Goal: Information Seeking & Learning: Learn about a topic

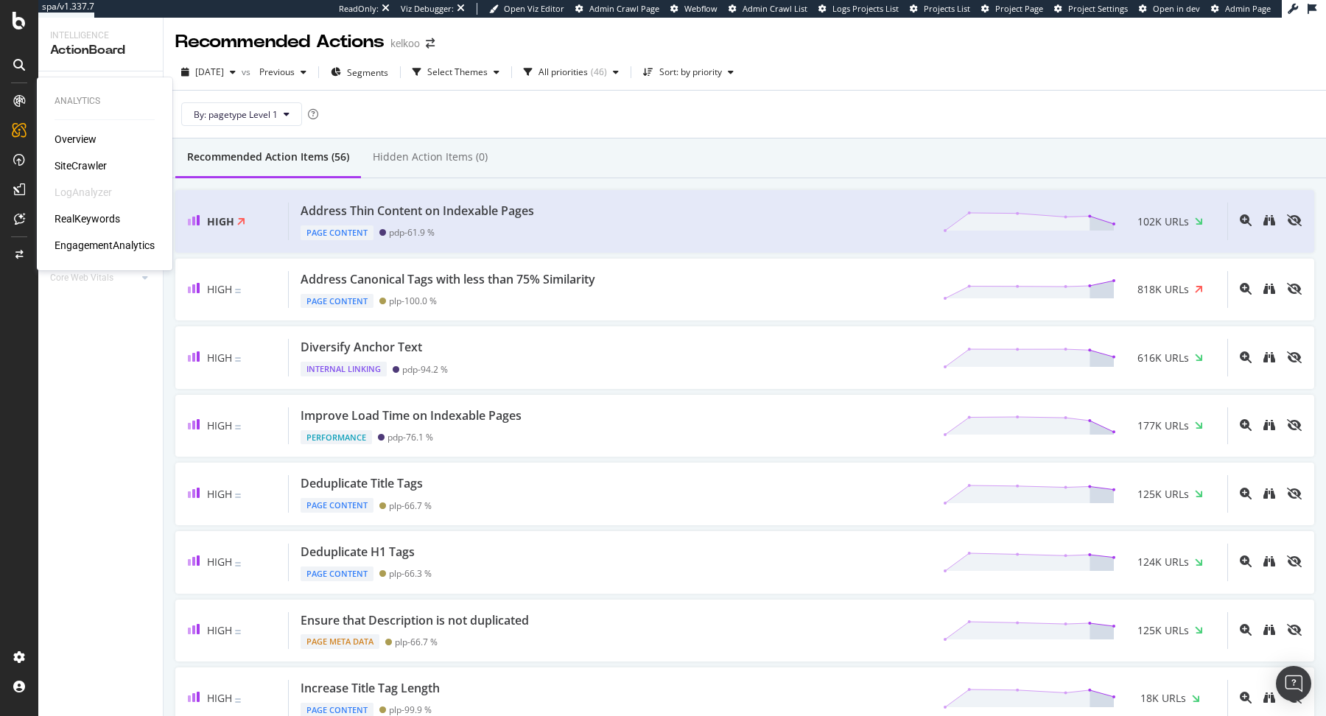
click at [88, 159] on div "SiteCrawler" at bounding box center [81, 165] width 52 height 15
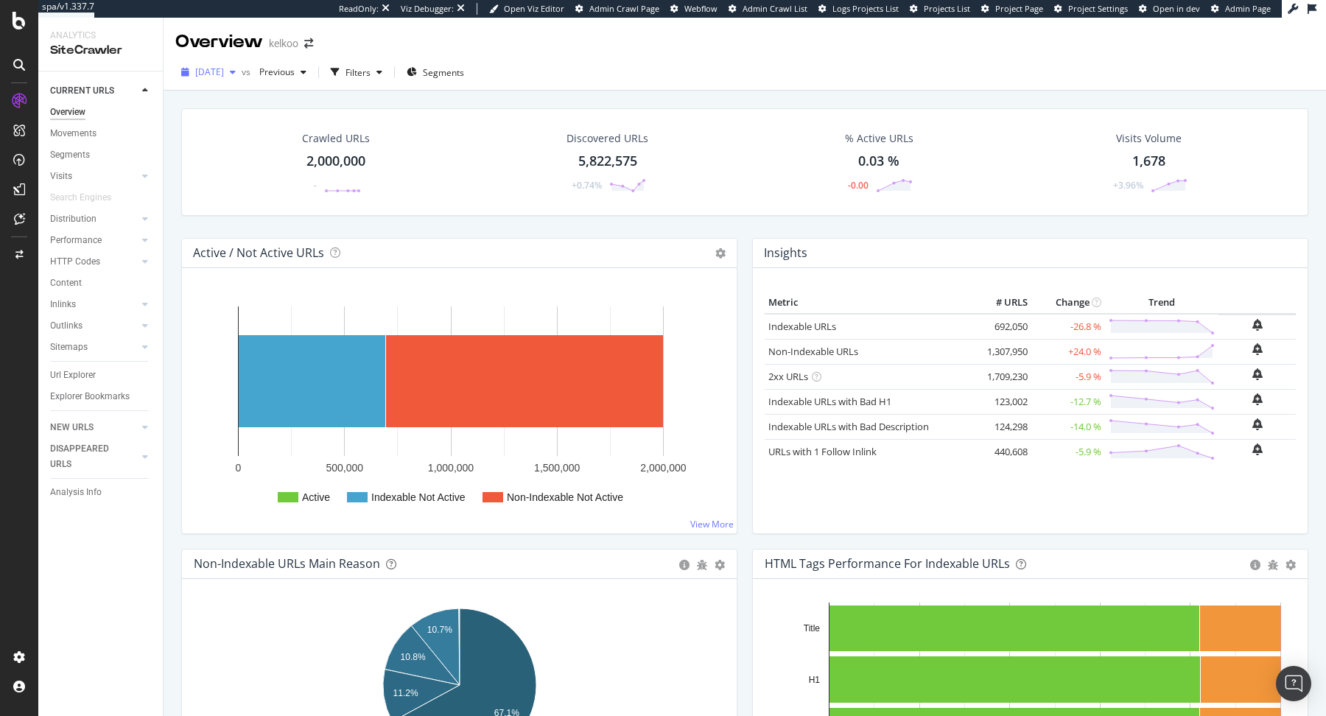
click at [224, 69] on span "2025 Aug. 18th" at bounding box center [209, 72] width 29 height 13
click at [247, 213] on div "2025 Aug. 6th" at bounding box center [236, 206] width 79 height 13
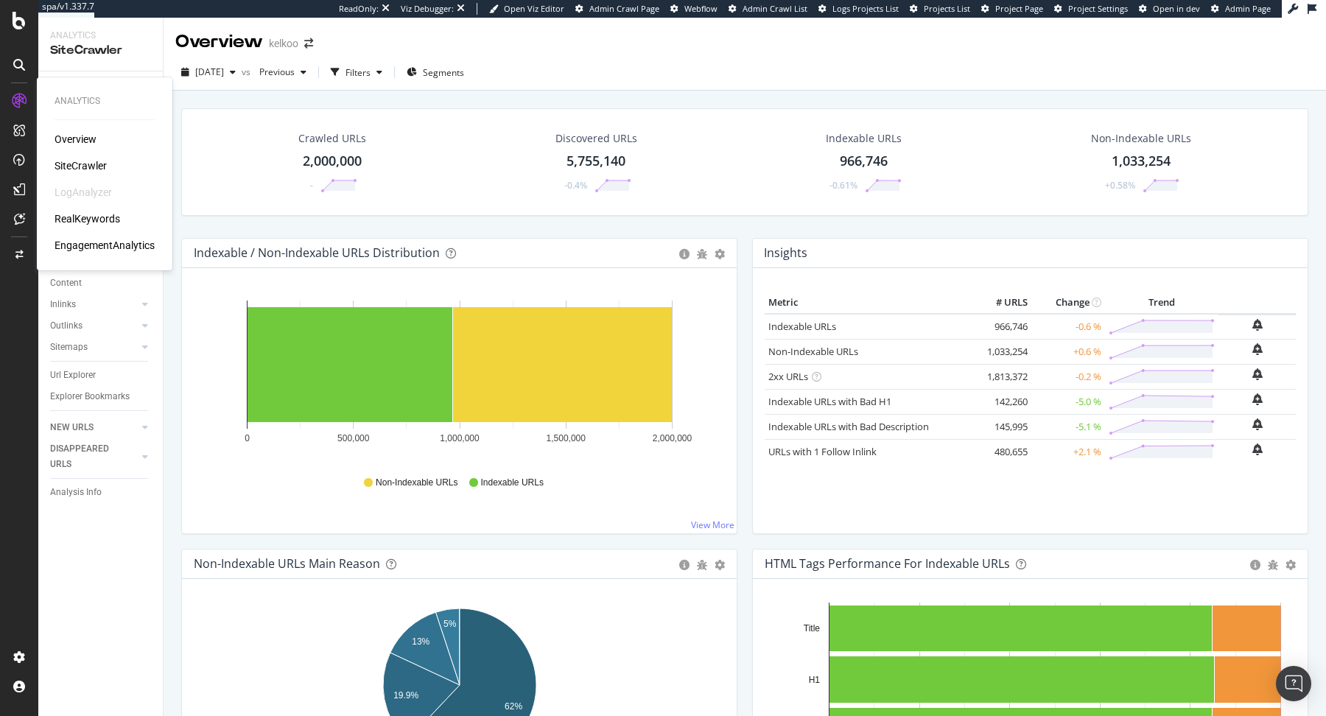
click at [80, 211] on div "RealKeywords" at bounding box center [88, 218] width 66 height 15
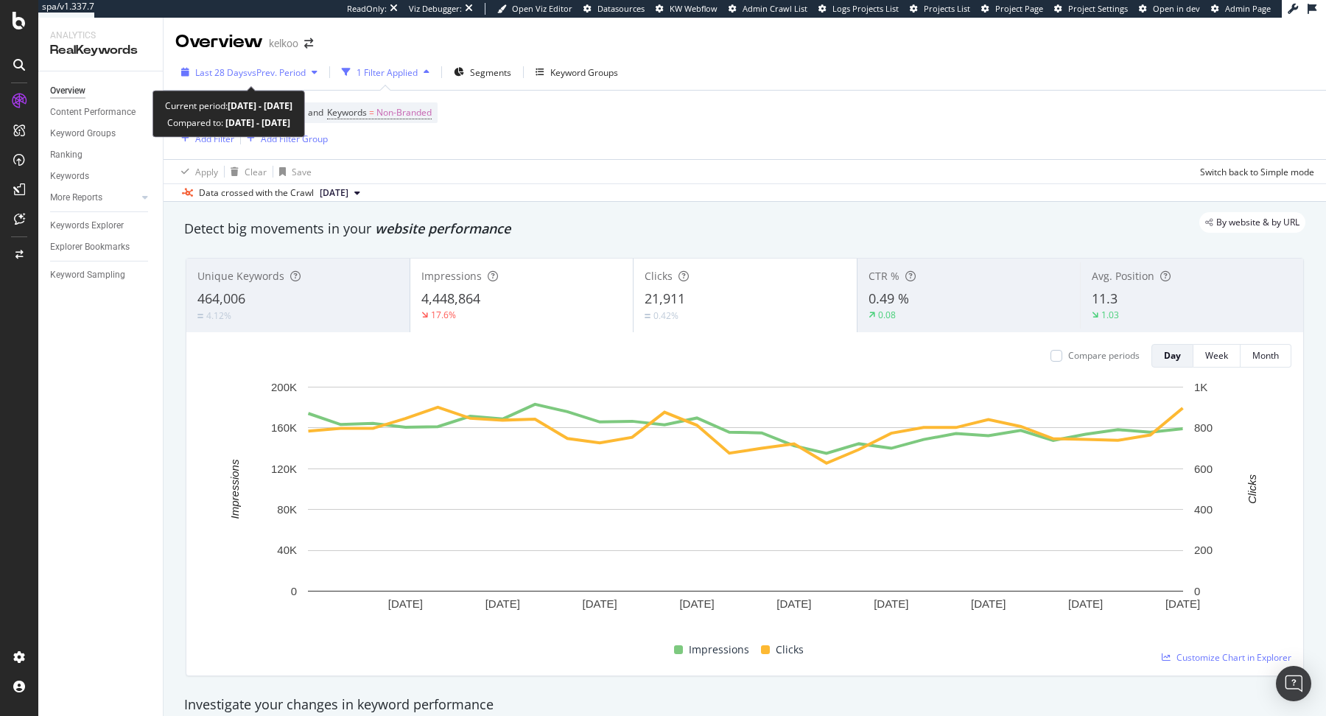
click at [292, 69] on span "vs Prev. Period" at bounding box center [277, 72] width 58 height 13
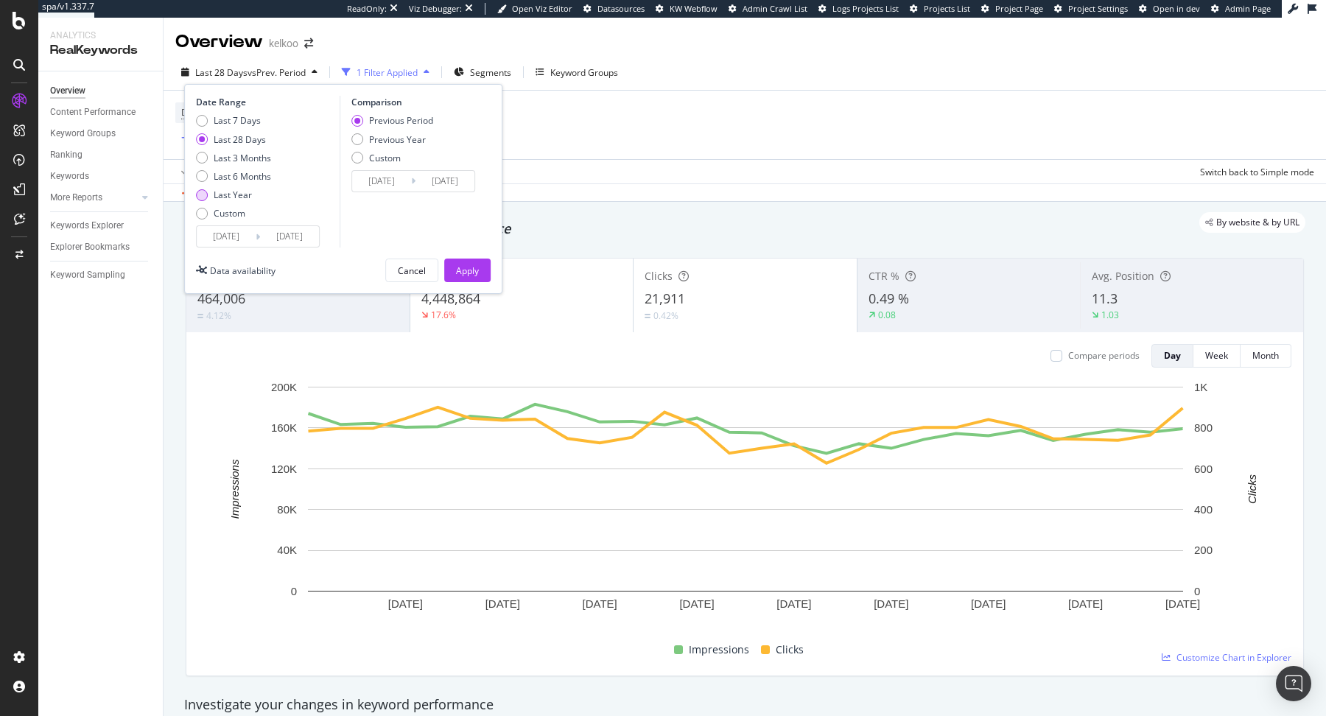
click at [231, 189] on div "Last Year" at bounding box center [233, 195] width 38 height 13
type input "2024/08/27"
click at [472, 265] on div "Apply" at bounding box center [467, 270] width 23 height 13
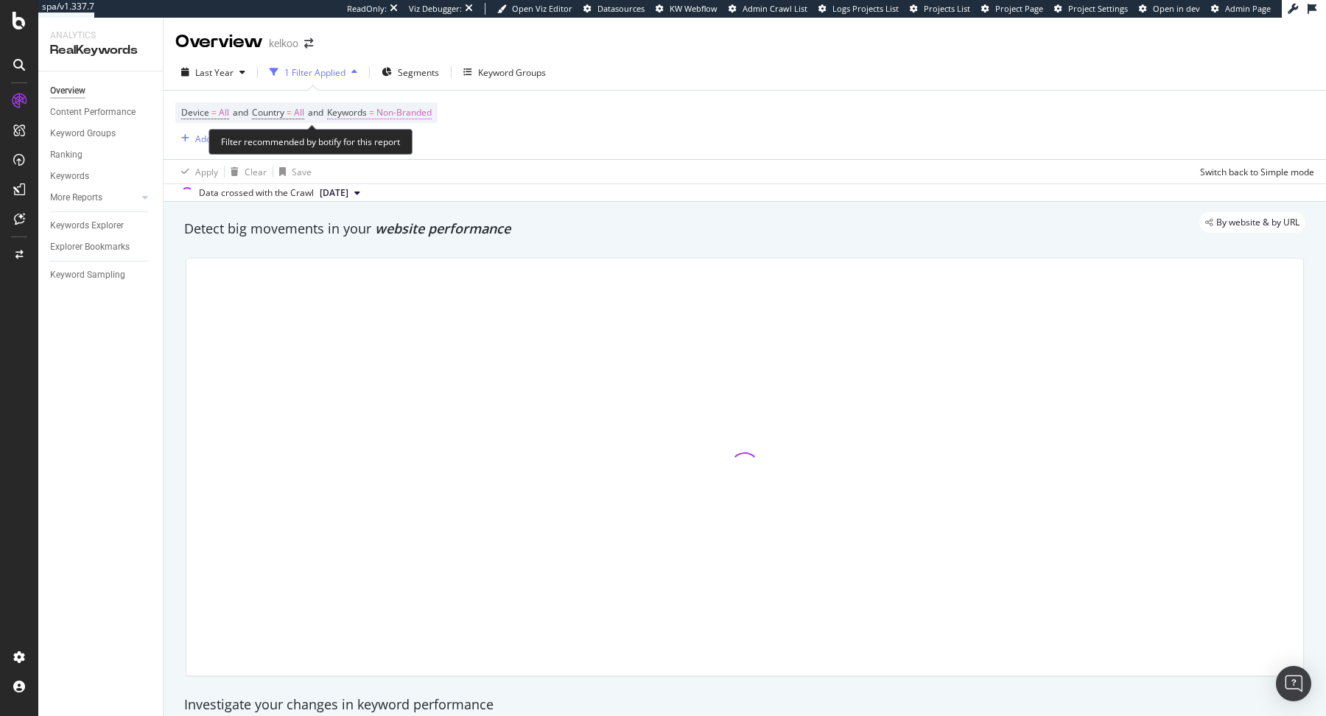
click at [390, 113] on span "Non-Branded" at bounding box center [403, 112] width 55 height 21
click at [395, 141] on span "Non-Branded" at bounding box center [378, 147] width 61 height 13
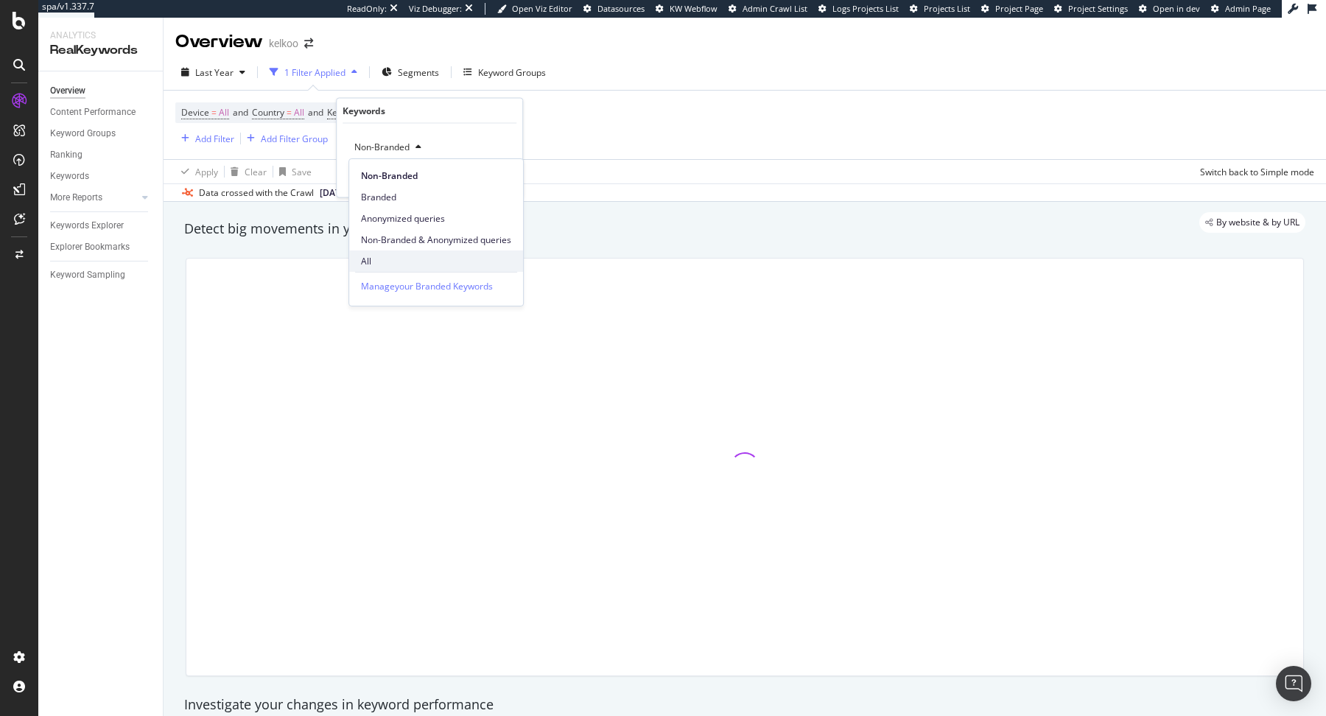
click at [394, 251] on div "All" at bounding box center [436, 260] width 174 height 21
click at [496, 172] on div "Apply" at bounding box center [499, 178] width 23 height 13
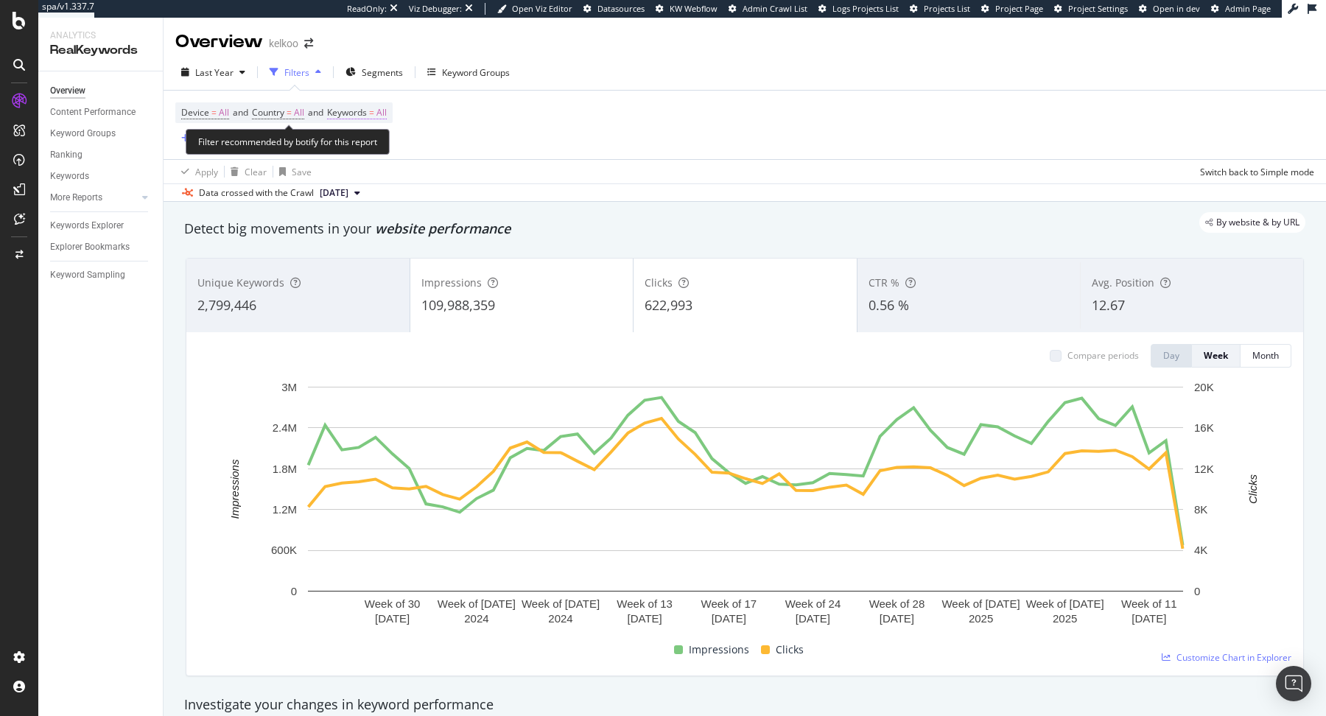
click at [356, 116] on span "Keywords" at bounding box center [347, 112] width 40 height 13
click at [371, 143] on icon "button" at bounding box center [374, 147] width 6 height 9
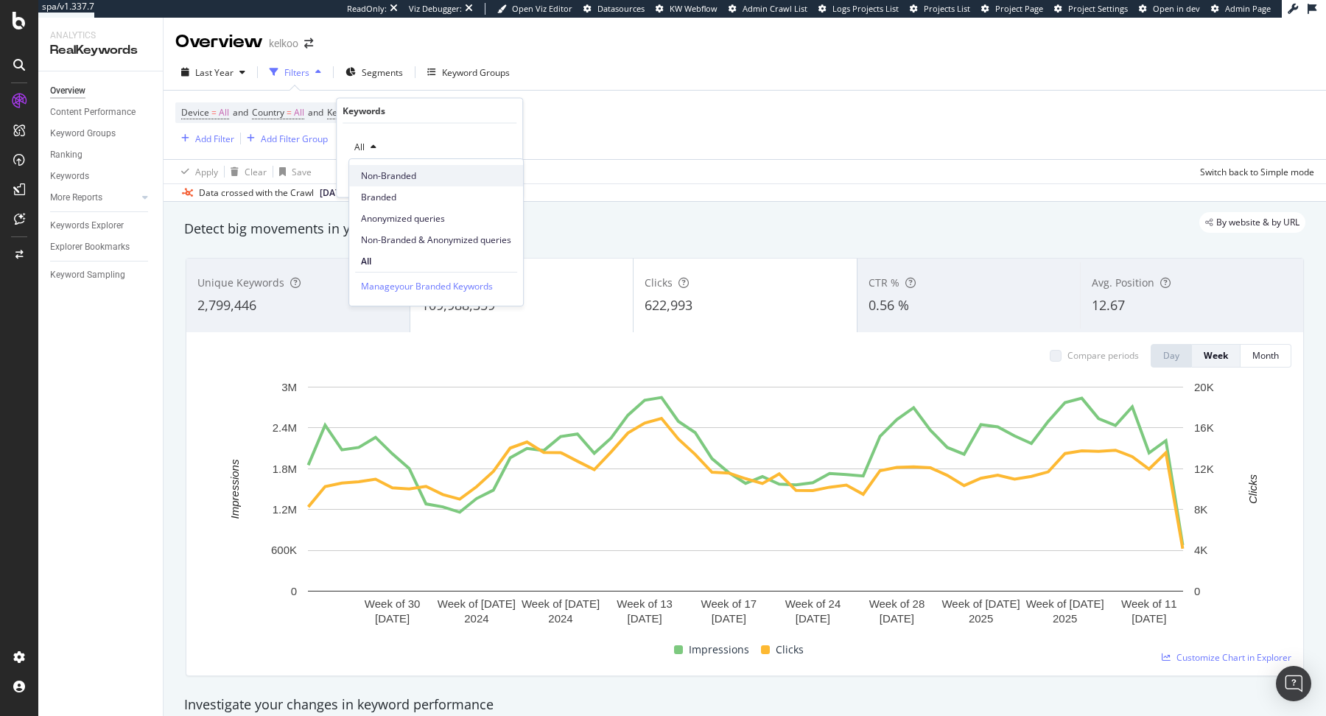
click at [387, 170] on span "Non-Branded" at bounding box center [436, 175] width 150 height 13
click at [501, 176] on div "Apply" at bounding box center [499, 178] width 23 height 13
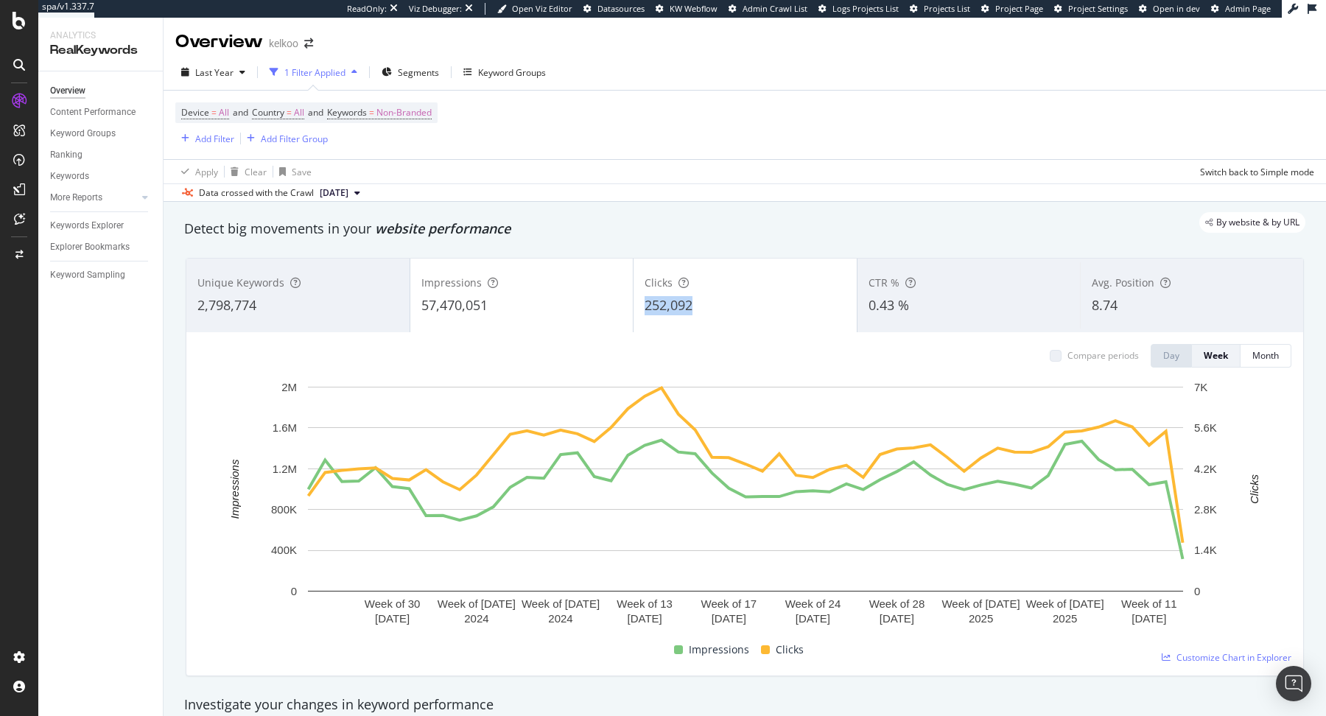
copy span "252,092"
drag, startPoint x: 723, startPoint y: 304, endPoint x: 645, endPoint y: 306, distance: 78.1
click at [645, 306] on div "252,092" at bounding box center [745, 305] width 201 height 19
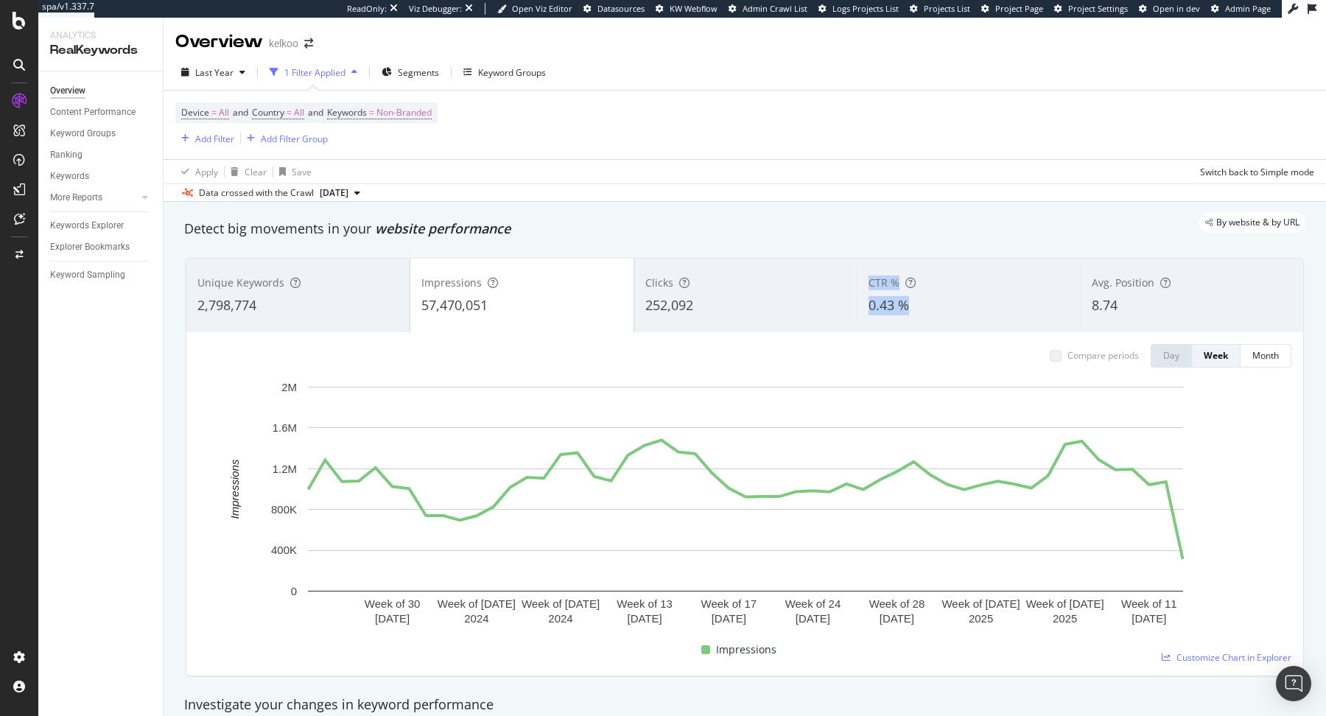
drag, startPoint x: 855, startPoint y: 305, endPoint x: 923, endPoint y: 303, distance: 67.8
click at [924, 304] on div "Unique Keywords 2,798,774 Impressions 57,470,051 Clicks 252,092 CTR % 0.43 % Av…" at bounding box center [744, 296] width 1117 height 74
click at [847, 219] on div "By website & by URL" at bounding box center [737, 222] width 1136 height 21
drag, startPoint x: 868, startPoint y: 316, endPoint x: 906, endPoint y: 315, distance: 38.3
click at [906, 315] on div "CTR % 0.43 %" at bounding box center [968, 295] width 223 height 66
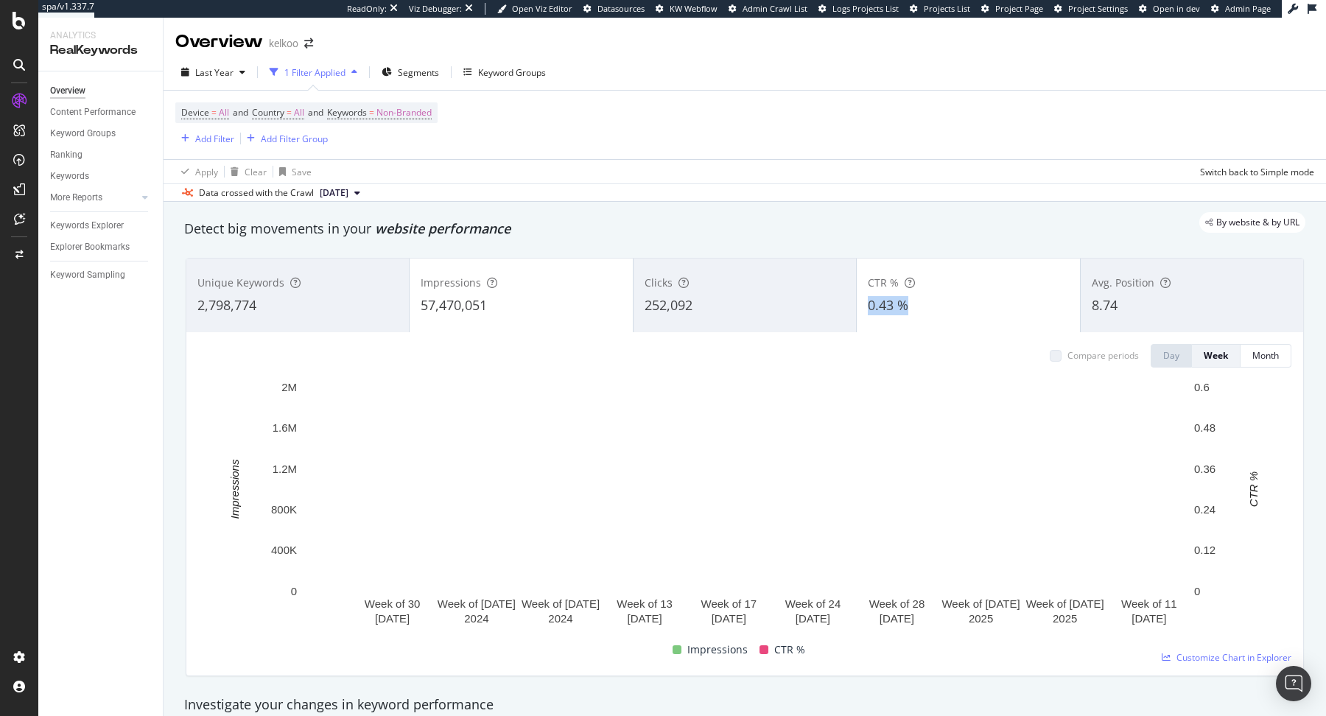
copy span "0.43 %"
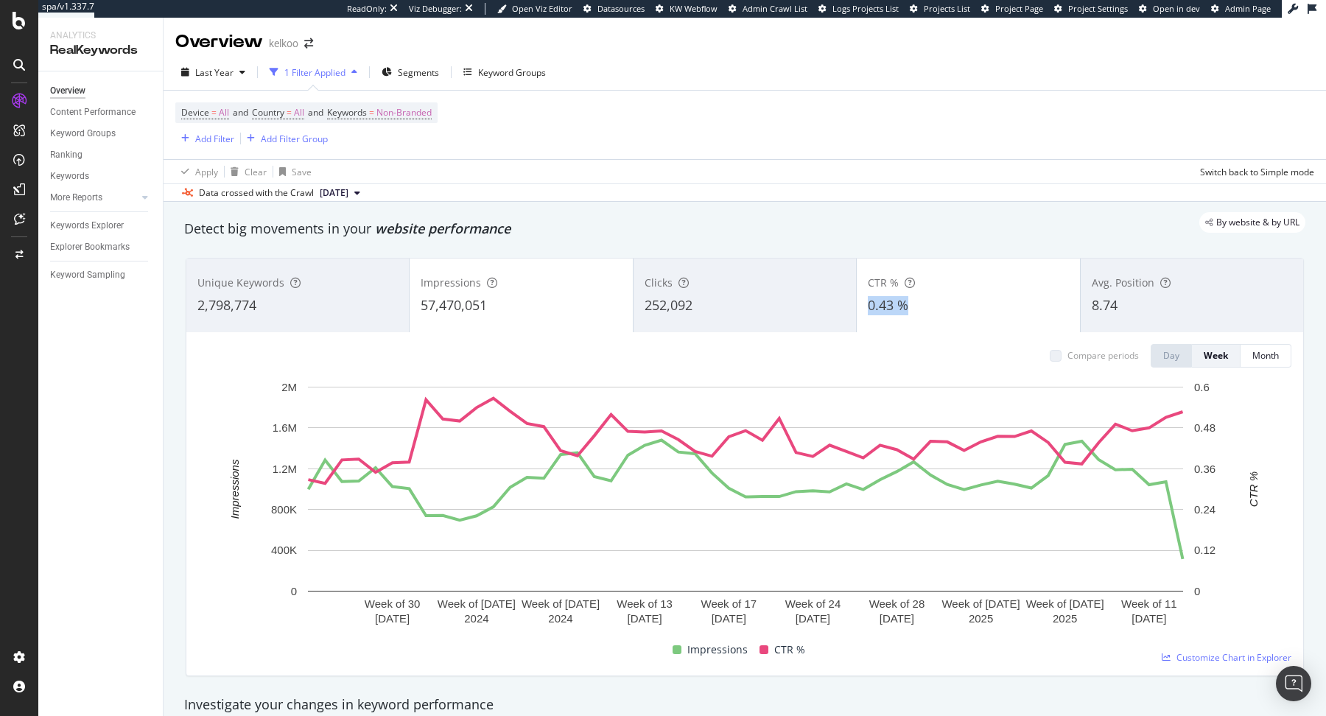
drag, startPoint x: 863, startPoint y: 307, endPoint x: 913, endPoint y: 307, distance: 50.1
click at [913, 307] on div "CTR % 0.43 %" at bounding box center [968, 295] width 222 height 66
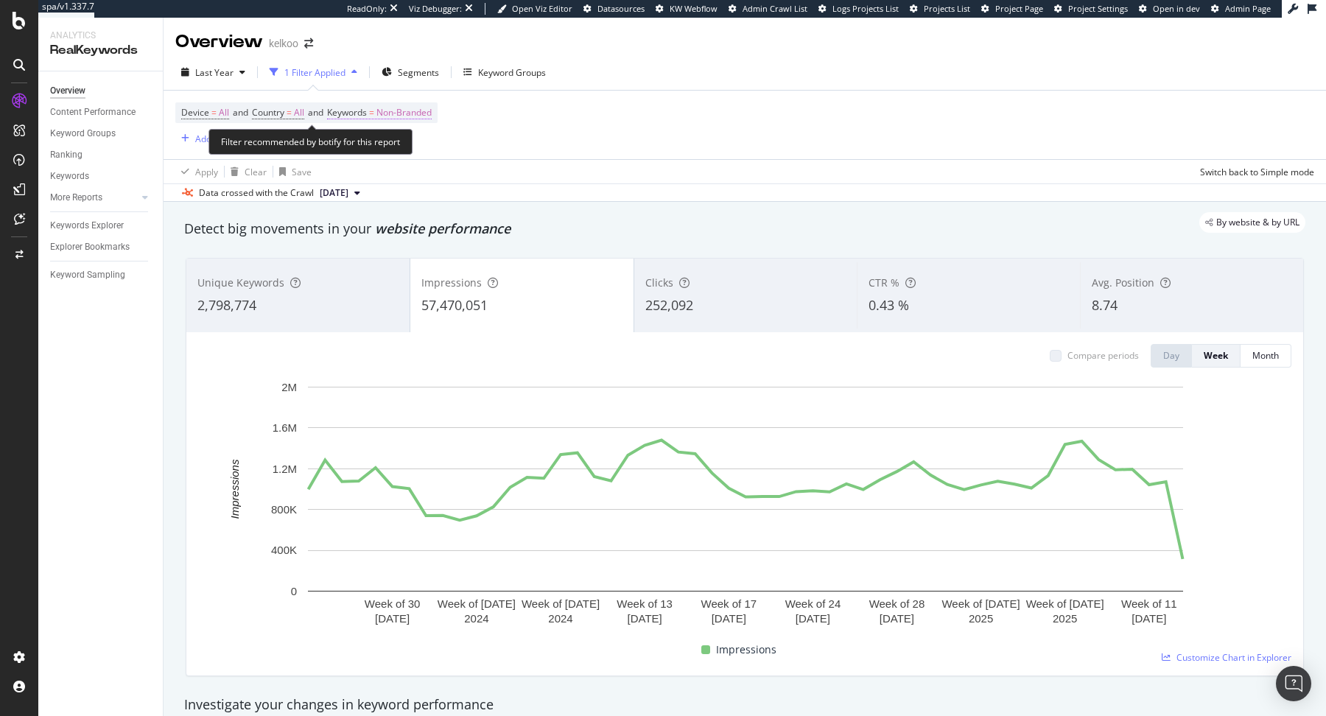
click at [413, 107] on span "Non-Branded" at bounding box center [403, 112] width 55 height 21
click at [387, 147] on span "Non-Branded" at bounding box center [378, 147] width 61 height 13
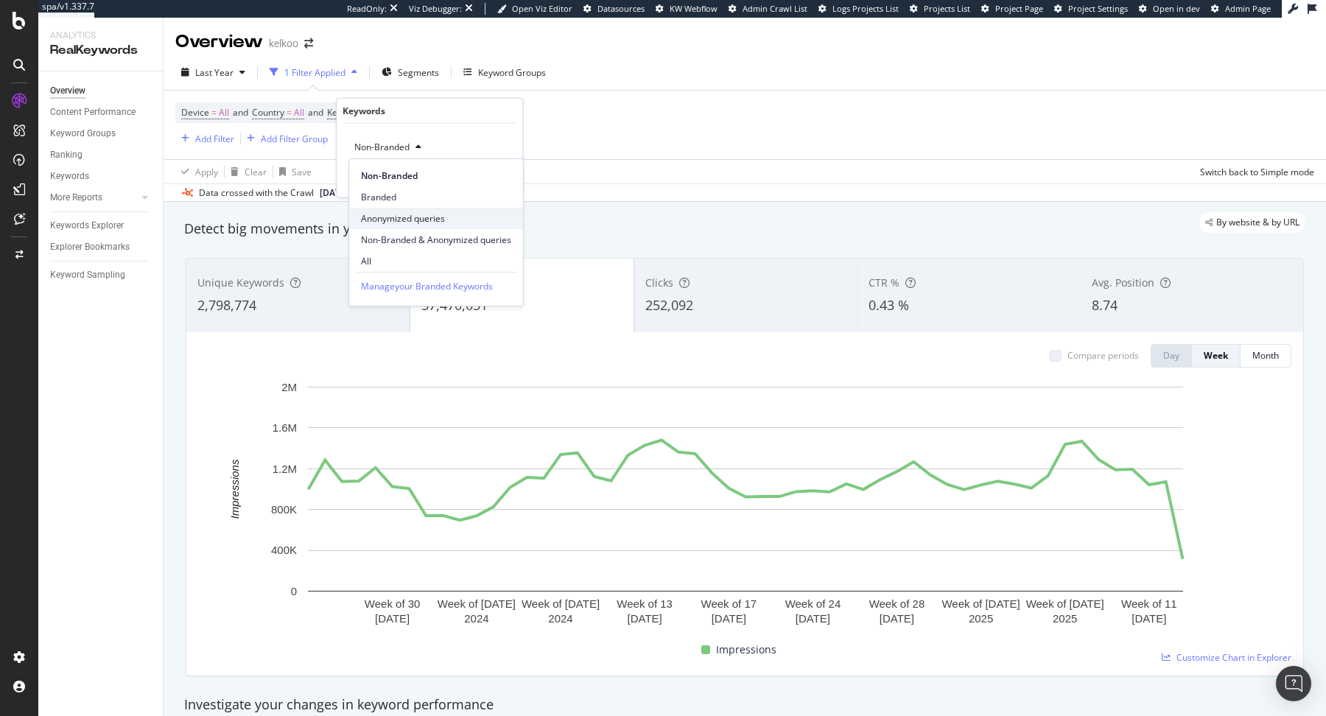
click at [403, 212] on span "Anonymized queries" at bounding box center [436, 218] width 150 height 13
click at [482, 194] on div "Anonymized queries Cancel Add filter Apply" at bounding box center [430, 161] width 186 height 74
click at [487, 181] on div "button" at bounding box center [478, 178] width 20 height 9
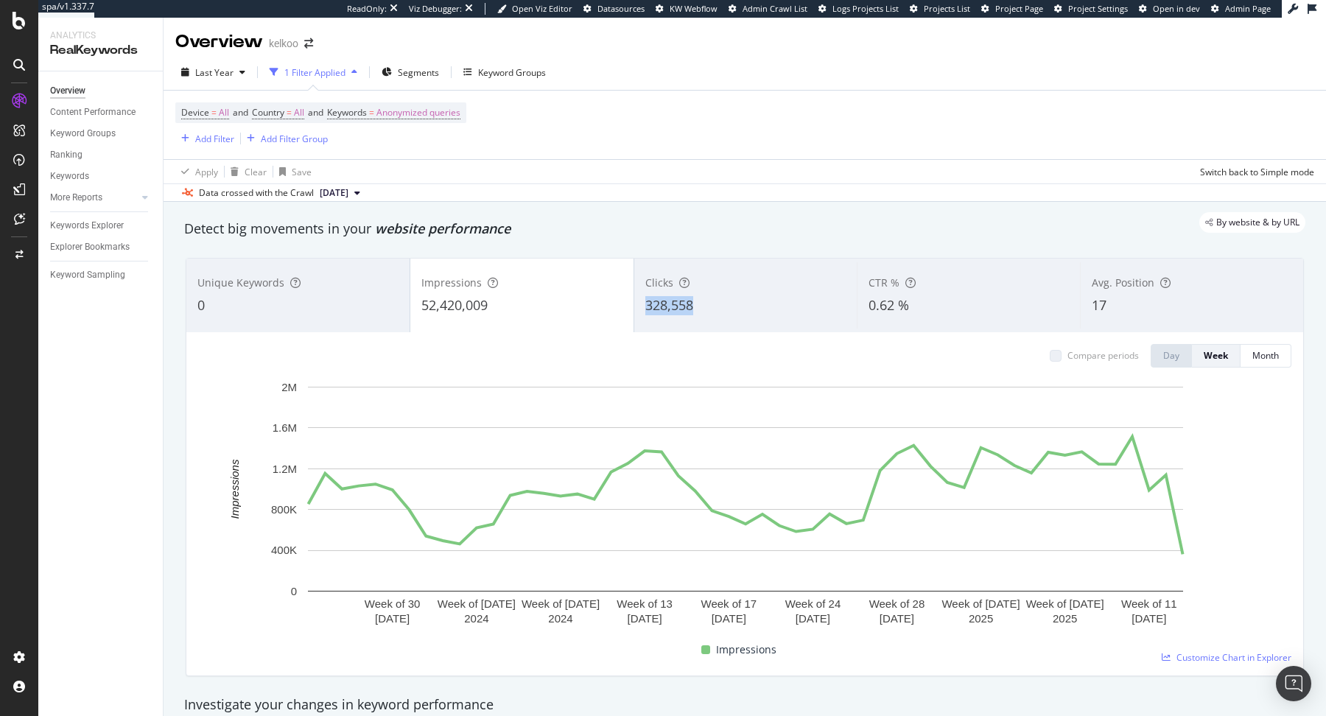
copy span "328,558"
drag, startPoint x: 712, startPoint y: 303, endPoint x: 638, endPoint y: 306, distance: 74.5
click at [638, 306] on div "Clicks 328,558" at bounding box center [745, 295] width 223 height 66
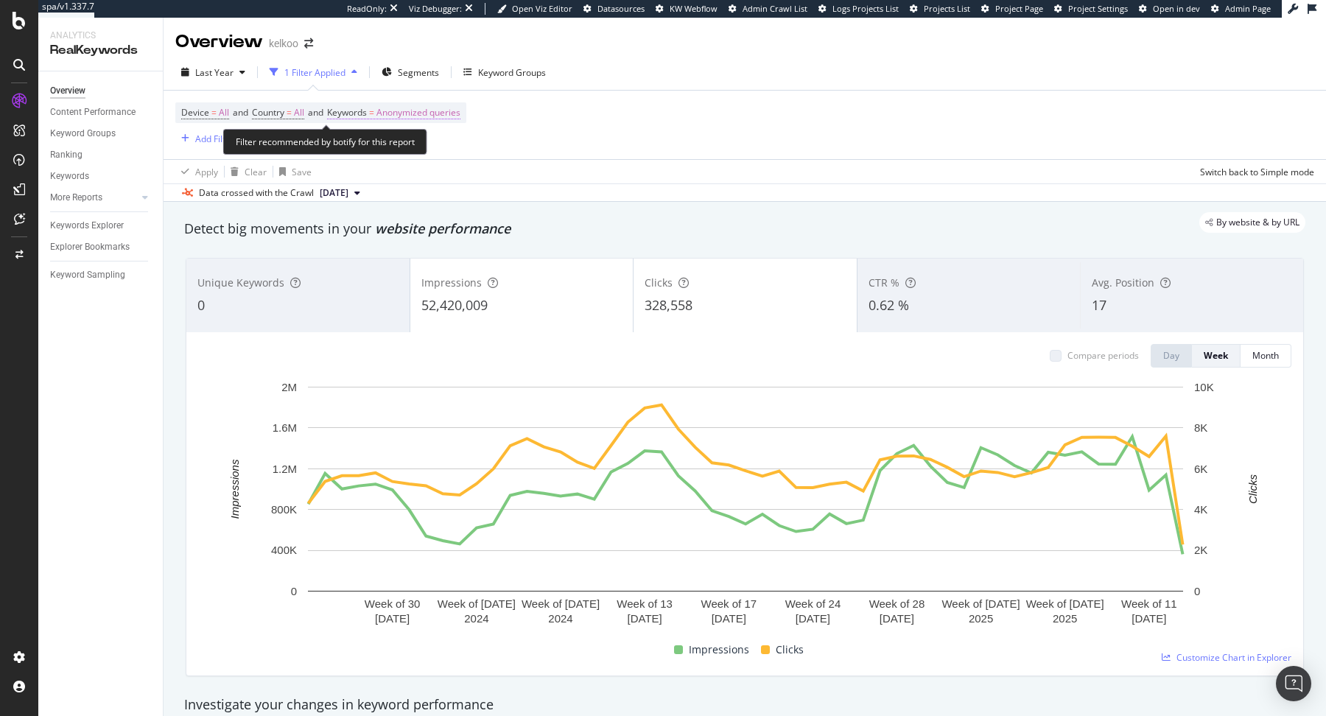
click at [367, 110] on span "Keywords" at bounding box center [347, 112] width 40 height 13
click at [435, 141] on span "Anonymized queries" at bounding box center [393, 147] width 90 height 13
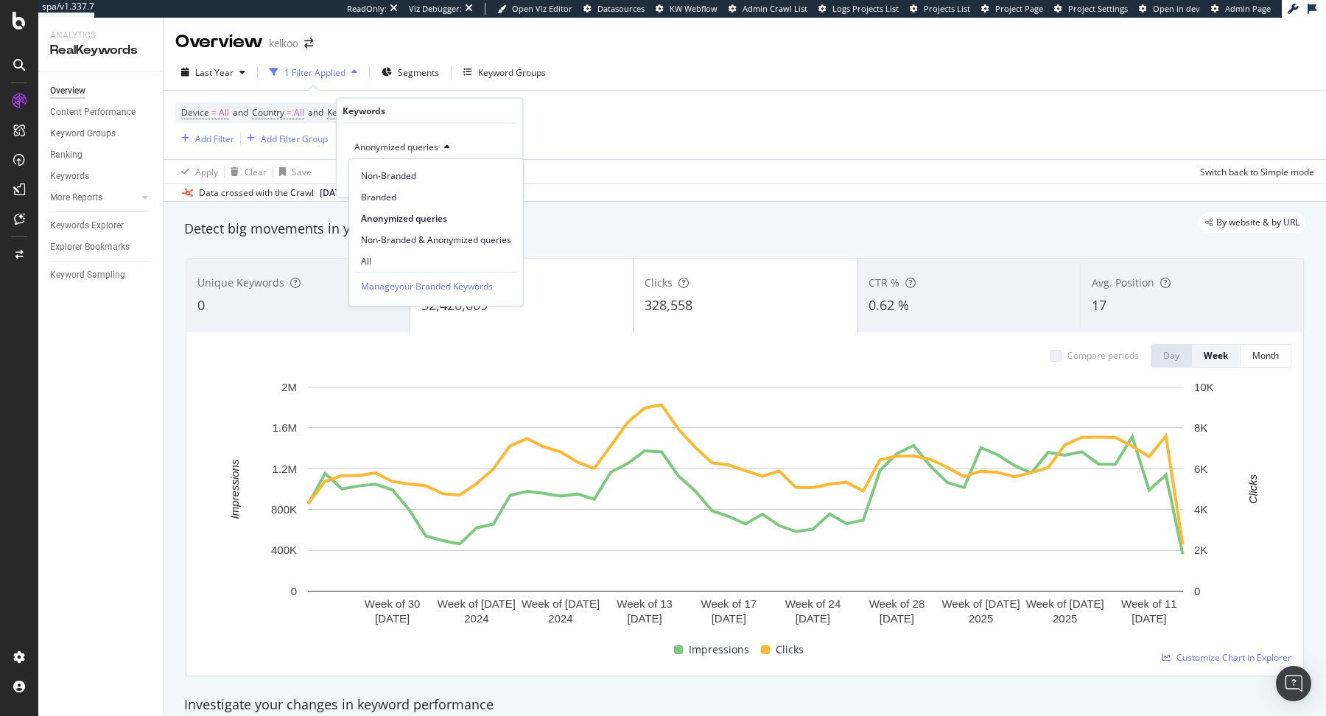
click at [626, 196] on div "Data crossed with the Crawl 2025 Aug. 18th" at bounding box center [745, 192] width 1162 height 18
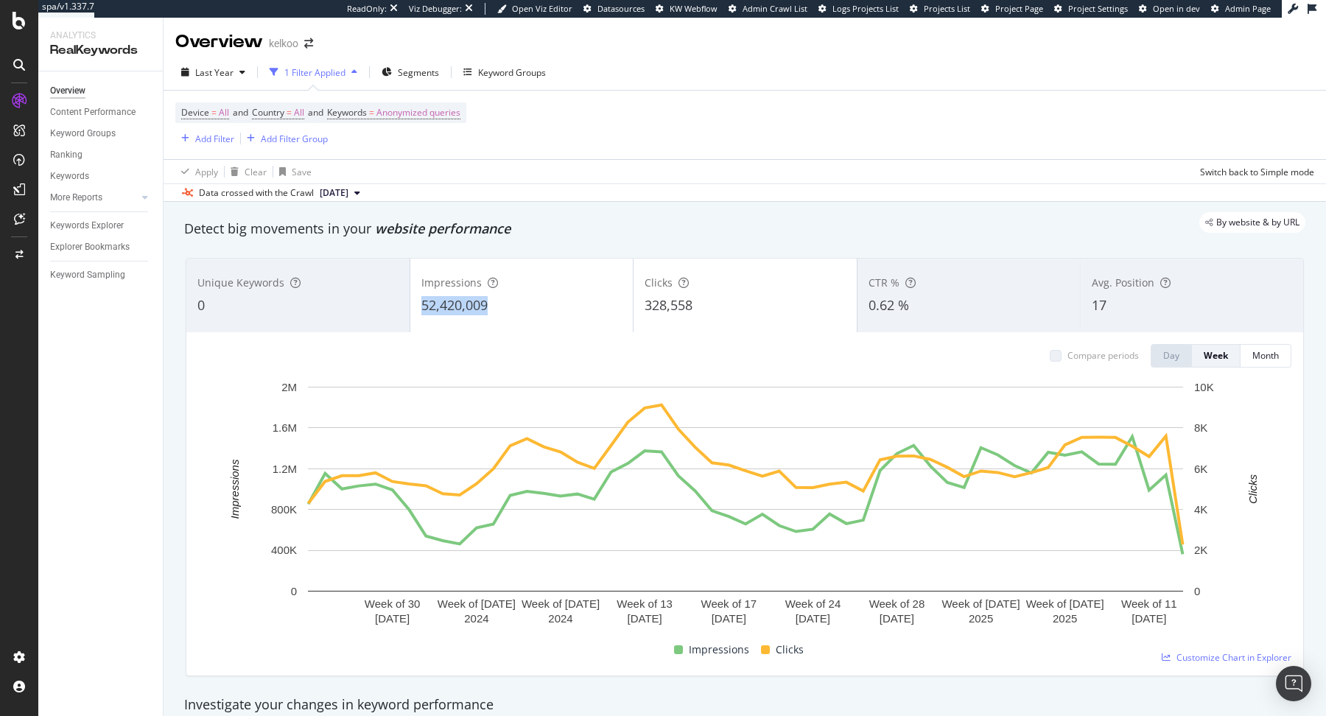
drag, startPoint x: 501, startPoint y: 307, endPoint x: 416, endPoint y: 307, distance: 84.7
click at [416, 307] on div "Impressions 52,420,009" at bounding box center [521, 295] width 223 height 66
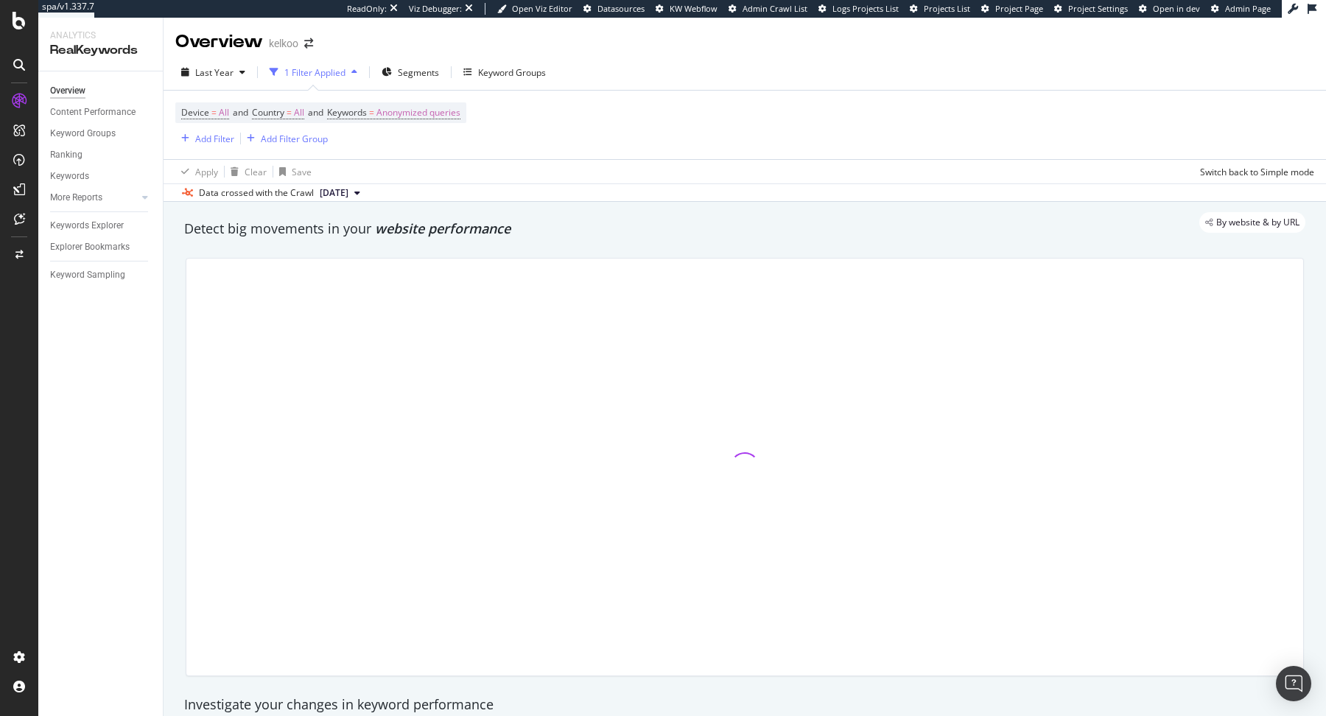
copy span "52,420,009"
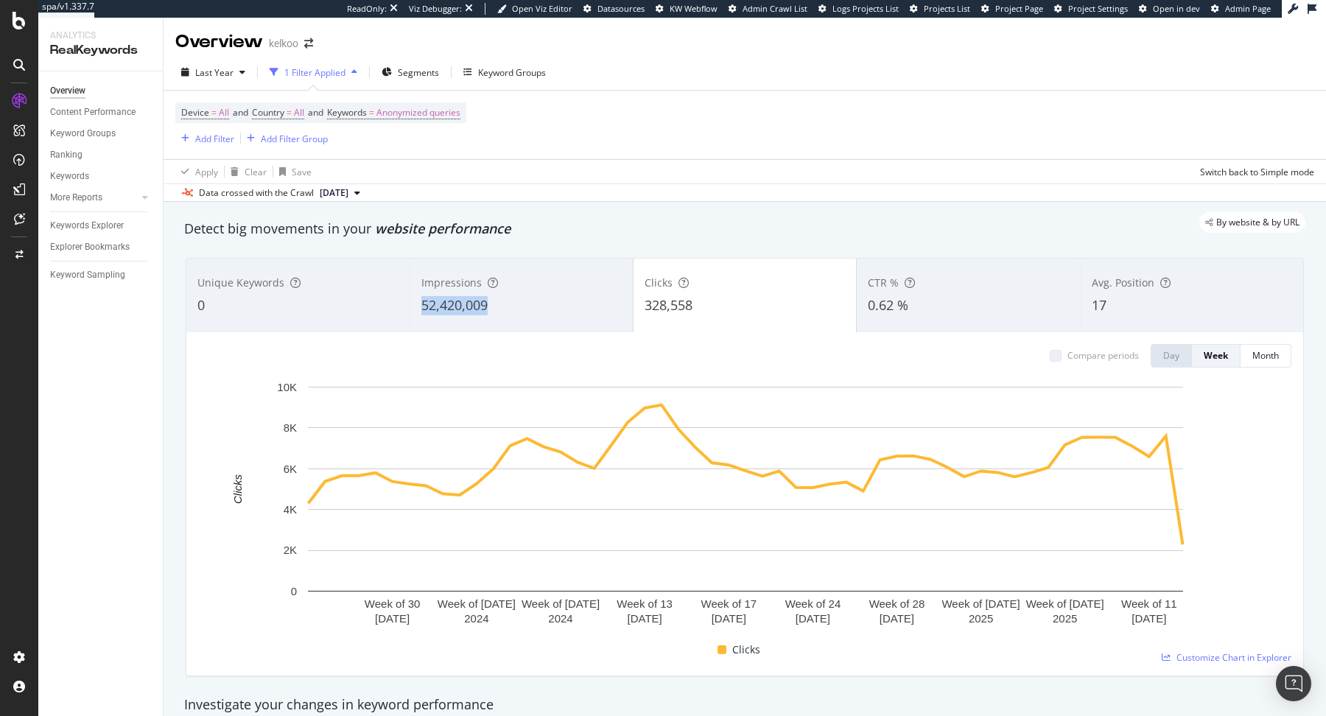
copy span "52,420,009"
drag, startPoint x: 507, startPoint y: 304, endPoint x: 422, endPoint y: 304, distance: 84.7
click at [422, 304] on div "52,420,009" at bounding box center [521, 305] width 200 height 19
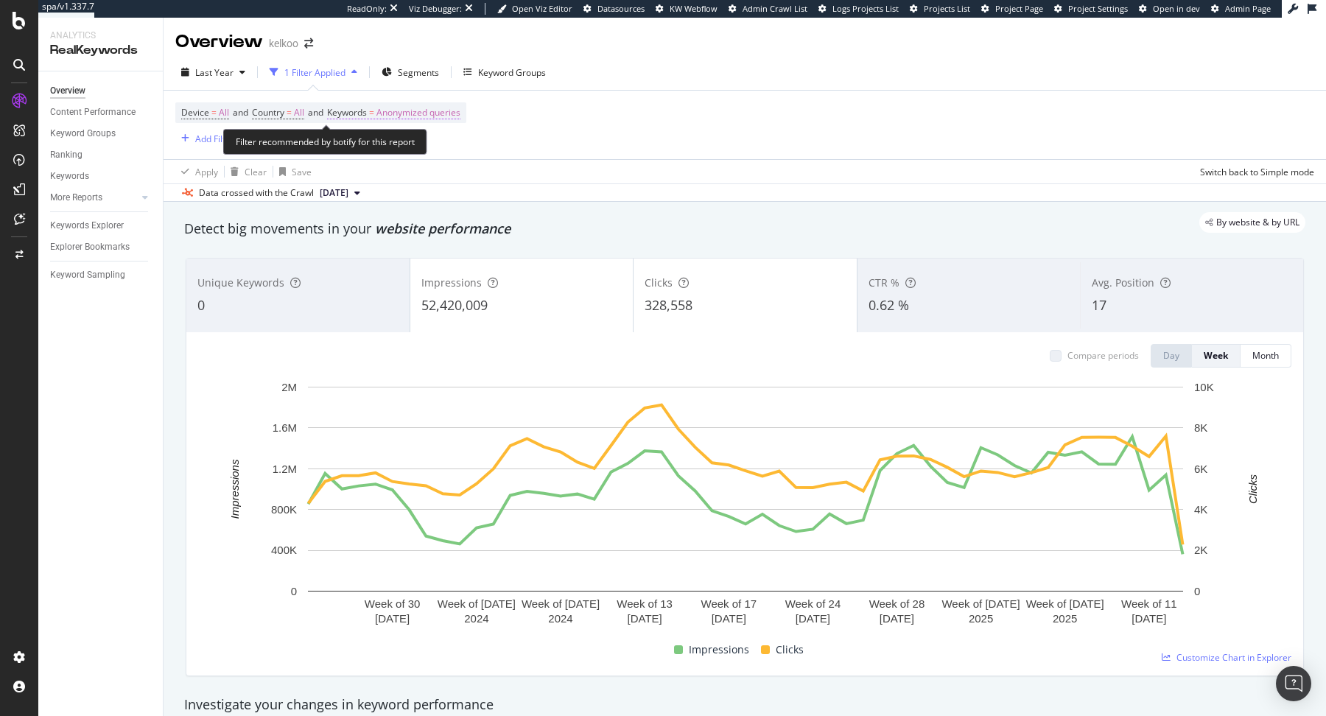
click at [439, 105] on span "Anonymized queries" at bounding box center [418, 112] width 84 height 21
click at [399, 148] on span "Anonymized queries" at bounding box center [393, 147] width 90 height 13
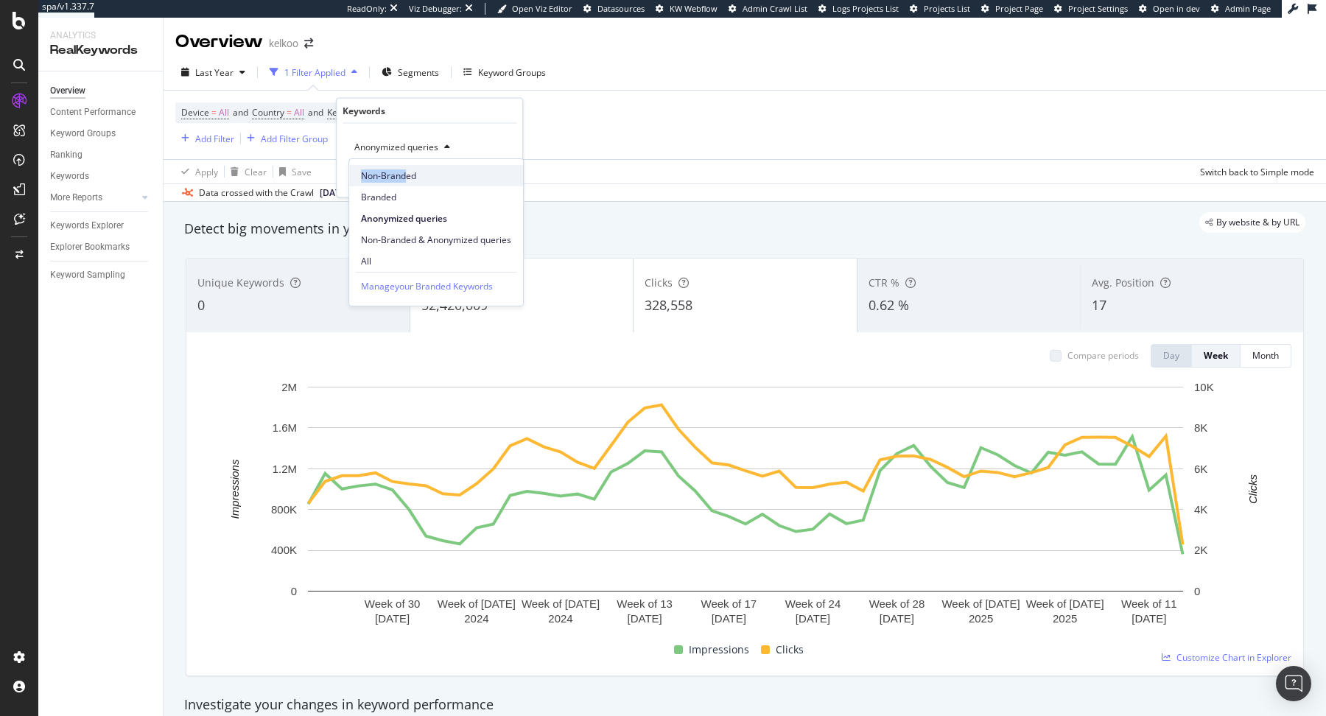
click at [404, 169] on span "Non-Branded" at bounding box center [436, 175] width 150 height 13
click at [496, 172] on div "Apply" at bounding box center [499, 178] width 23 height 13
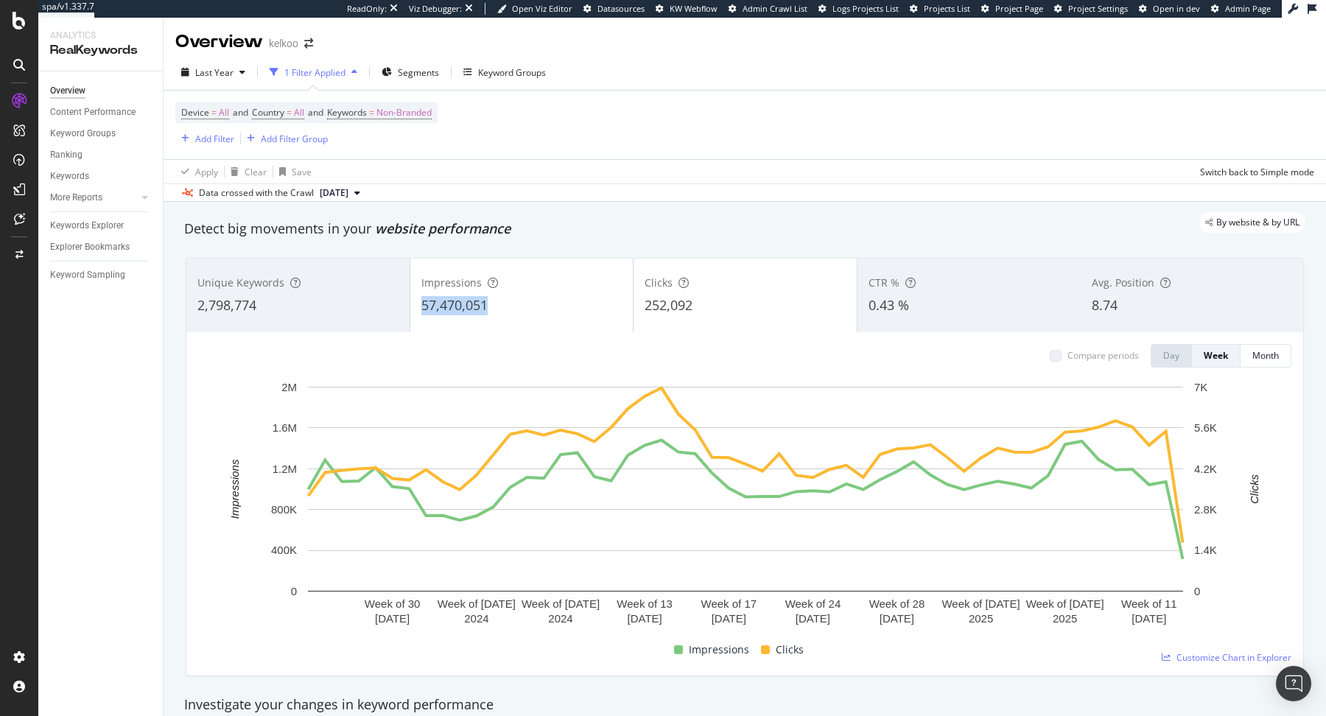
drag, startPoint x: 505, startPoint y: 315, endPoint x: 422, endPoint y: 311, distance: 83.3
click at [422, 311] on div "Impressions 57,470,051" at bounding box center [521, 295] width 223 height 66
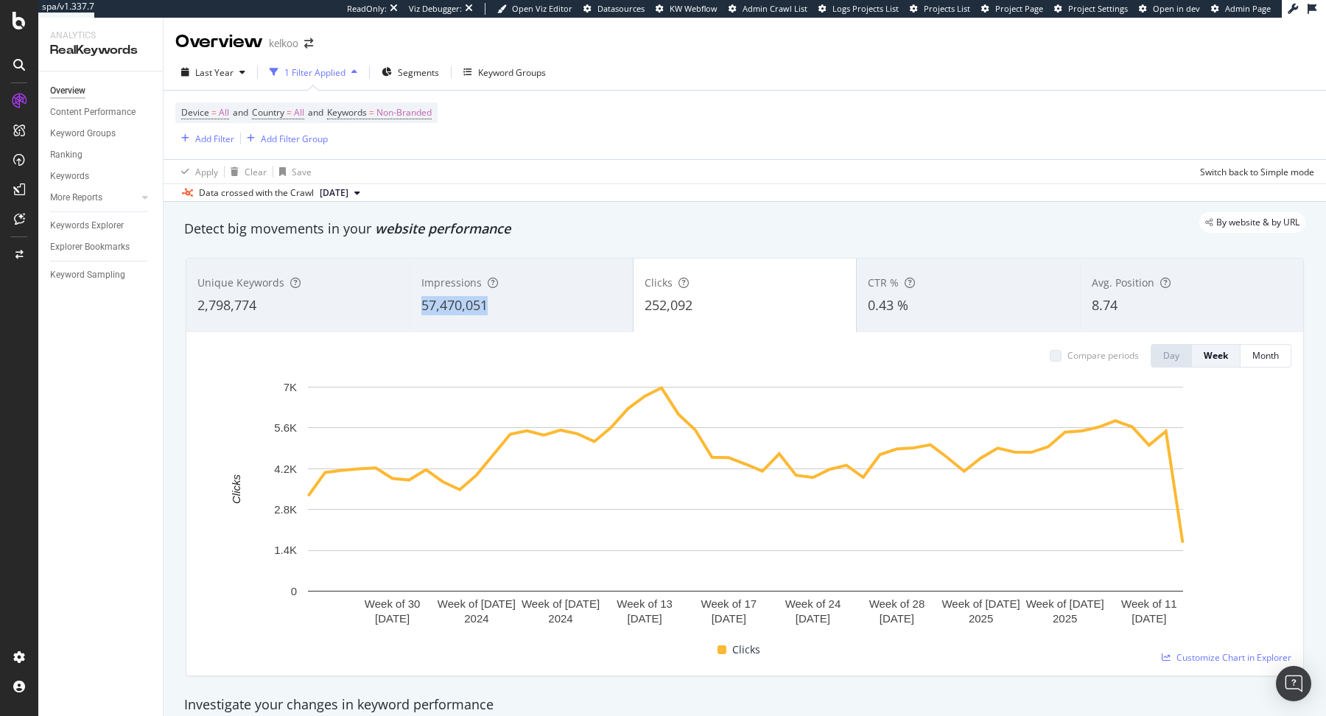
drag, startPoint x: 494, startPoint y: 297, endPoint x: 411, endPoint y: 296, distance: 82.5
click at [411, 296] on div "Impressions 57,470,051" at bounding box center [521, 295] width 223 height 66
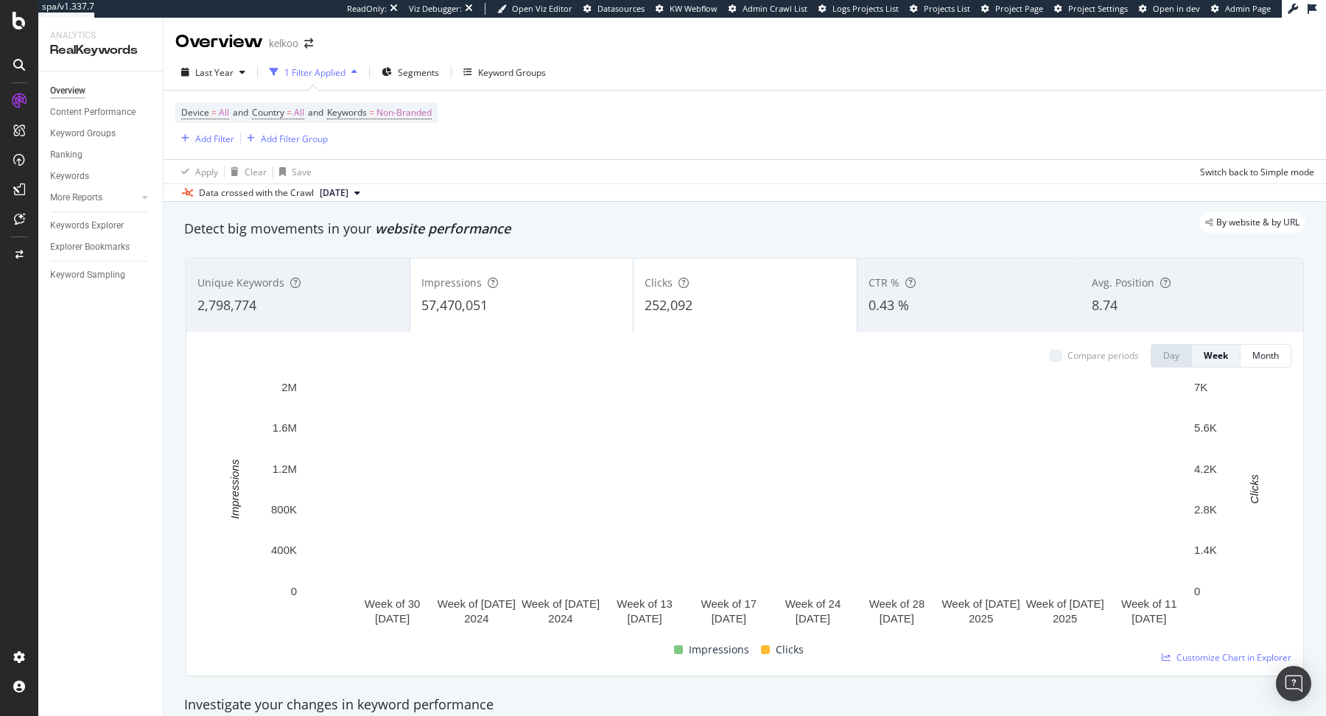
copy span "57,470,051"
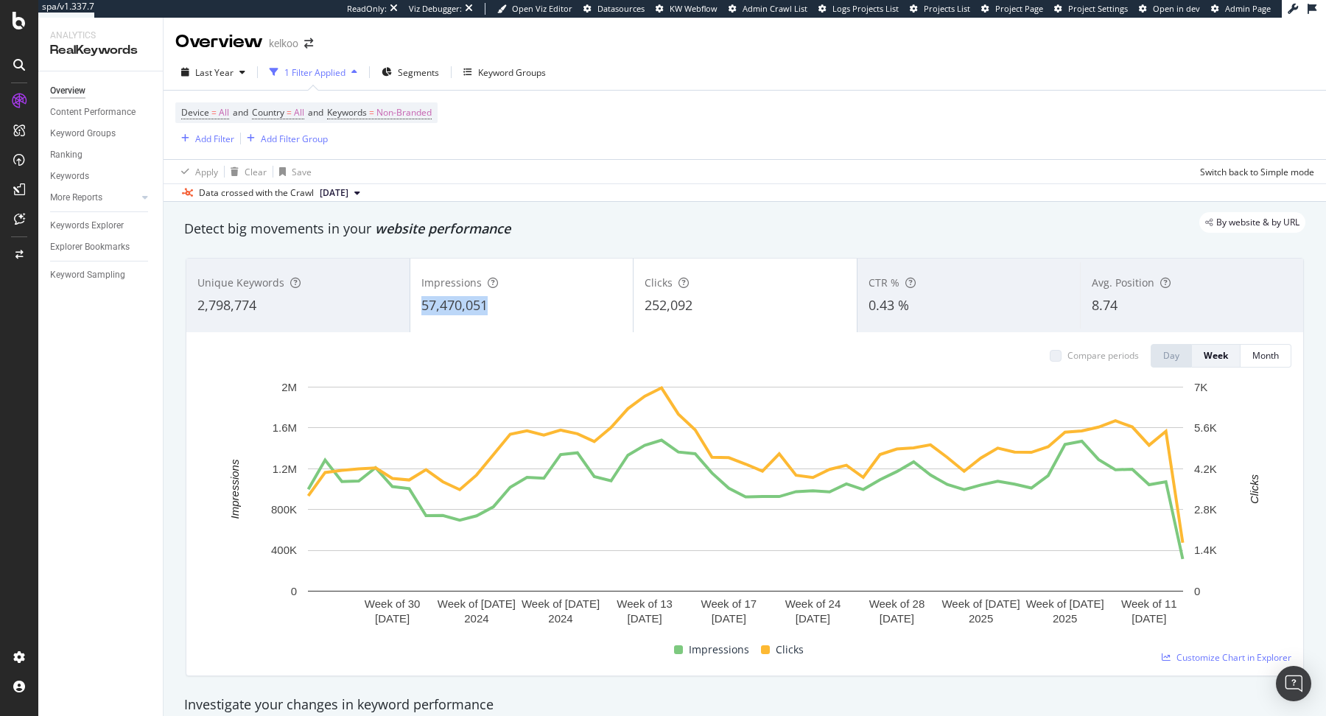
copy span "57,470,051"
drag, startPoint x: 492, startPoint y: 308, endPoint x: 415, endPoint y: 308, distance: 77.3
click at [415, 308] on div "Impressions 57,470,051" at bounding box center [521, 295] width 223 height 66
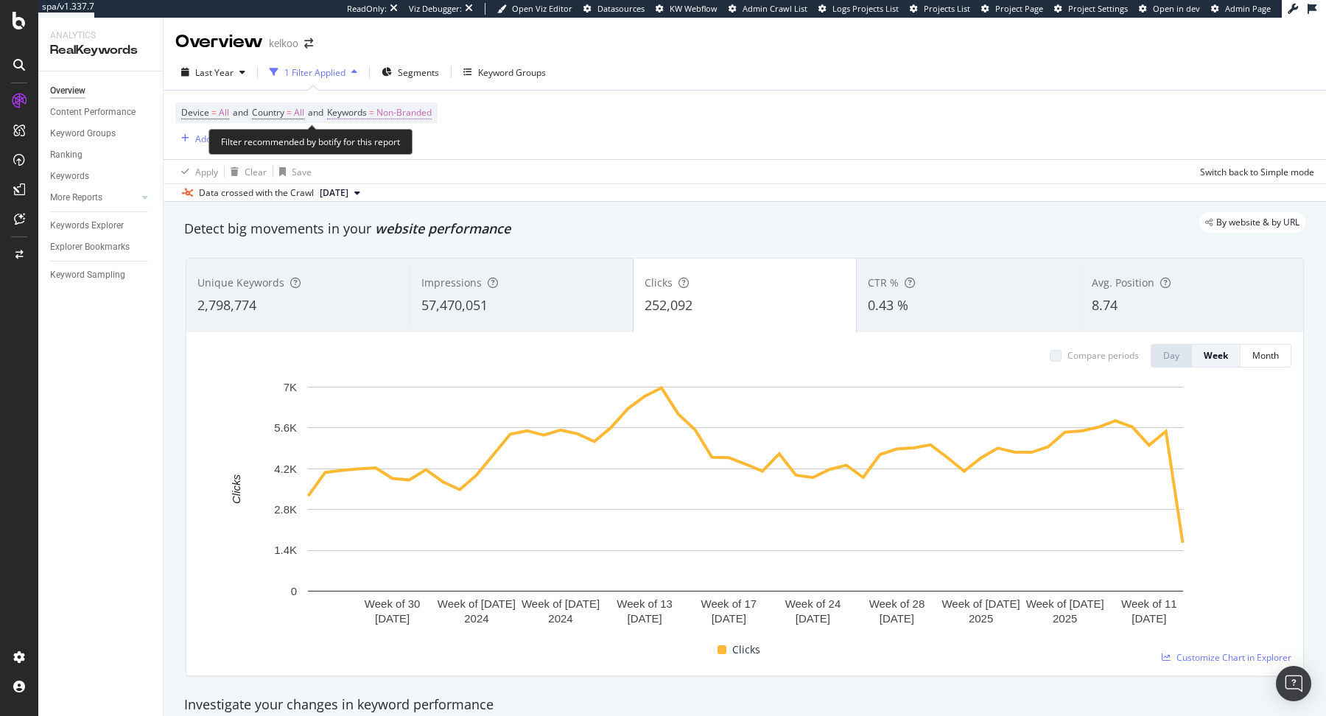
click at [430, 120] on span "Non-Branded" at bounding box center [403, 112] width 55 height 21
click at [418, 150] on icon "button" at bounding box center [418, 147] width 6 height 9
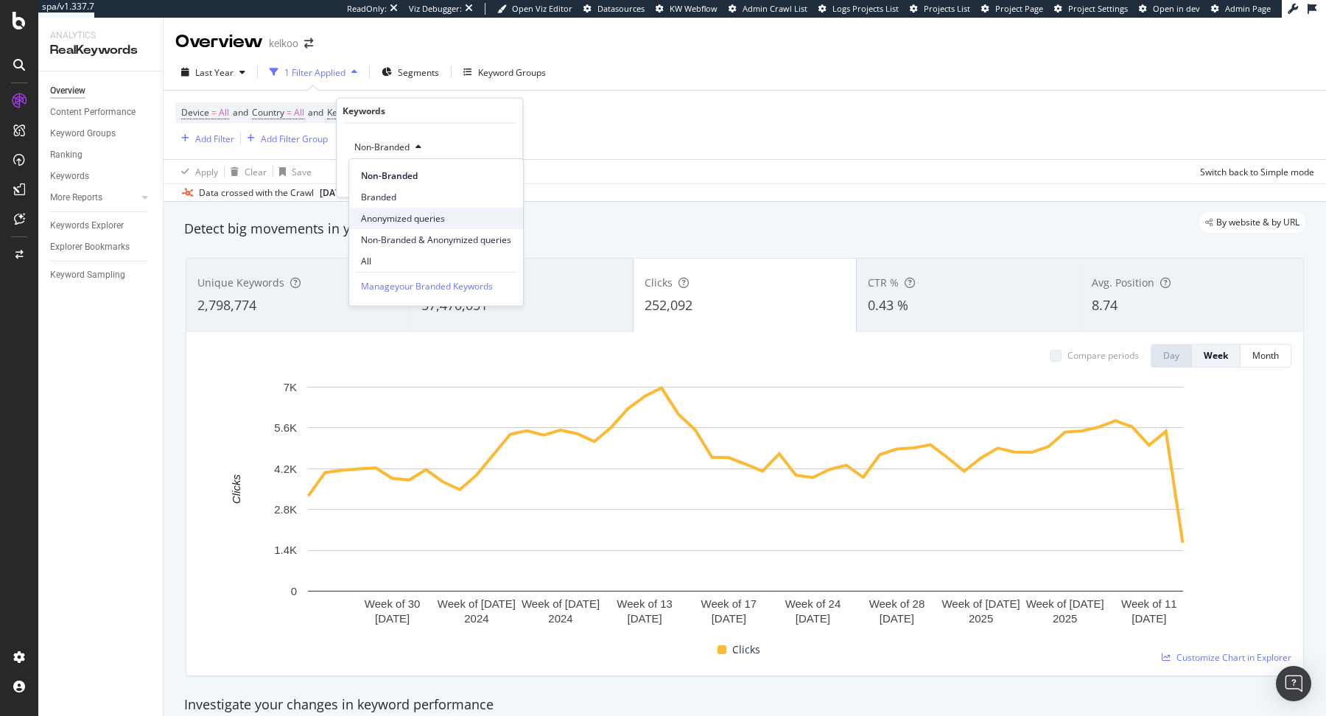
click at [426, 216] on span "Anonymized queries" at bounding box center [436, 218] width 150 height 13
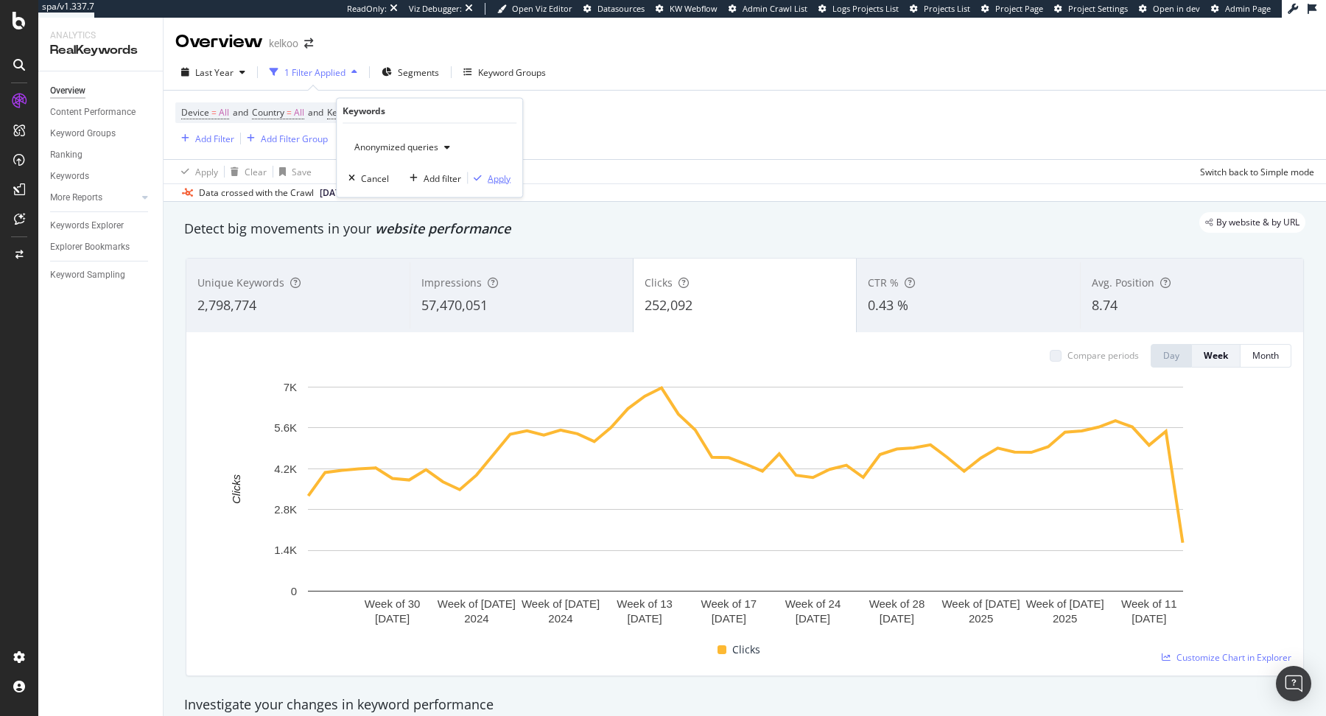
click at [499, 175] on div "Apply" at bounding box center [499, 178] width 23 height 13
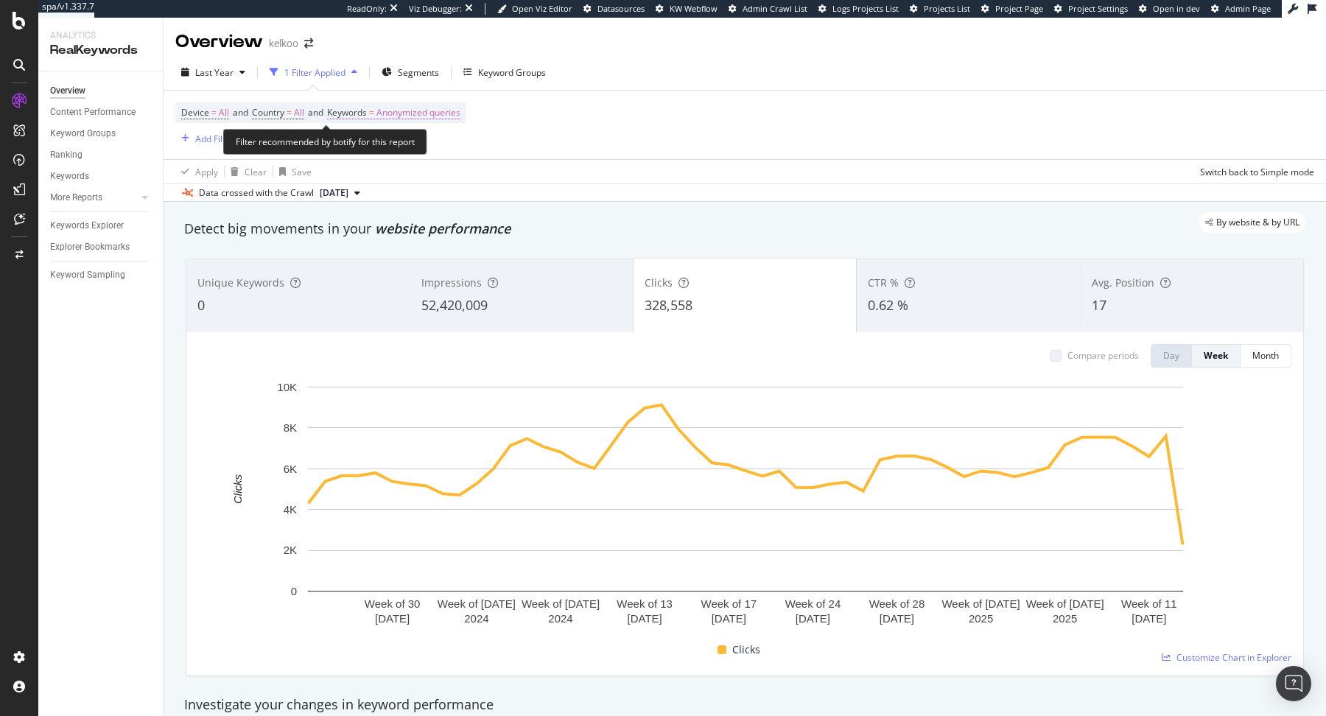
click at [430, 113] on span "Anonymized queries" at bounding box center [418, 112] width 84 height 21
click at [431, 150] on span "Anonymized queries" at bounding box center [393, 147] width 90 height 13
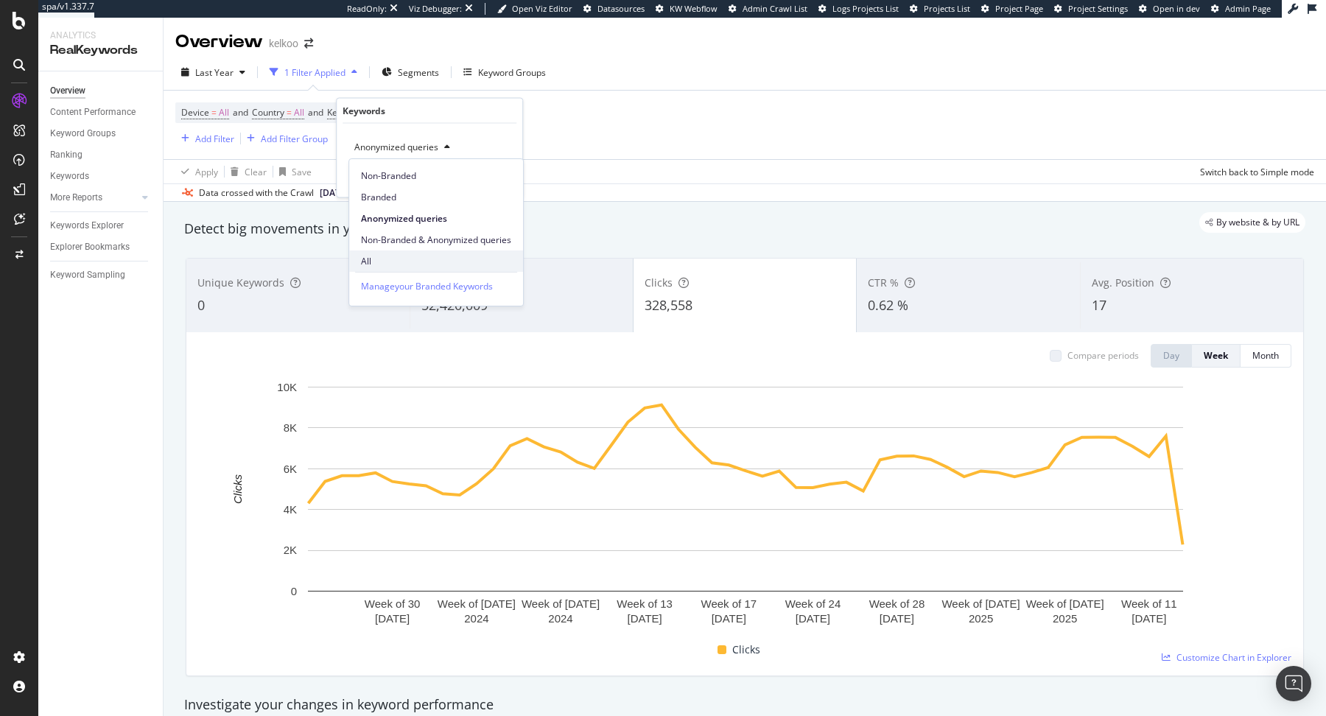
click at [432, 261] on span "All" at bounding box center [436, 261] width 150 height 13
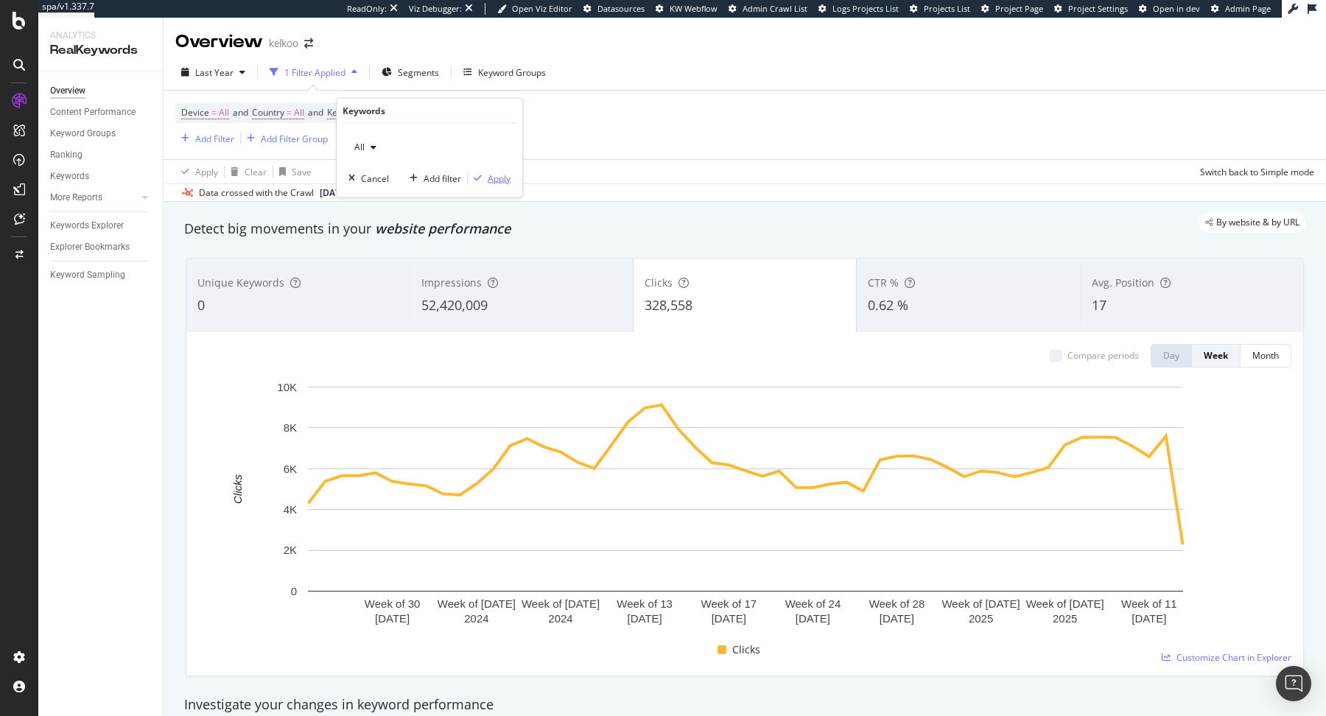
click at [492, 172] on div "Apply" at bounding box center [499, 178] width 23 height 13
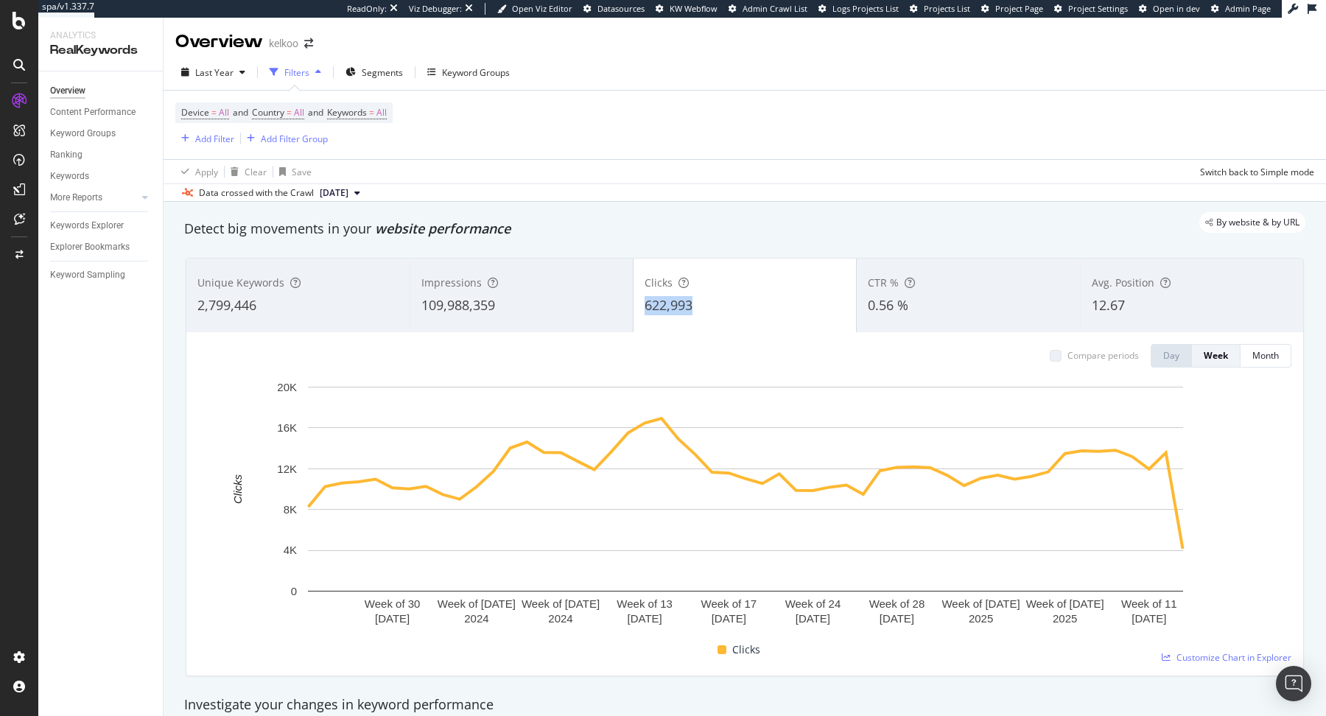
copy span "622,993"
drag, startPoint x: 636, startPoint y: 303, endPoint x: 706, endPoint y: 299, distance: 70.1
click at [707, 300] on div "Clicks 622,993" at bounding box center [744, 295] width 223 height 66
click at [374, 110] on span "=" at bounding box center [371, 112] width 5 height 13
click at [378, 144] on div "button" at bounding box center [374, 147] width 18 height 9
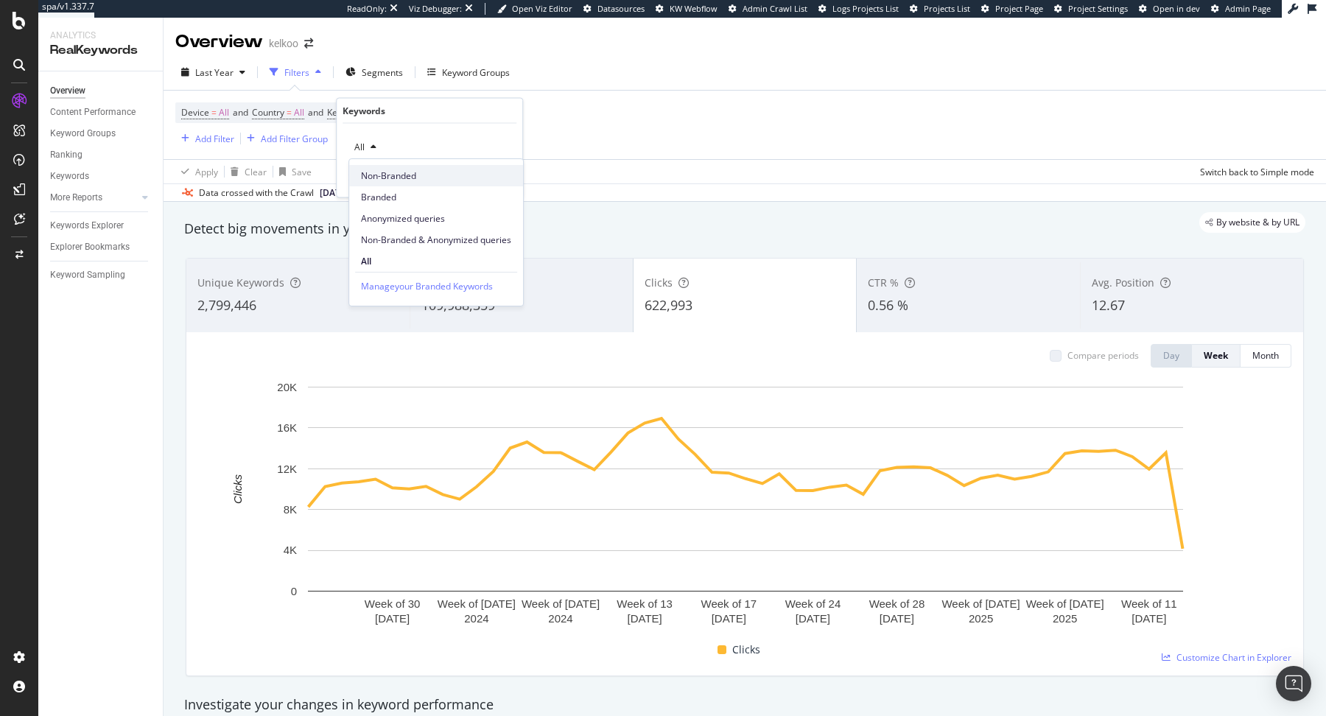
click at [392, 176] on span "Non-Branded" at bounding box center [436, 175] width 150 height 13
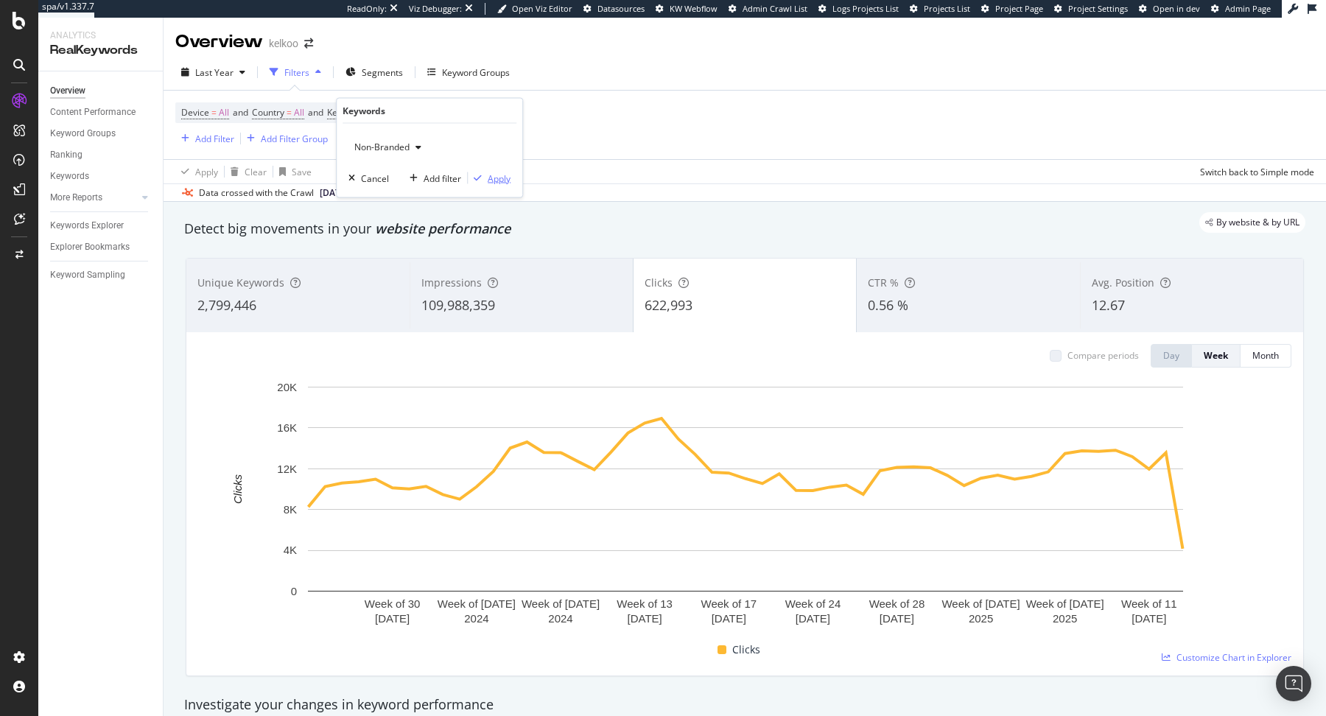
click at [483, 175] on div "button" at bounding box center [478, 178] width 20 height 9
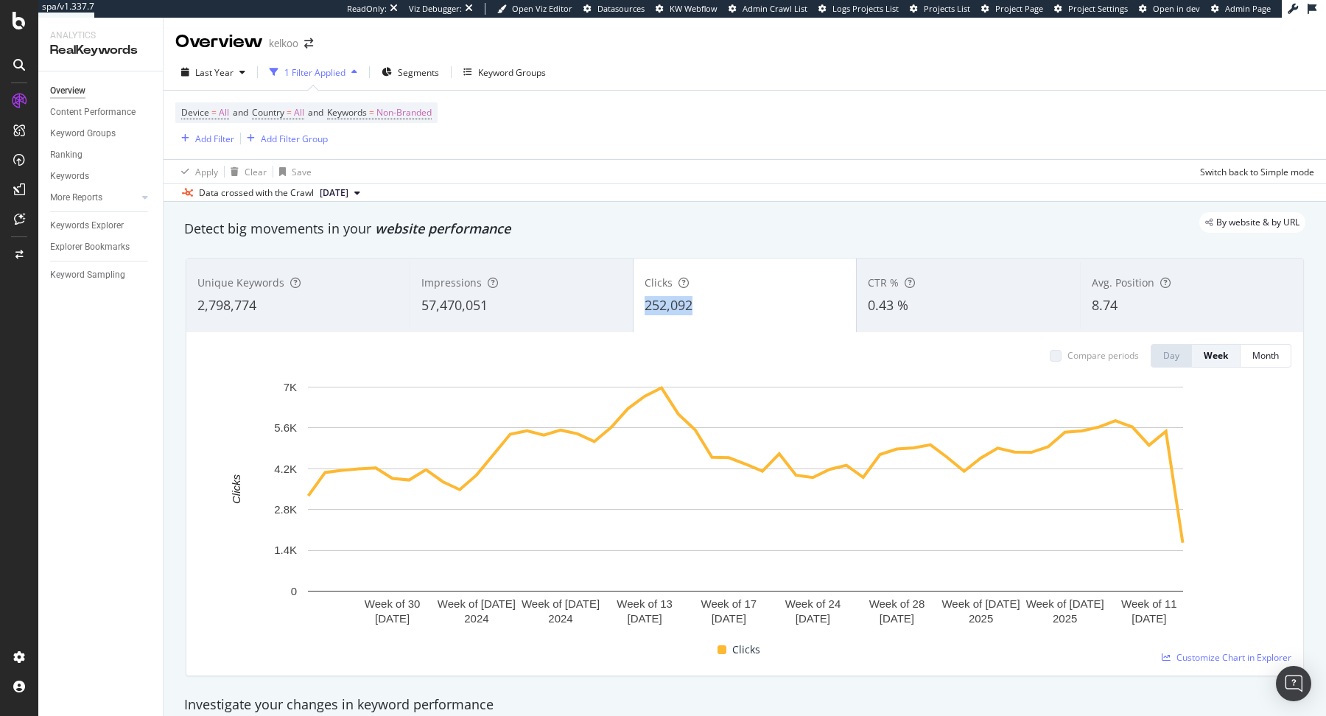
copy span "252,092"
drag, startPoint x: 707, startPoint y: 303, endPoint x: 635, endPoint y: 305, distance: 72.2
click at [635, 305] on div "Clicks 252,092" at bounding box center [744, 295] width 223 height 66
click at [420, 106] on span "Non-Branded" at bounding box center [403, 112] width 55 height 21
click at [415, 145] on div "button" at bounding box center [419, 147] width 18 height 9
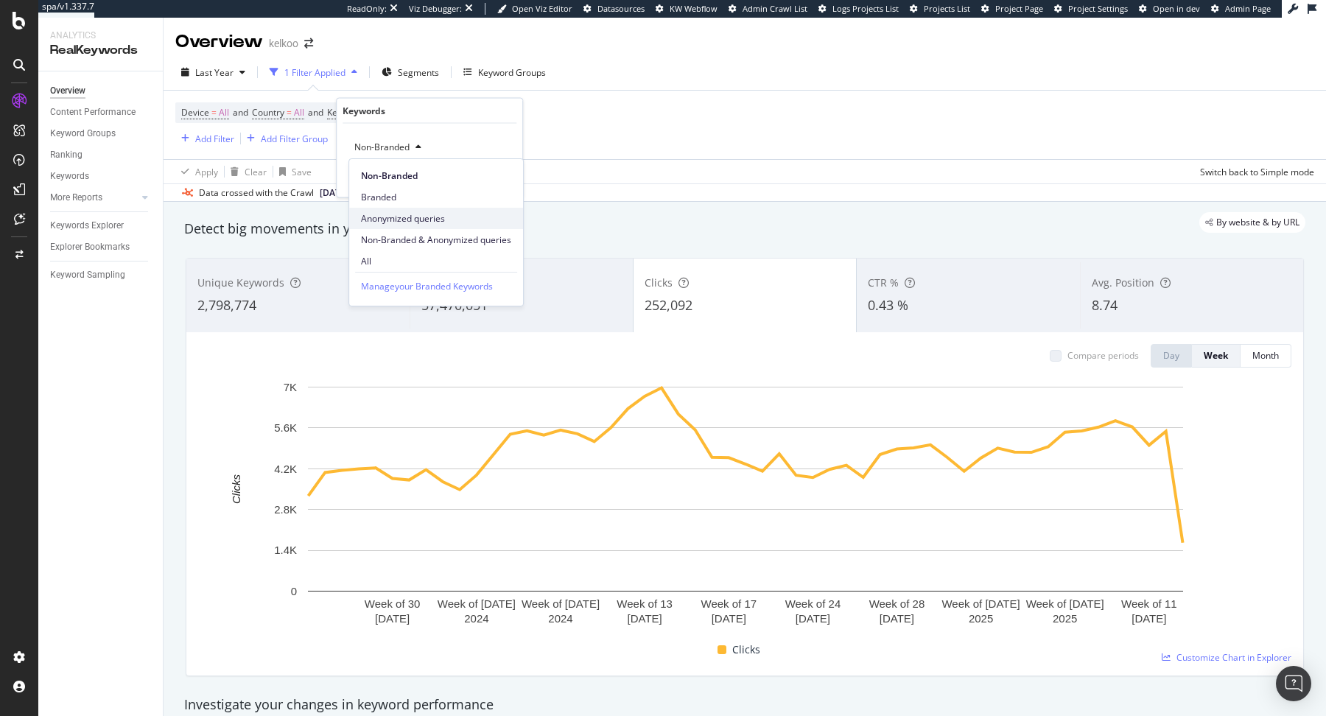
click at [424, 214] on span "Anonymized queries" at bounding box center [436, 218] width 150 height 13
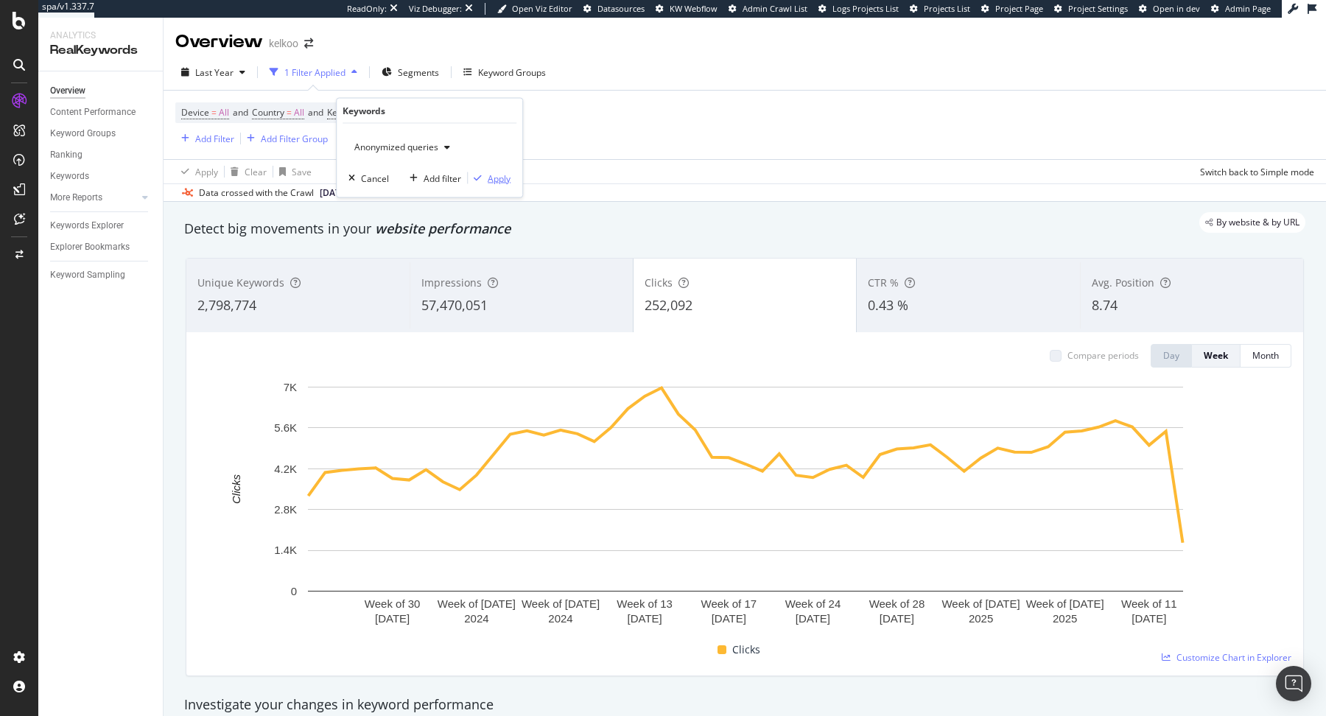
click at [489, 173] on div "Apply" at bounding box center [499, 178] width 23 height 13
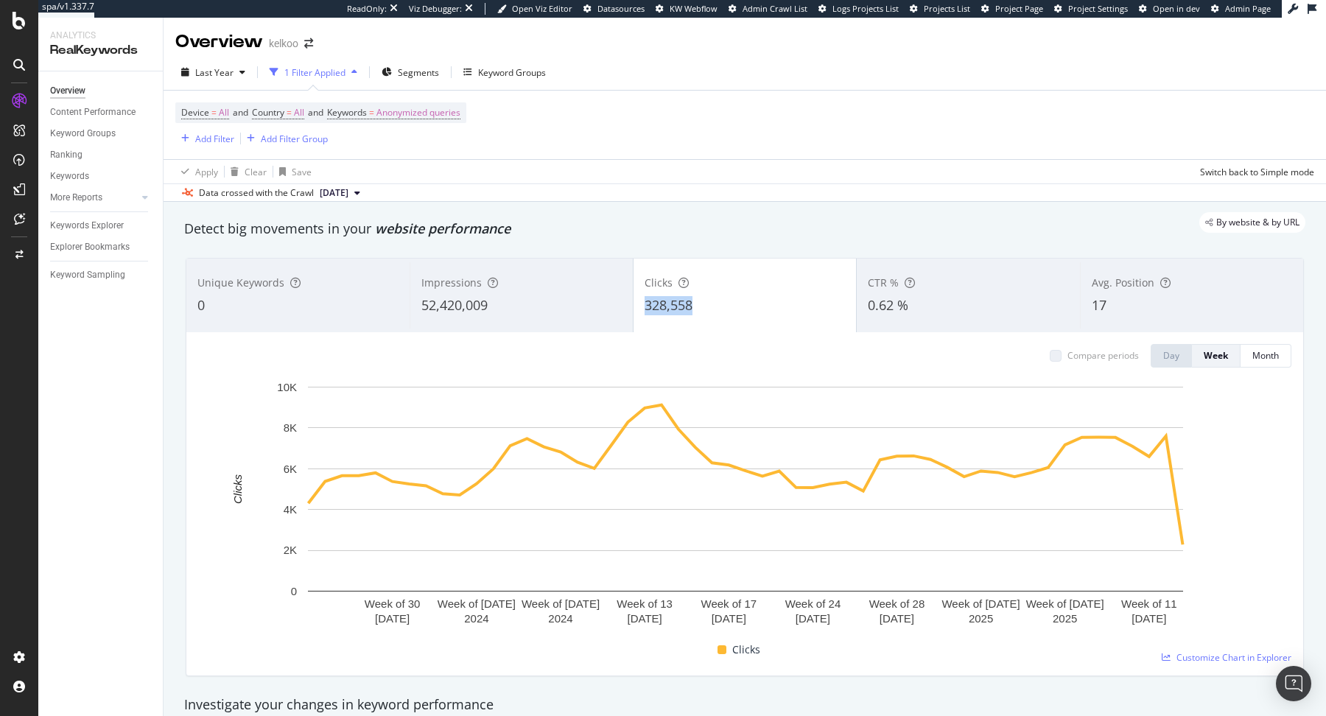
copy span "328,558"
drag, startPoint x: 719, startPoint y: 312, endPoint x: 643, endPoint y: 314, distance: 75.9
click at [643, 314] on div "Clicks 328,558" at bounding box center [744, 295] width 223 height 66
click at [397, 110] on span "Anonymized queries" at bounding box center [418, 112] width 84 height 21
click at [420, 152] on span "Anonymized queries" at bounding box center [393, 147] width 90 height 13
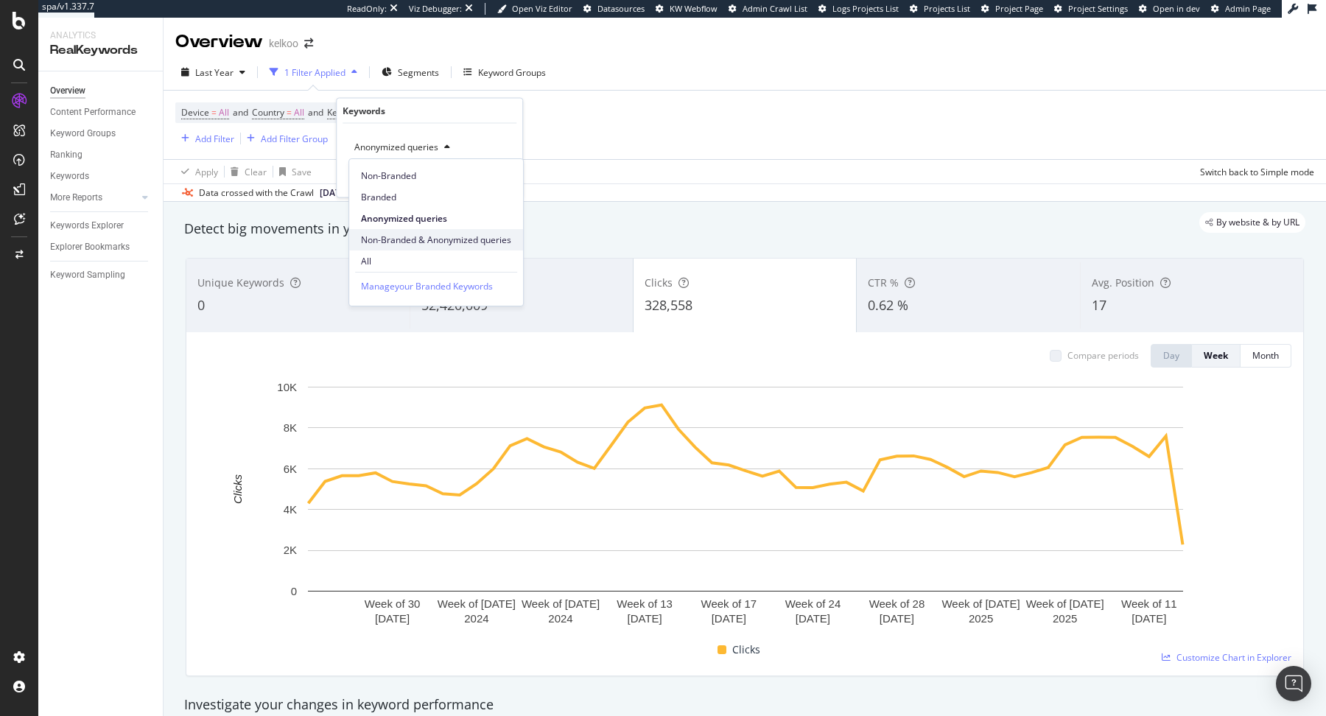
click at [454, 234] on span "Non-Branded & Anonymized queries" at bounding box center [436, 240] width 150 height 13
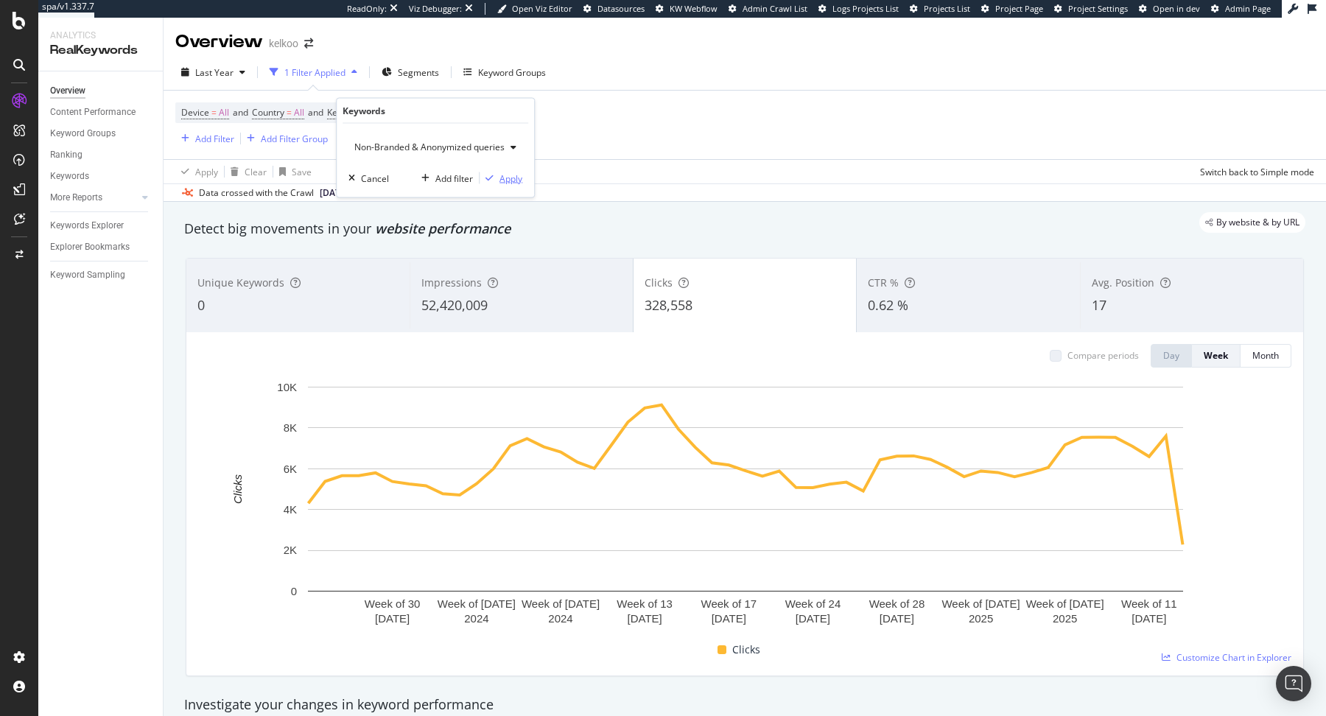
click at [508, 178] on div "Apply" at bounding box center [510, 178] width 23 height 13
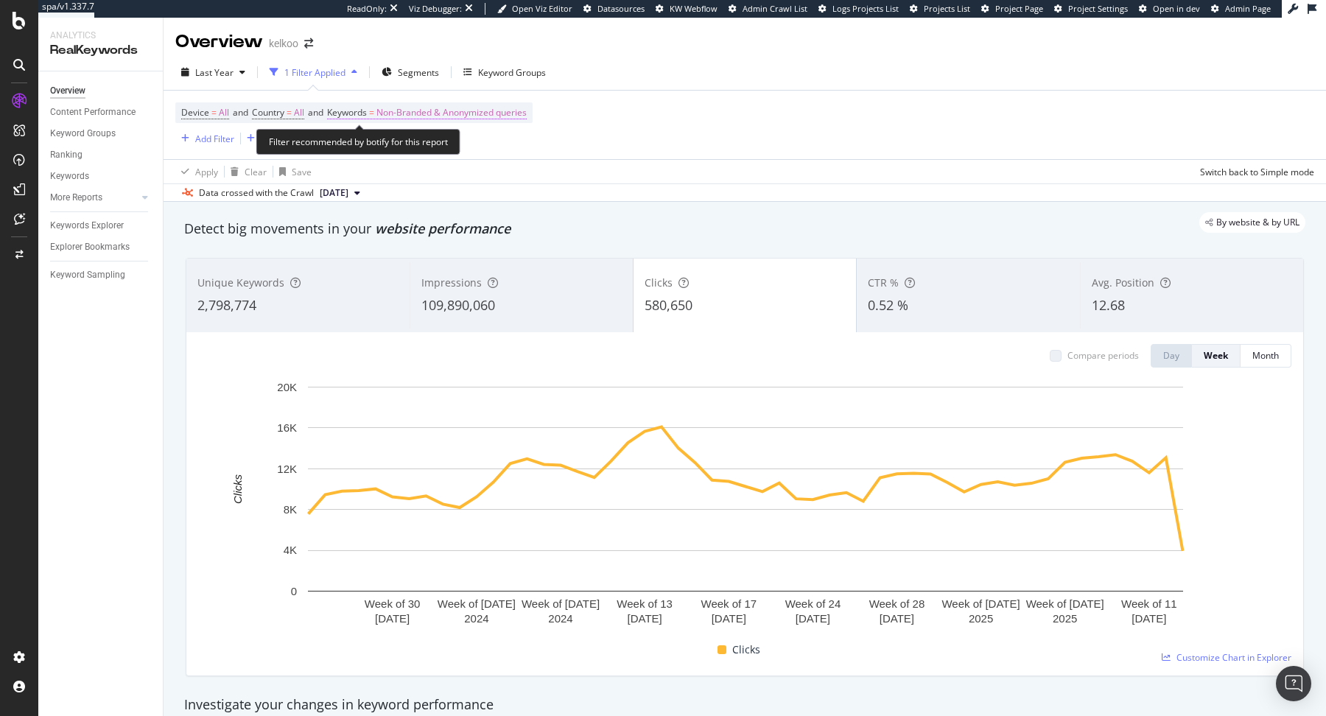
click at [439, 108] on span "Non-Branded & Anonymized queries" at bounding box center [451, 112] width 150 height 21
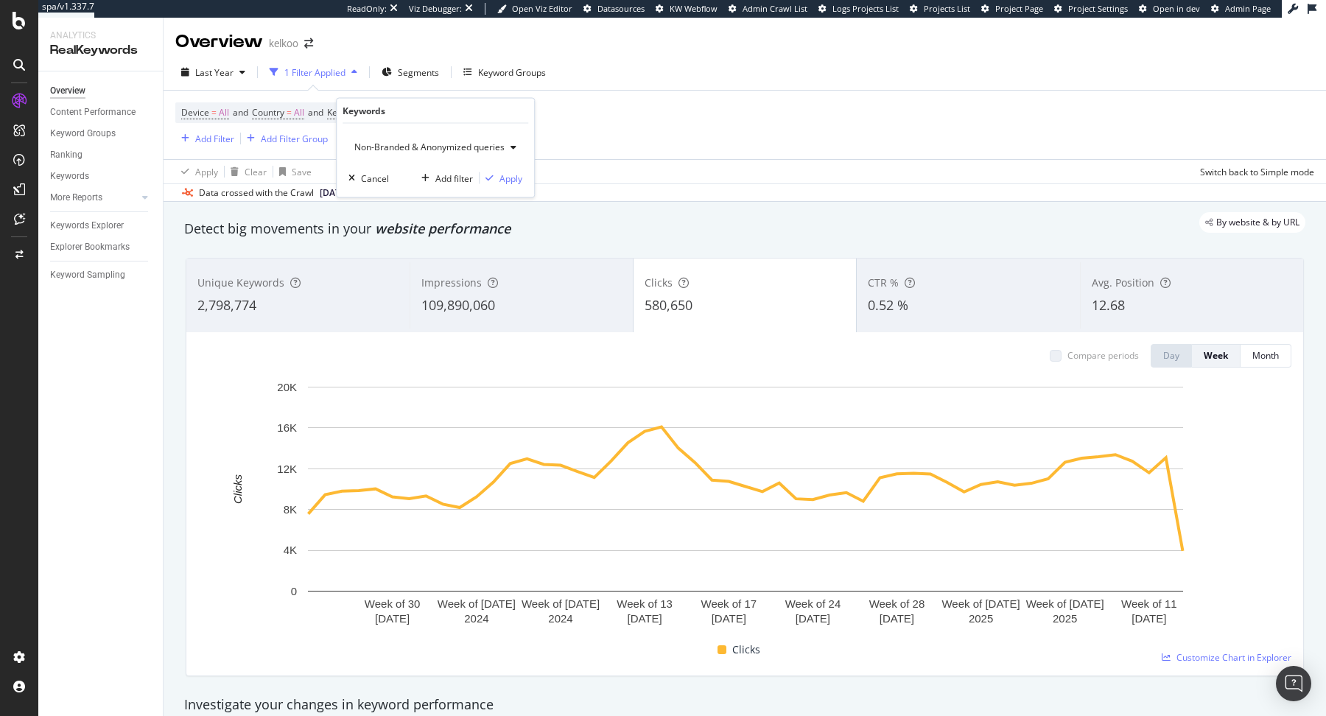
click at [450, 152] on span "Non-Branded & Anonymized queries" at bounding box center [426, 147] width 156 height 13
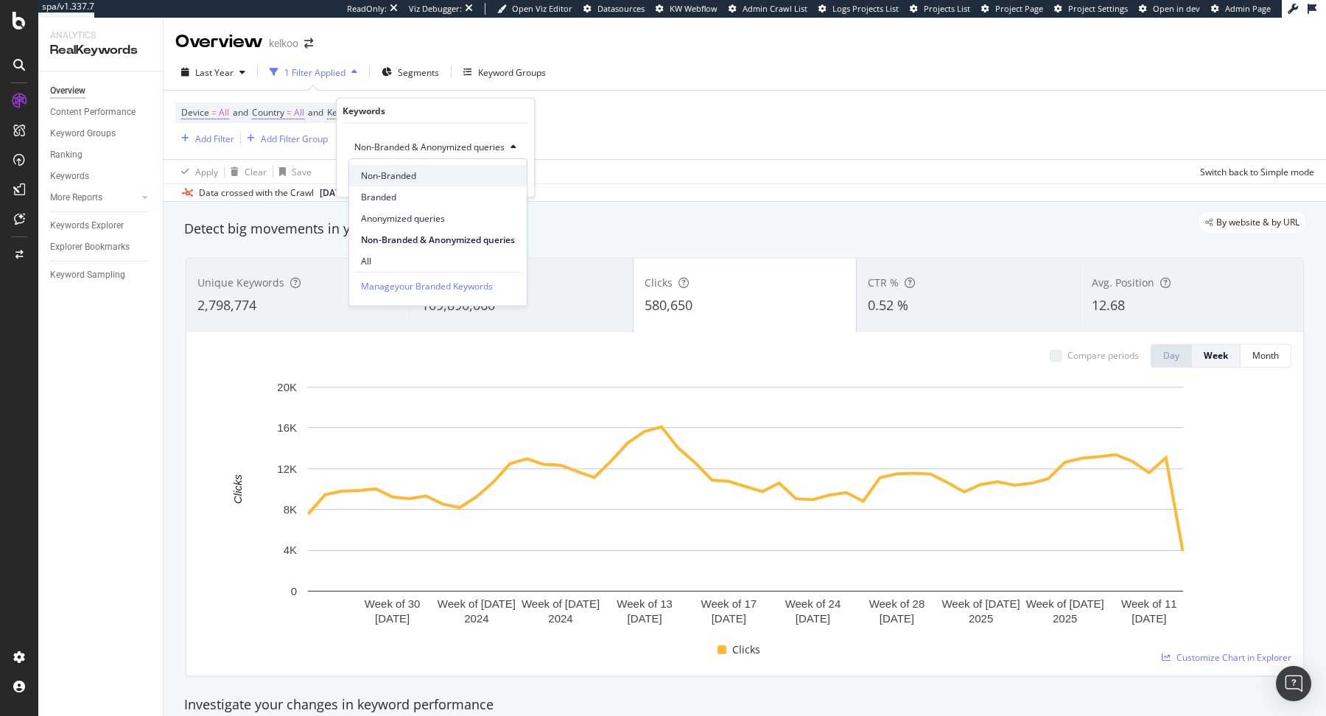
click at [401, 178] on span "Non-Branded" at bounding box center [438, 175] width 154 height 13
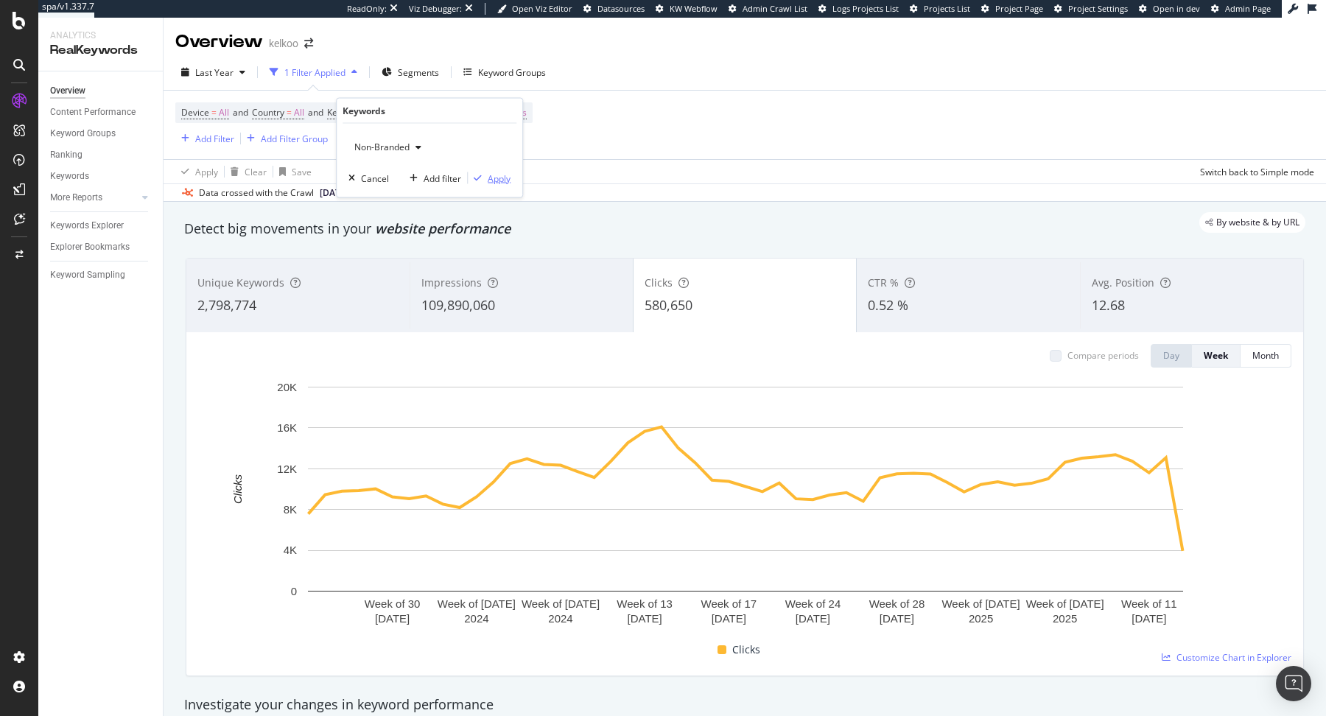
click at [504, 180] on div "Apply" at bounding box center [499, 178] width 23 height 13
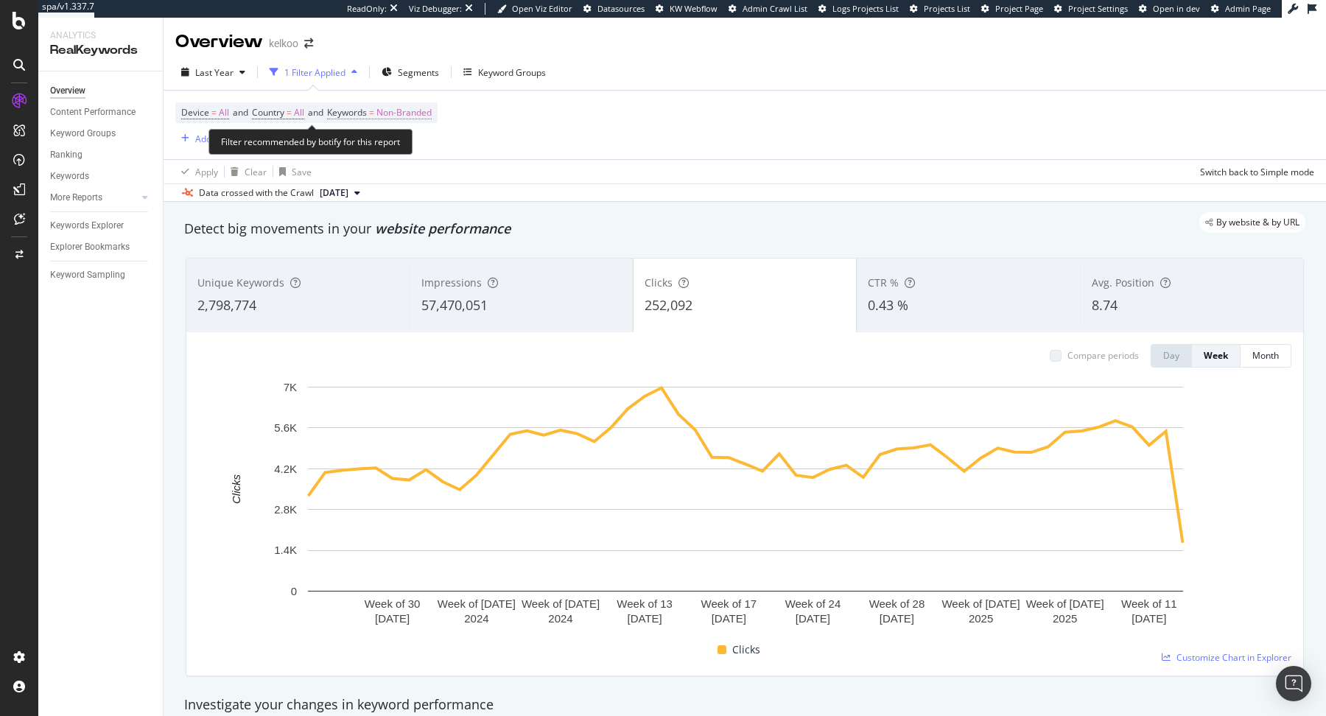
click at [426, 114] on span "Non-Branded" at bounding box center [403, 112] width 55 height 21
click at [411, 146] on div "button" at bounding box center [419, 147] width 18 height 9
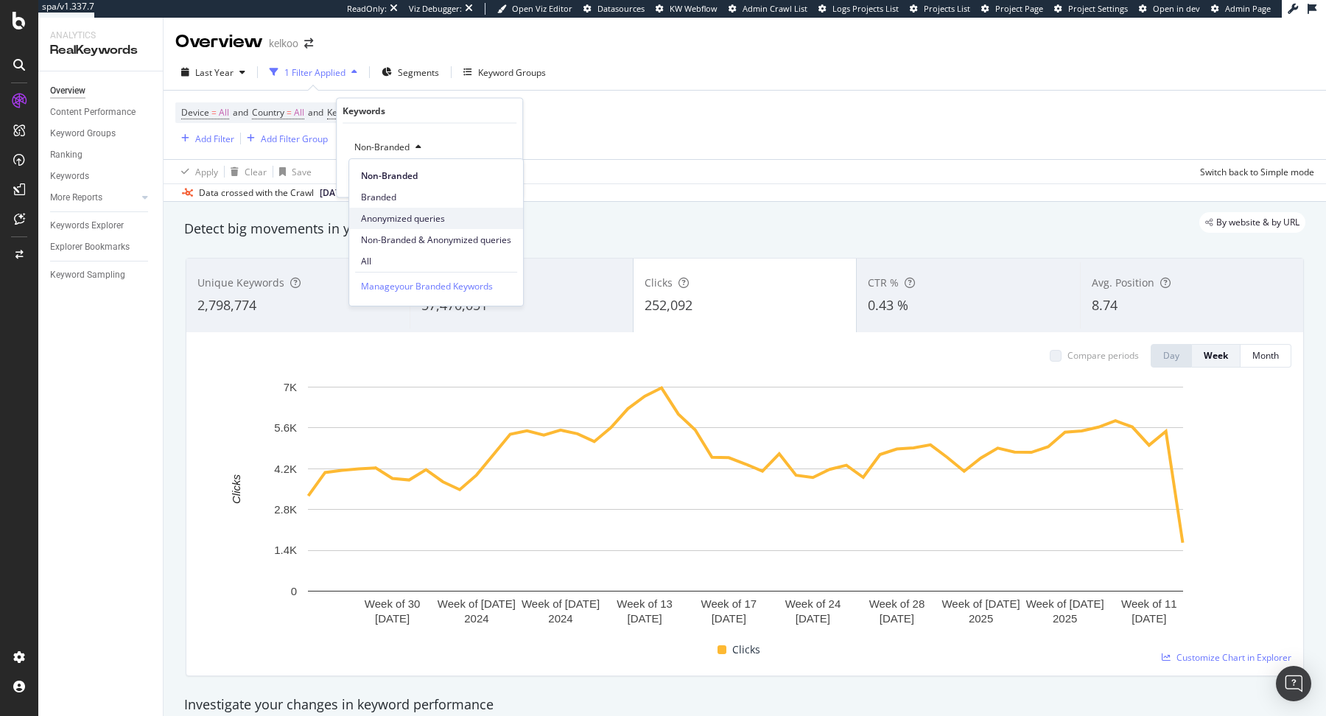
click at [421, 217] on span "Anonymized queries" at bounding box center [436, 218] width 150 height 13
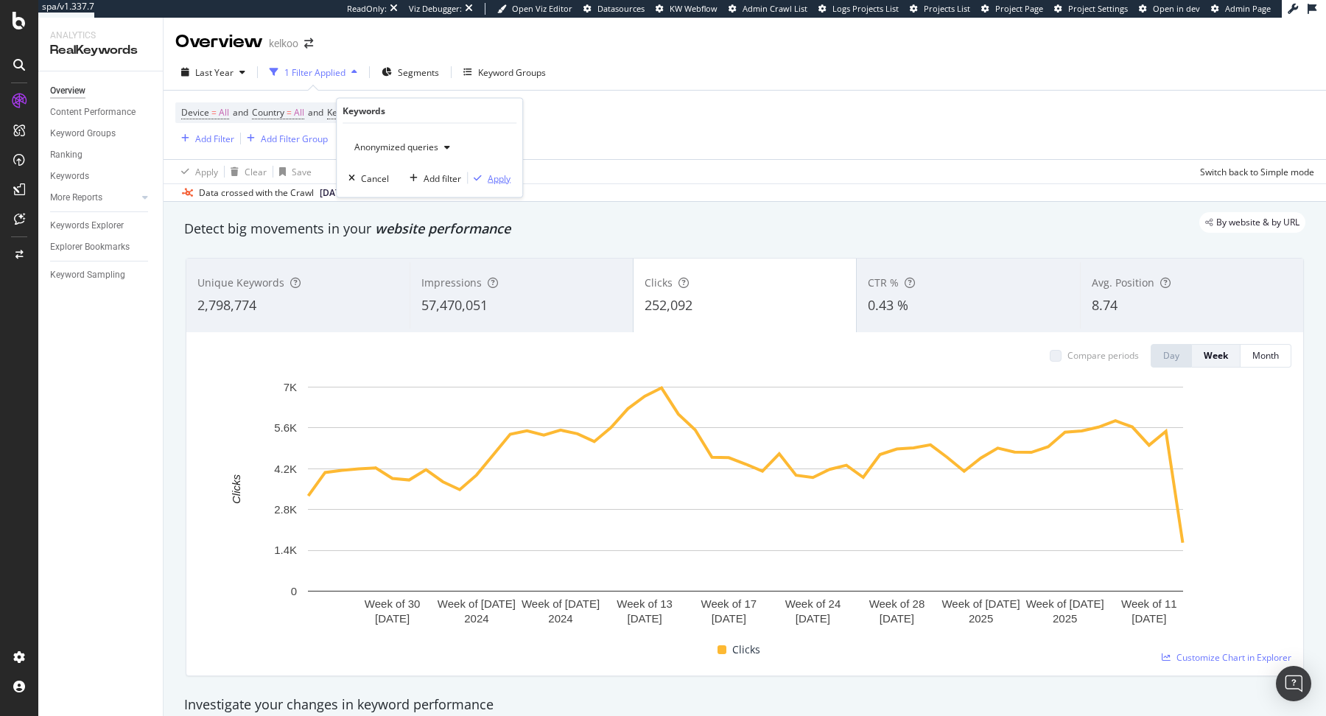
click at [497, 175] on div "Apply" at bounding box center [499, 178] width 23 height 13
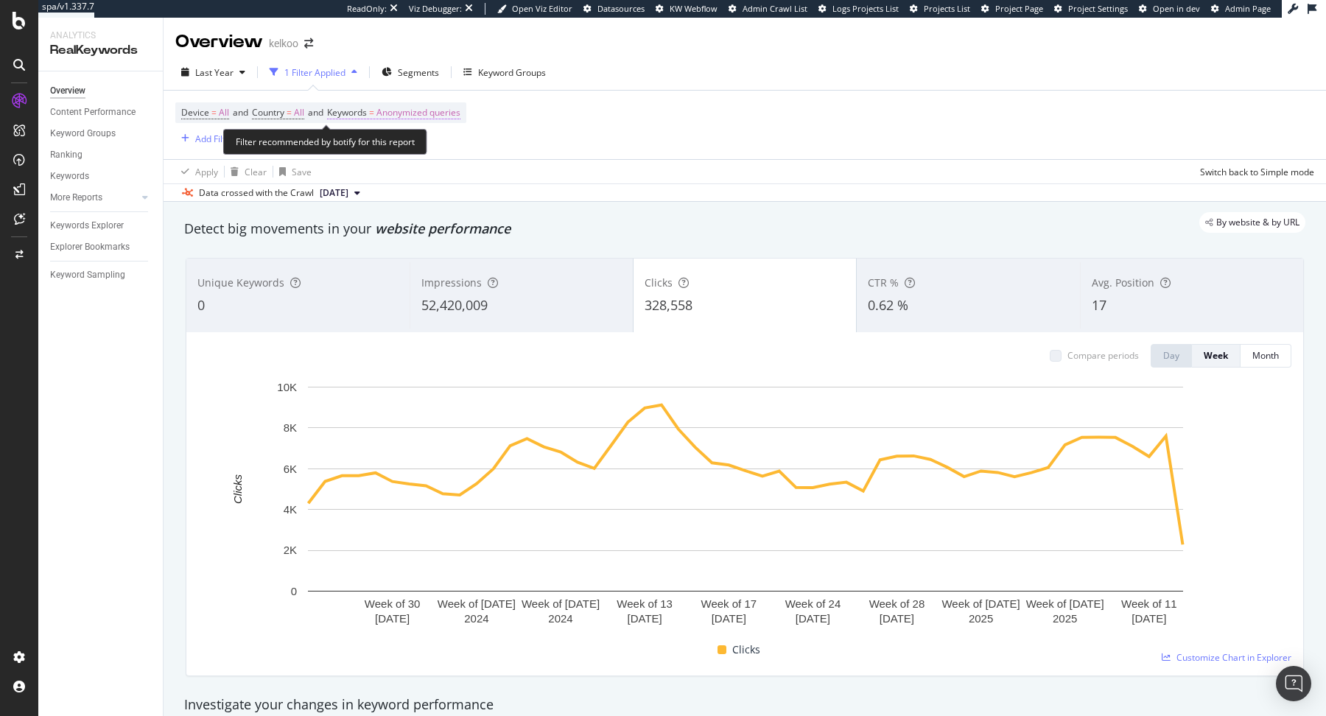
click at [411, 117] on span "Anonymized queries" at bounding box center [418, 112] width 84 height 21
click at [400, 147] on span "Anonymized queries" at bounding box center [393, 147] width 90 height 13
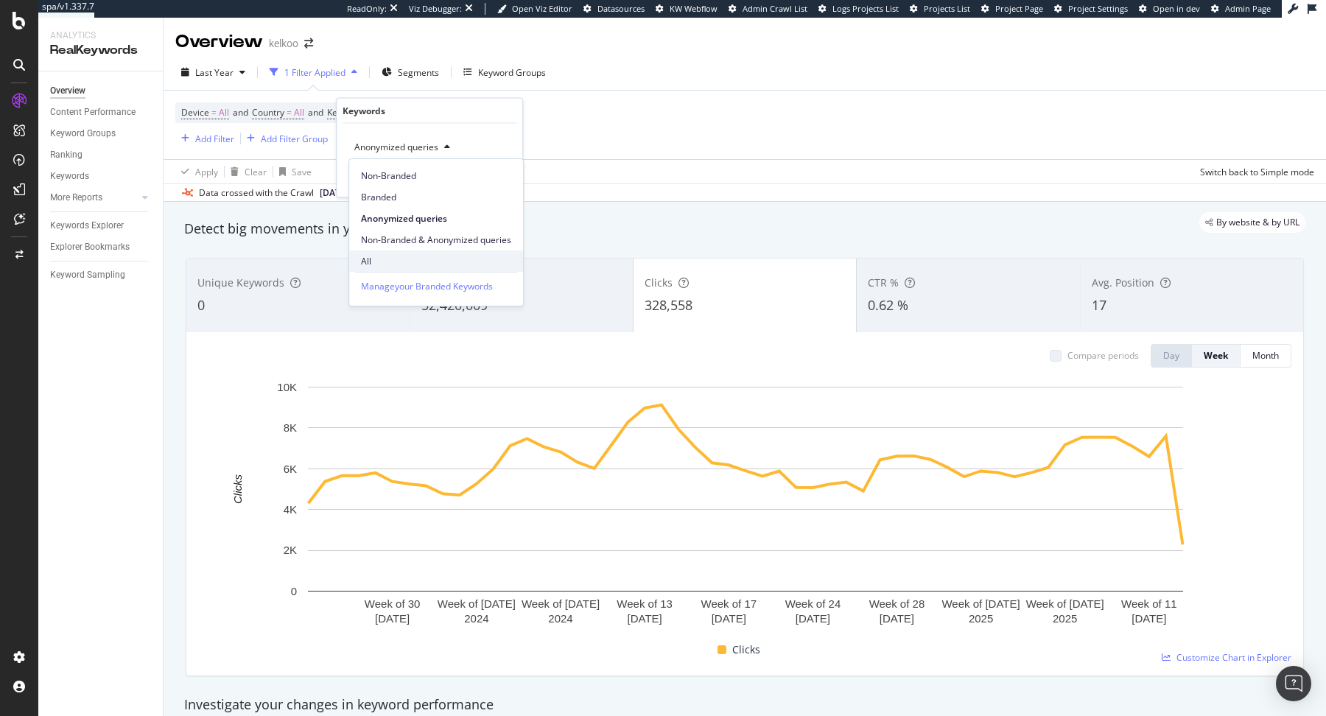
click at [384, 261] on span "All" at bounding box center [436, 261] width 150 height 13
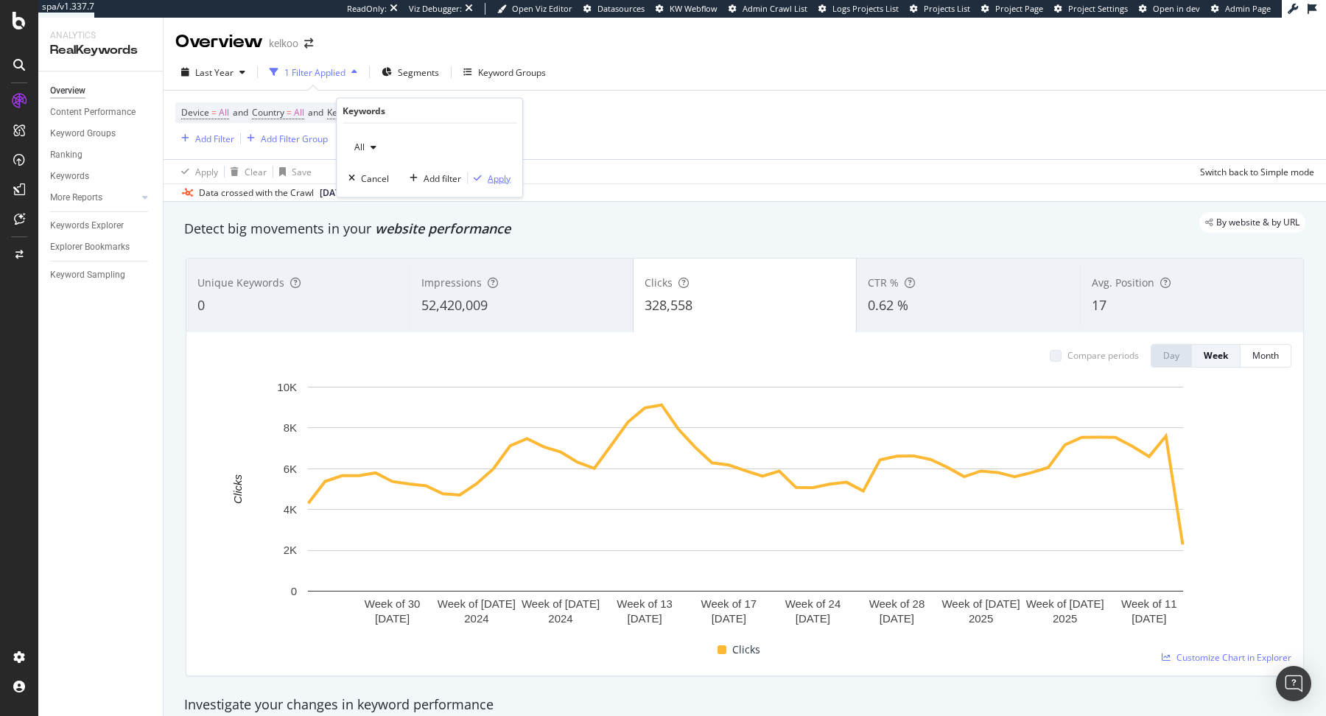
click at [502, 175] on div "Apply" at bounding box center [499, 178] width 23 height 13
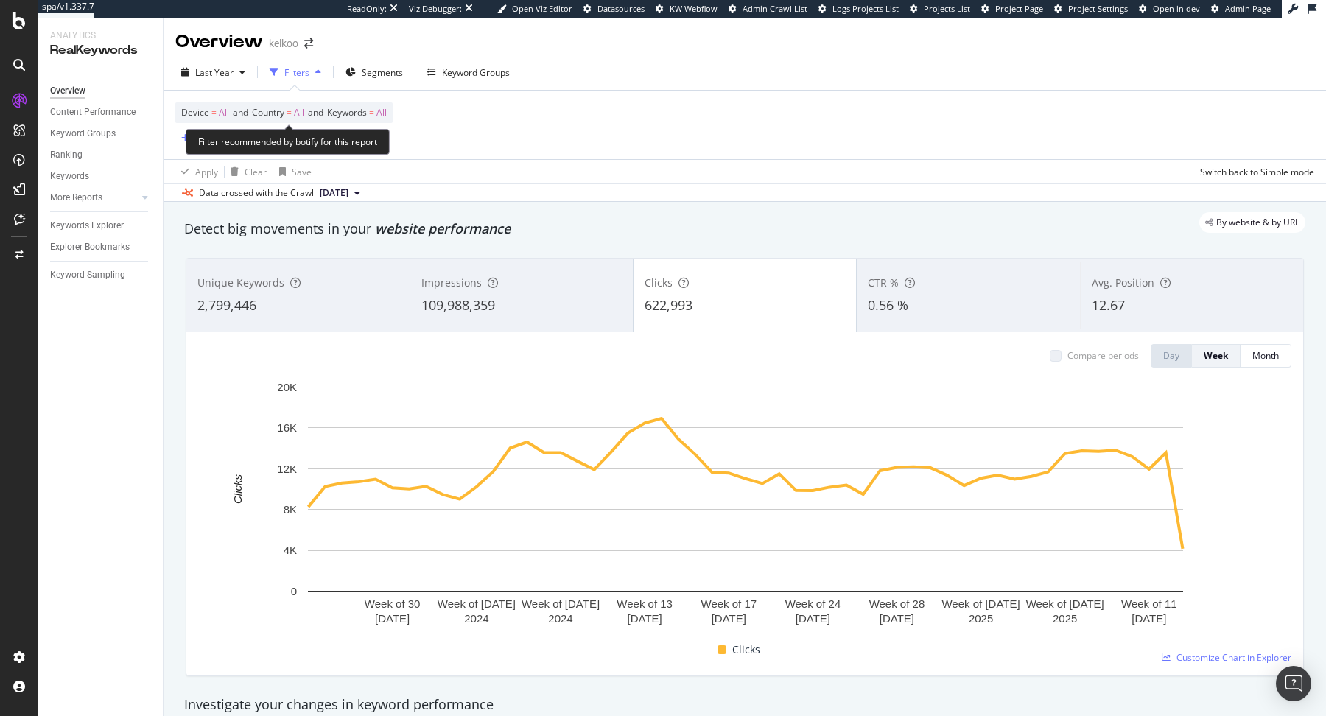
click at [374, 112] on span "=" at bounding box center [371, 112] width 5 height 13
click at [365, 147] on div "button" at bounding box center [374, 147] width 18 height 9
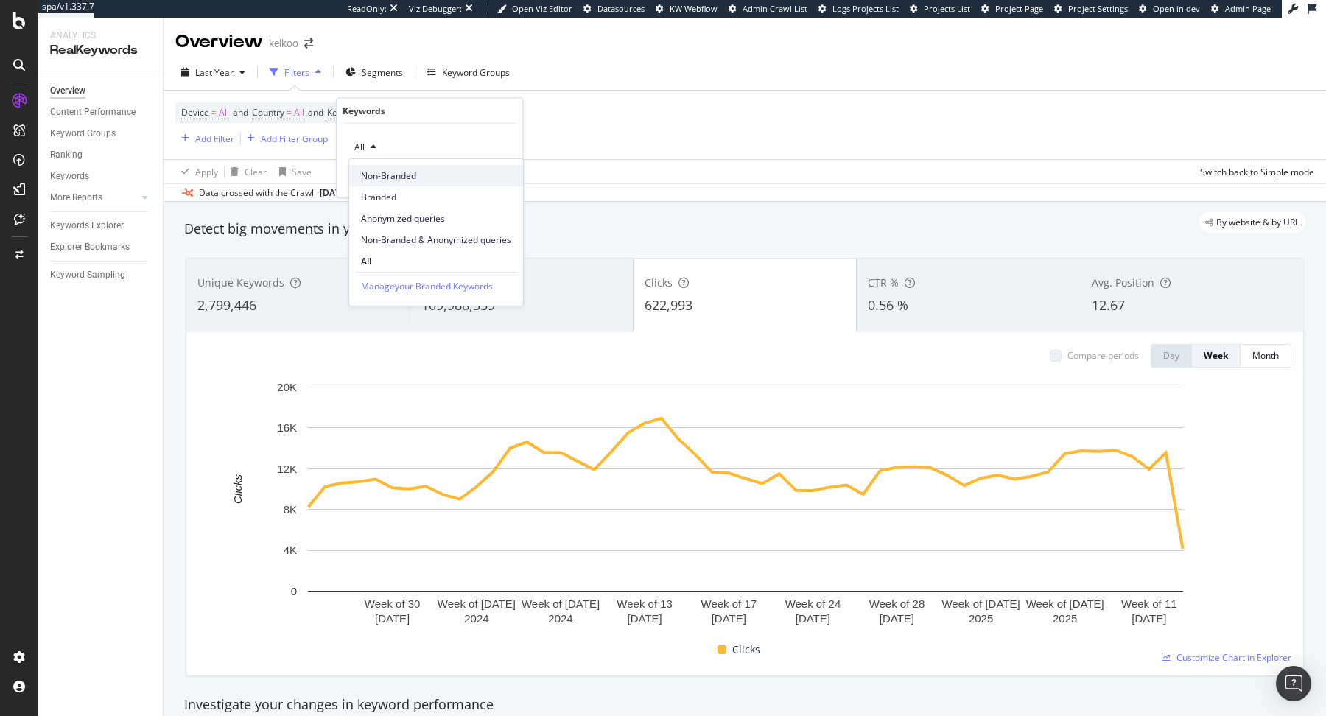
click at [390, 170] on span "Non-Branded" at bounding box center [436, 175] width 150 height 13
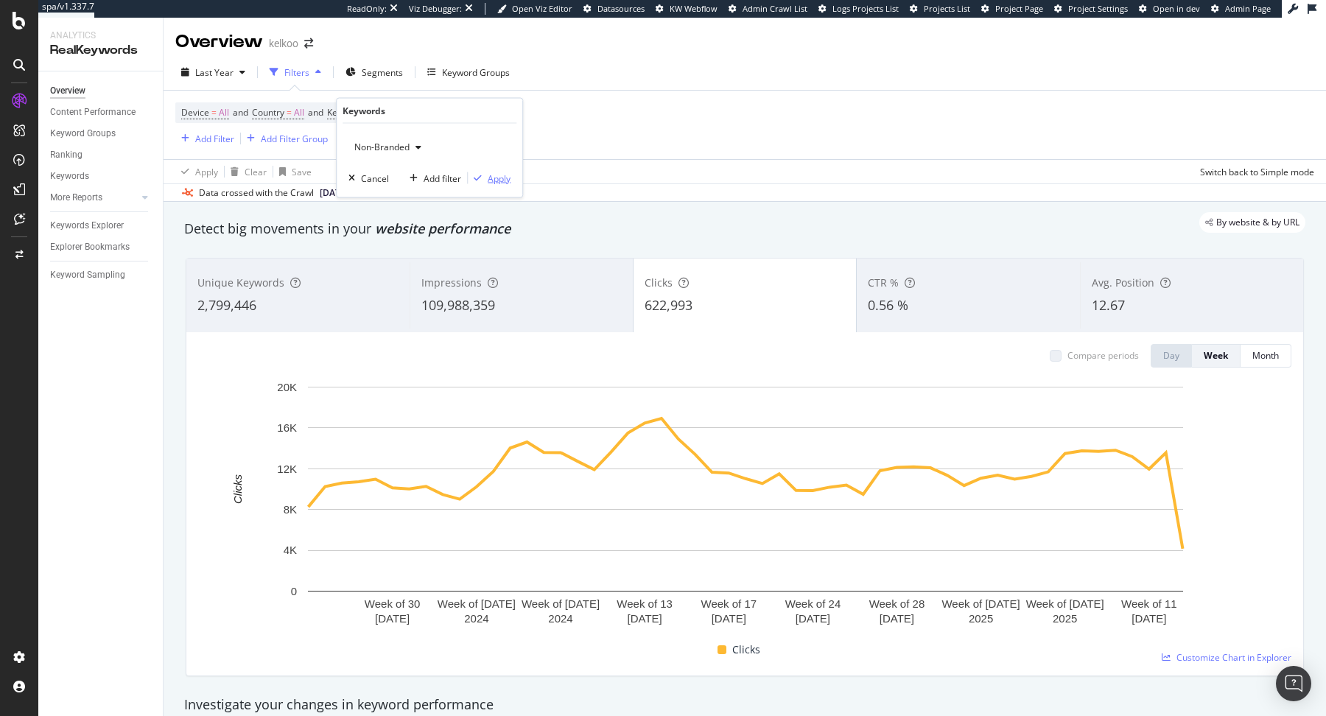
click at [483, 176] on div "button" at bounding box center [478, 178] width 20 height 9
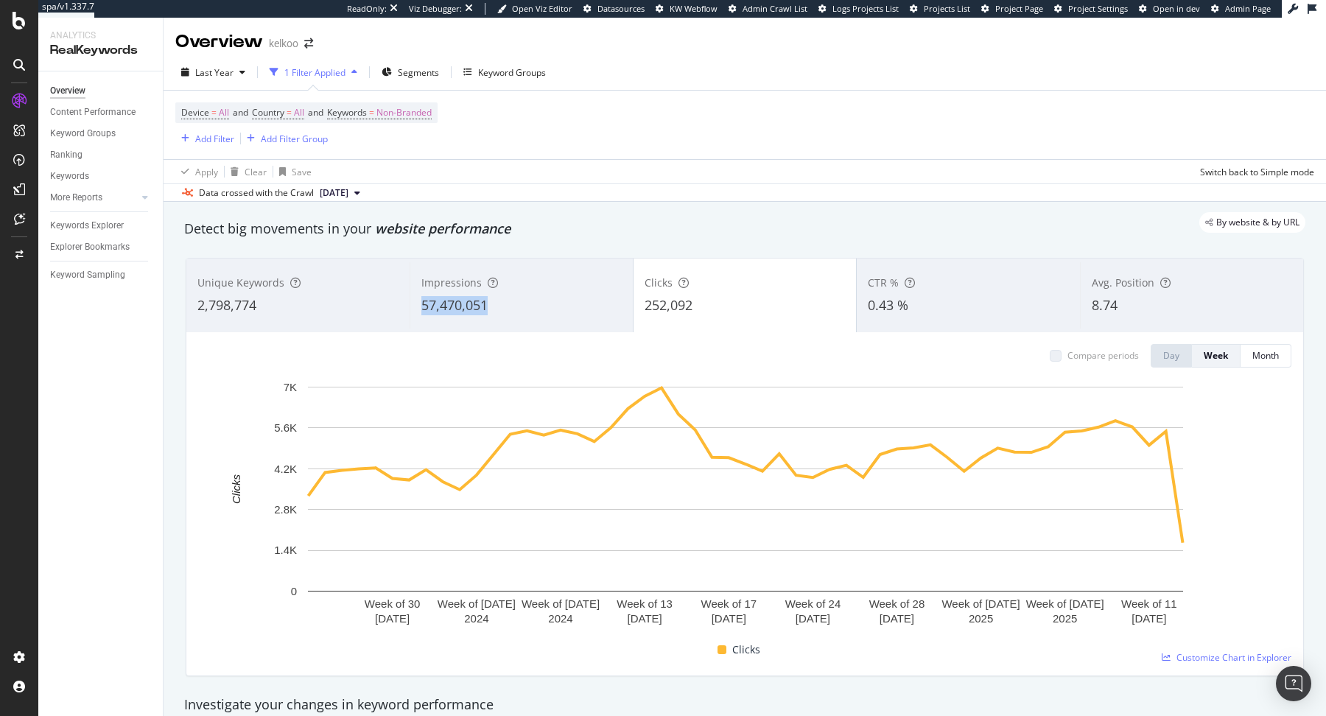
drag, startPoint x: 502, startPoint y: 302, endPoint x: 413, endPoint y: 308, distance: 89.3
click at [413, 308] on div "Impressions 57,470,051" at bounding box center [521, 295] width 223 height 66
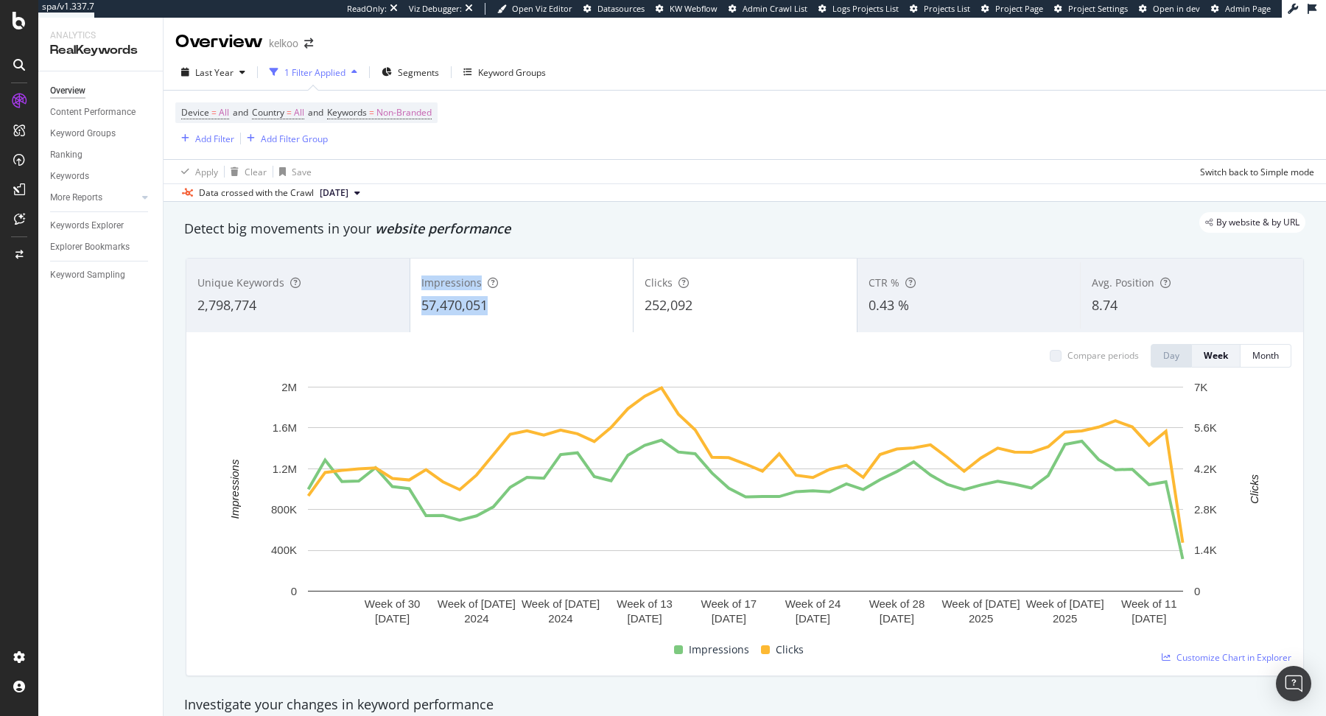
drag, startPoint x: 505, startPoint y: 306, endPoint x: 407, endPoint y: 306, distance: 97.2
click at [407, 307] on div "Unique Keywords 2,798,774 Impressions 57,470,051 Clicks 252,092 CTR % 0.43 % Av…" at bounding box center [744, 296] width 1117 height 74
click at [507, 326] on div "Impressions 57,470,051" at bounding box center [521, 295] width 223 height 66
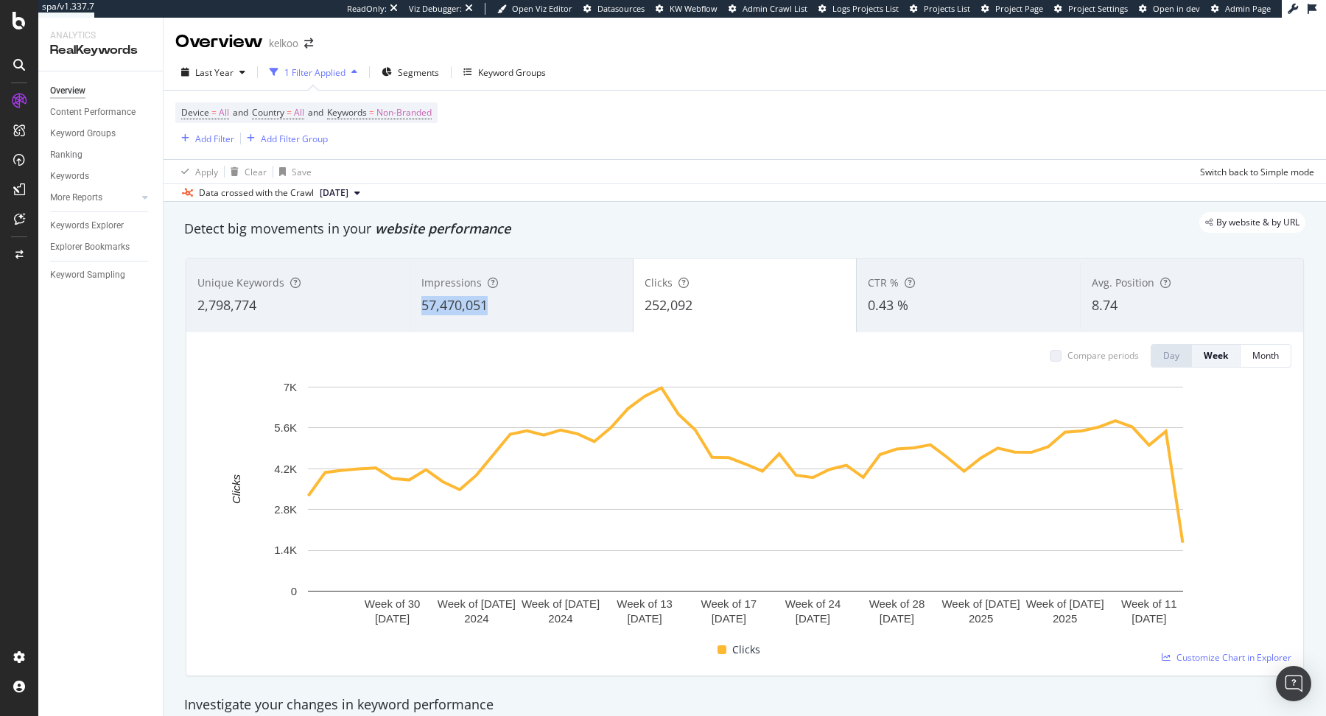
drag, startPoint x: 496, startPoint y: 310, endPoint x: 416, endPoint y: 311, distance: 80.3
click at [416, 311] on div "Impressions 57,470,051" at bounding box center [521, 295] width 223 height 66
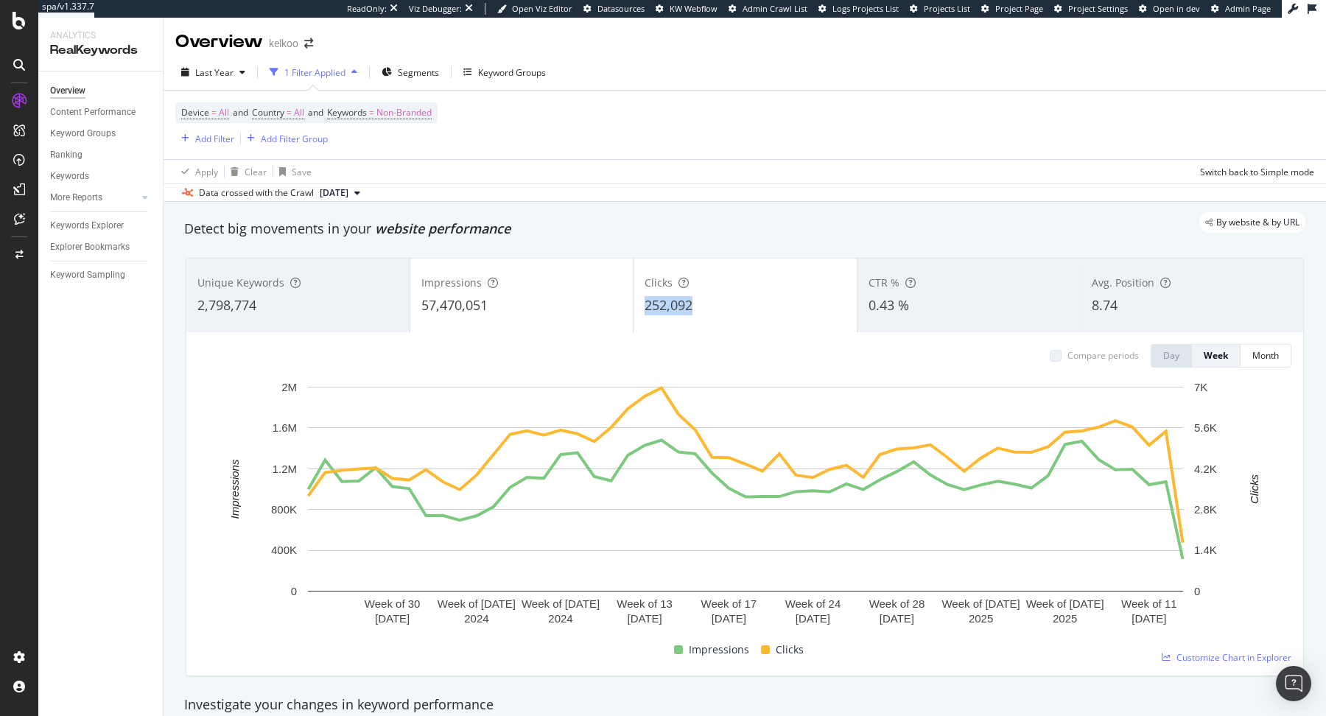
drag, startPoint x: 707, startPoint y: 305, endPoint x: 644, endPoint y: 309, distance: 63.5
click at [645, 309] on div "252,092" at bounding box center [745, 305] width 201 height 19
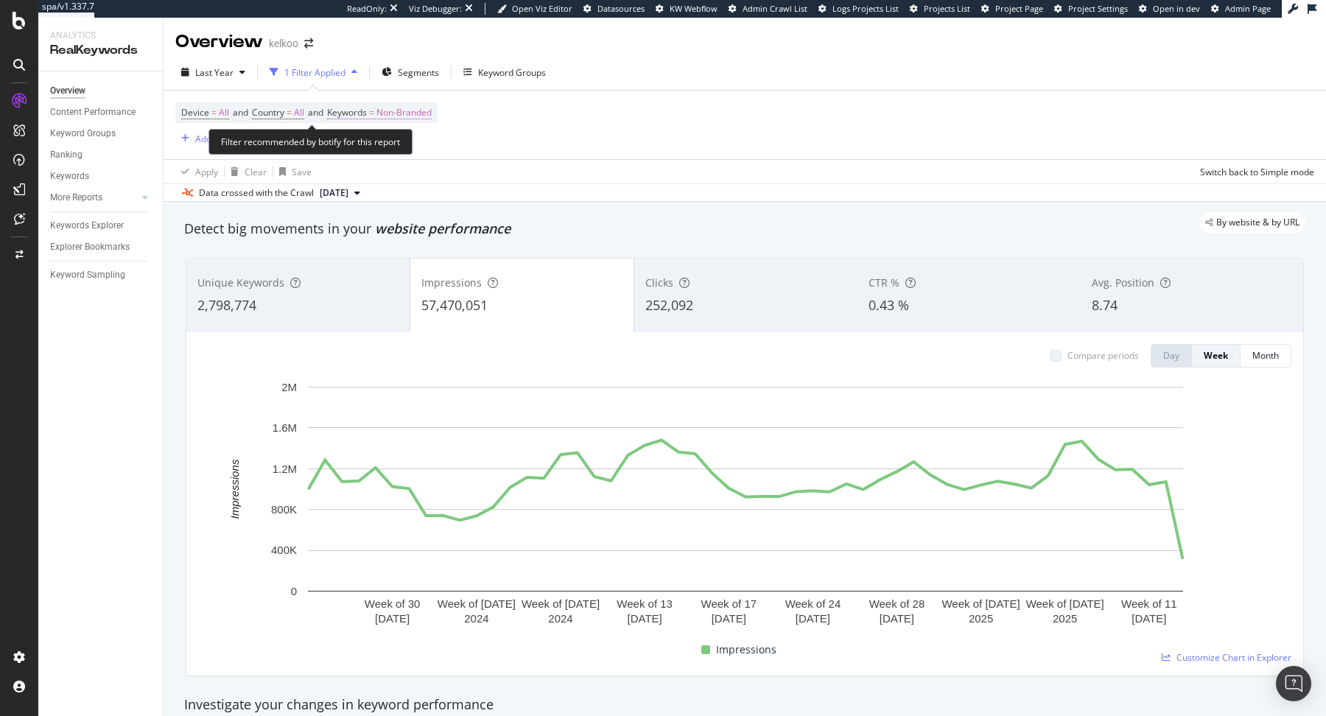
click at [421, 112] on span "Non-Branded" at bounding box center [403, 112] width 55 height 21
click at [407, 146] on span "Non-Branded" at bounding box center [378, 147] width 61 height 13
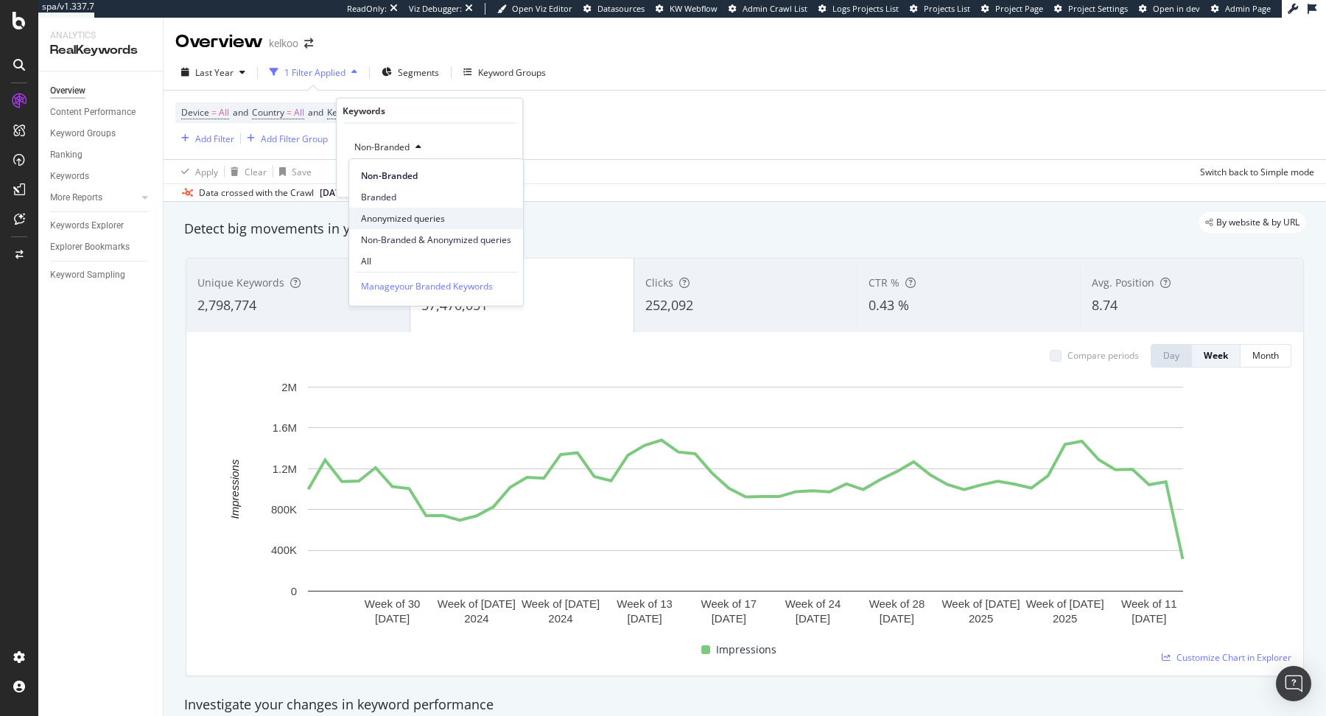
click at [402, 218] on span "Anonymized queries" at bounding box center [436, 218] width 150 height 13
click at [499, 185] on div "Anonymized queries Cancel Add filter Apply" at bounding box center [430, 161] width 186 height 74
click at [497, 180] on div "Apply" at bounding box center [499, 178] width 23 height 13
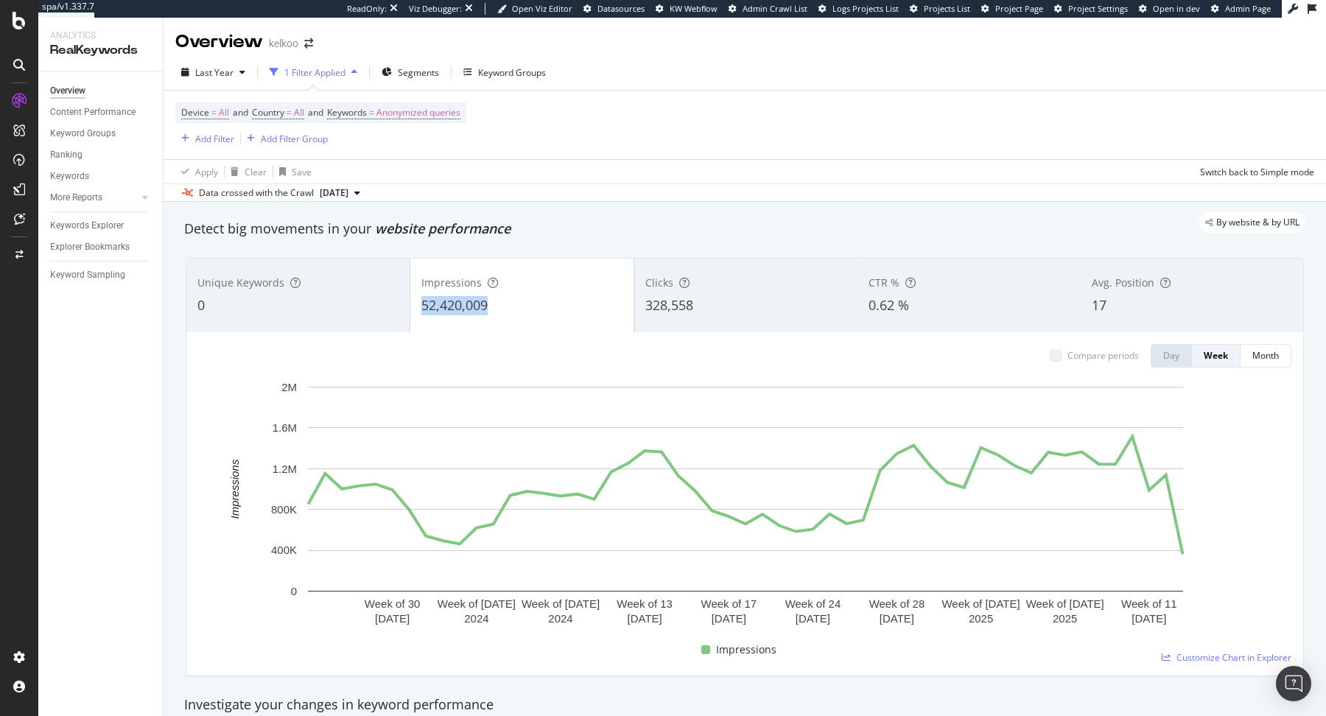
drag, startPoint x: 498, startPoint y: 308, endPoint x: 415, endPoint y: 309, distance: 83.2
click at [414, 309] on div "Impressions 52,420,009" at bounding box center [521, 295] width 223 height 66
drag, startPoint x: 720, startPoint y: 303, endPoint x: 638, endPoint y: 306, distance: 81.8
click at [638, 306] on div "Clicks 328,558" at bounding box center [745, 295] width 223 height 66
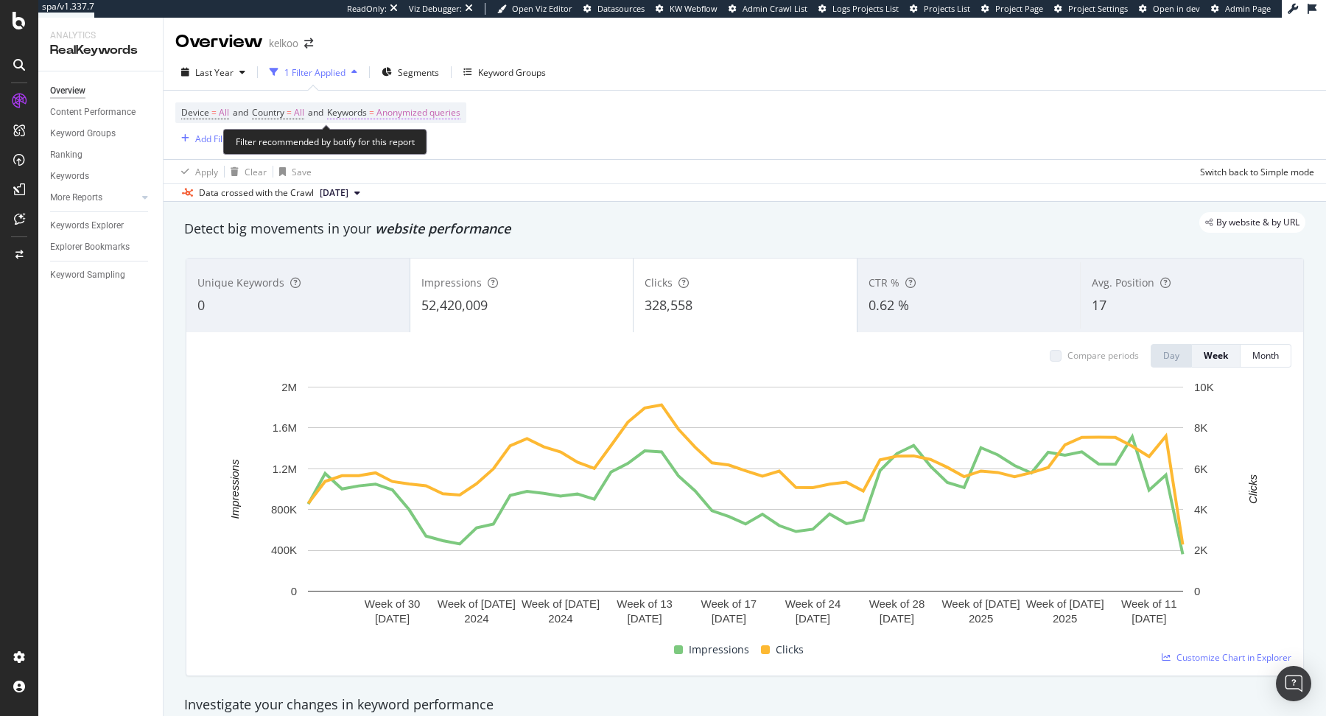
click at [414, 107] on span "Anonymized queries" at bounding box center [418, 112] width 84 height 21
click at [421, 150] on span "Anonymized queries" at bounding box center [393, 147] width 90 height 13
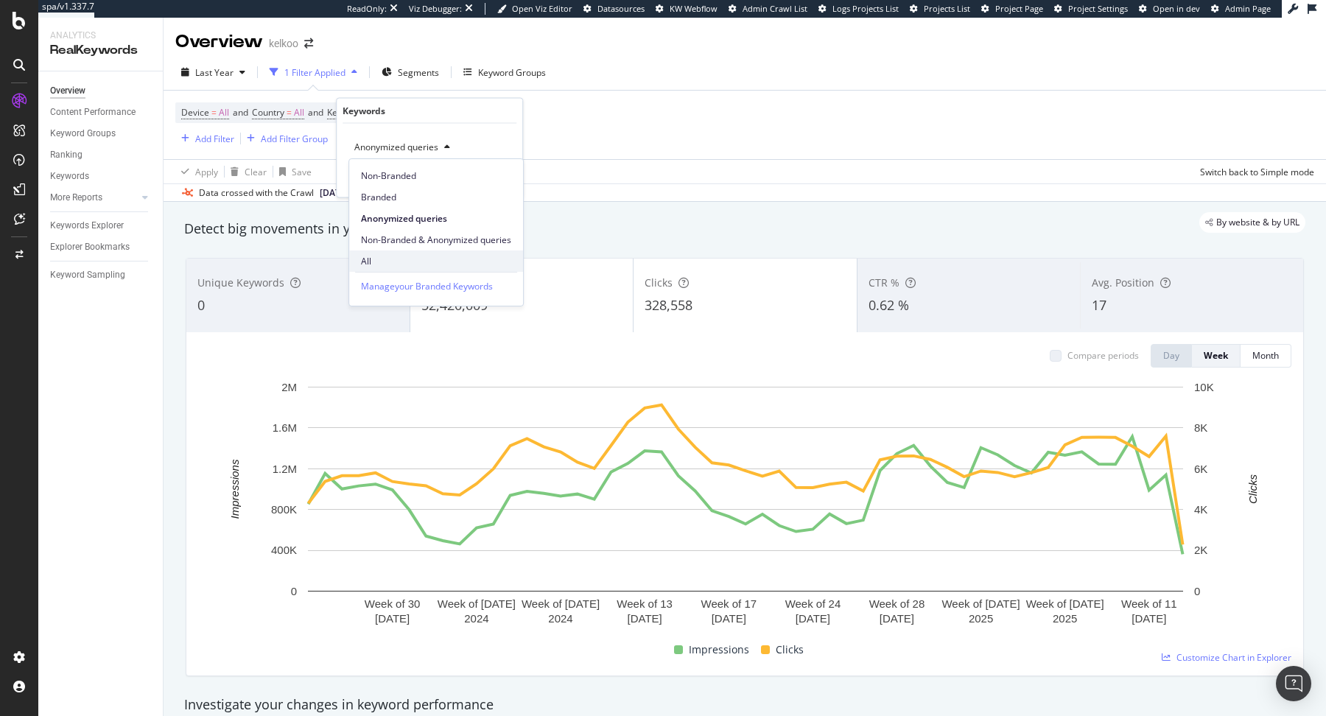
click at [425, 253] on div "All" at bounding box center [436, 260] width 174 height 21
click at [482, 175] on div "button" at bounding box center [478, 178] width 20 height 9
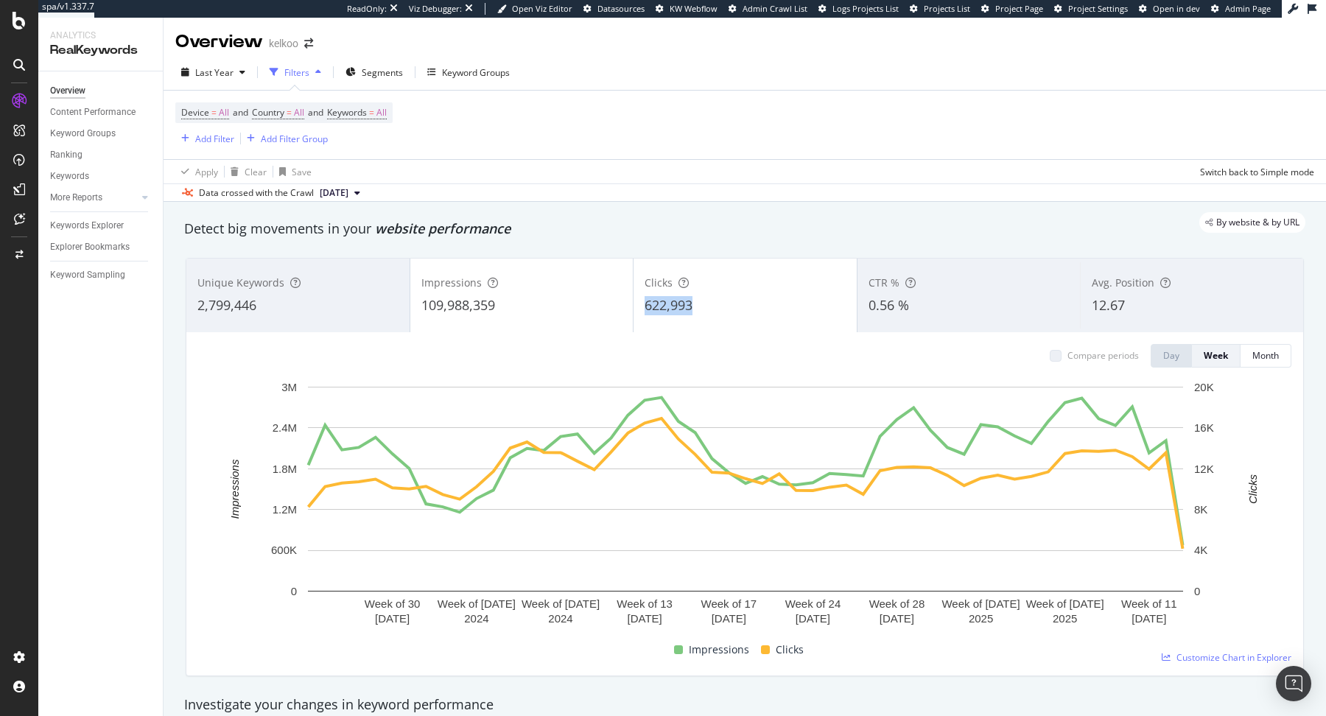
drag, startPoint x: 701, startPoint y: 306, endPoint x: 642, endPoint y: 309, distance: 59.0
click at [642, 309] on div "Clicks 622,993" at bounding box center [744, 295] width 223 height 66
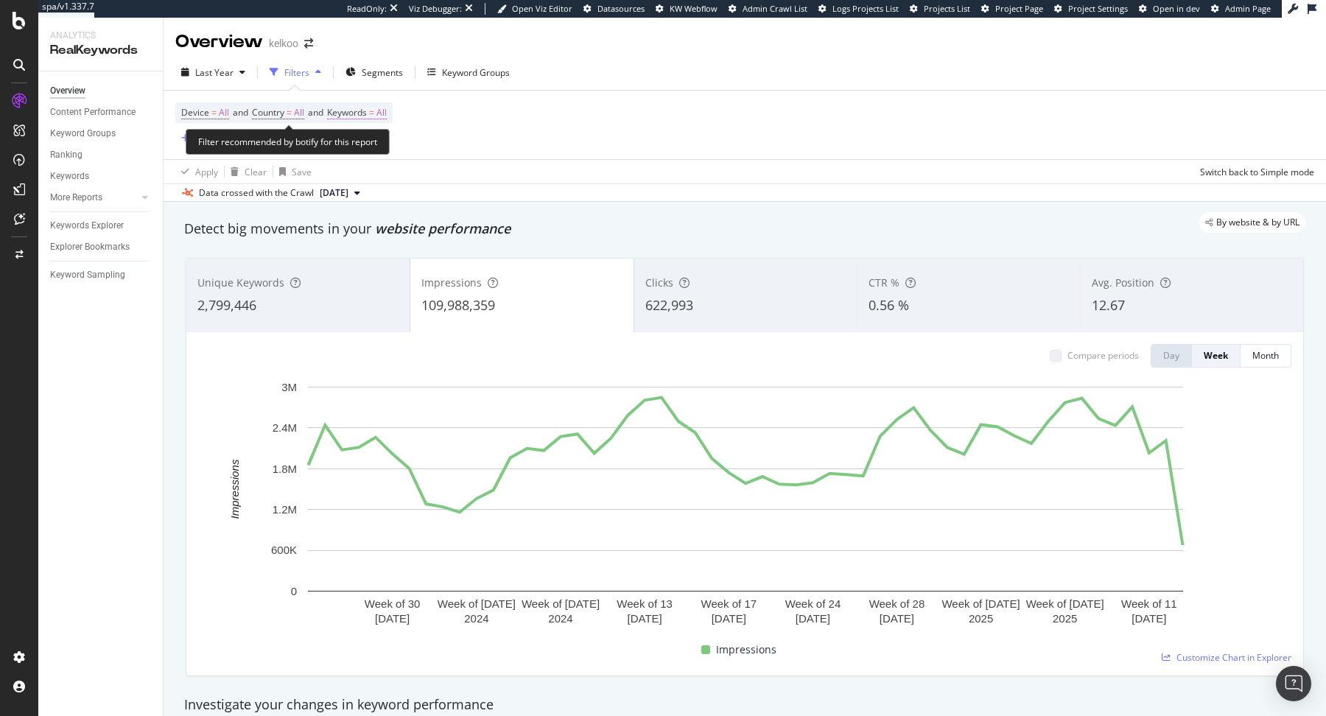
click at [367, 108] on span "Keywords" at bounding box center [347, 112] width 40 height 13
click at [363, 146] on span "All" at bounding box center [356, 147] width 16 height 13
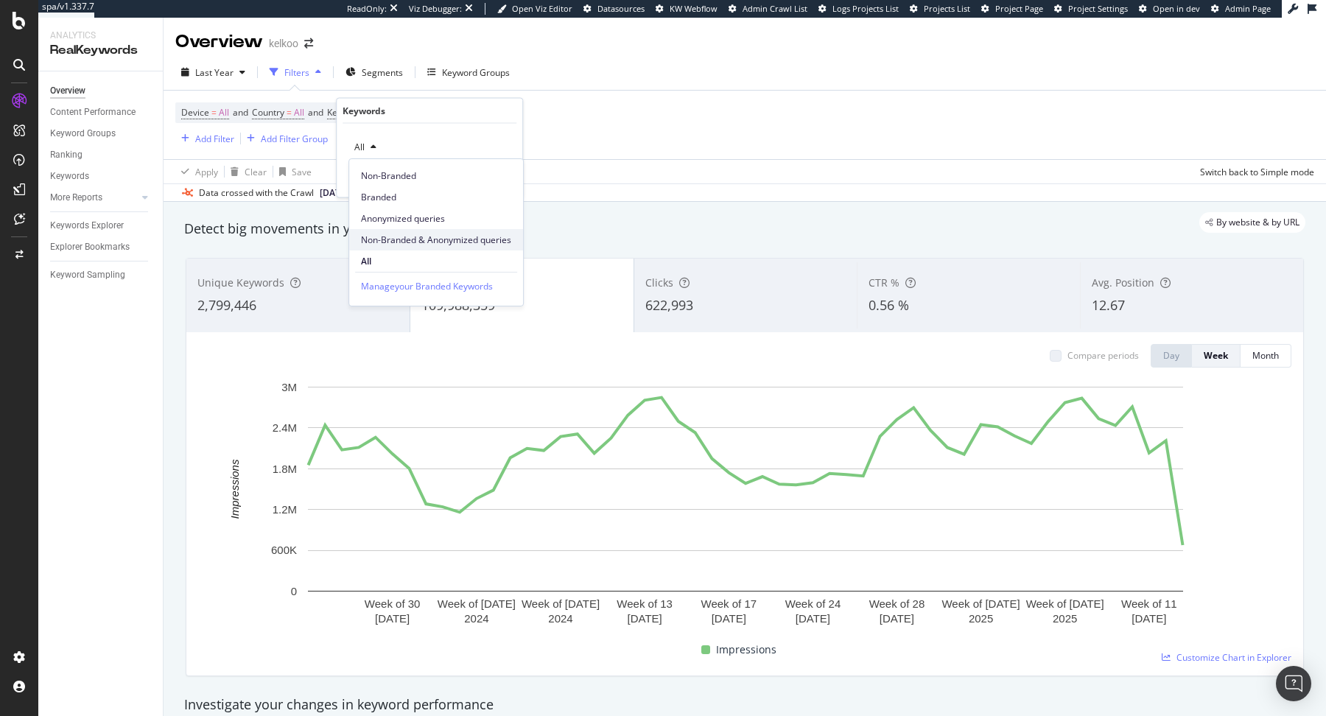
click at [436, 235] on span "Non-Branded & Anonymized queries" at bounding box center [436, 240] width 150 height 13
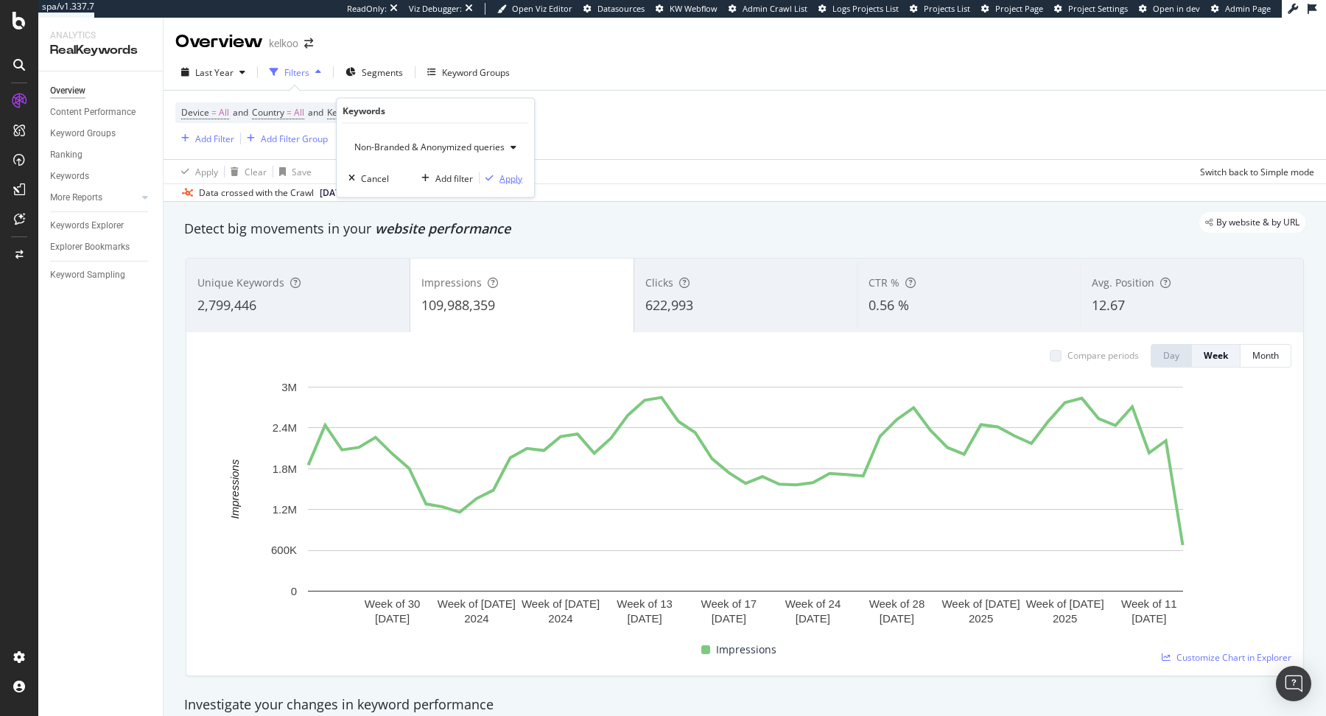
click at [500, 180] on div "Apply" at bounding box center [510, 178] width 23 height 13
click at [404, 103] on span "Non-Branded & Anonymized queries" at bounding box center [451, 112] width 150 height 21
click at [416, 141] on span "Non-Branded & Anonymized queries" at bounding box center [426, 147] width 156 height 13
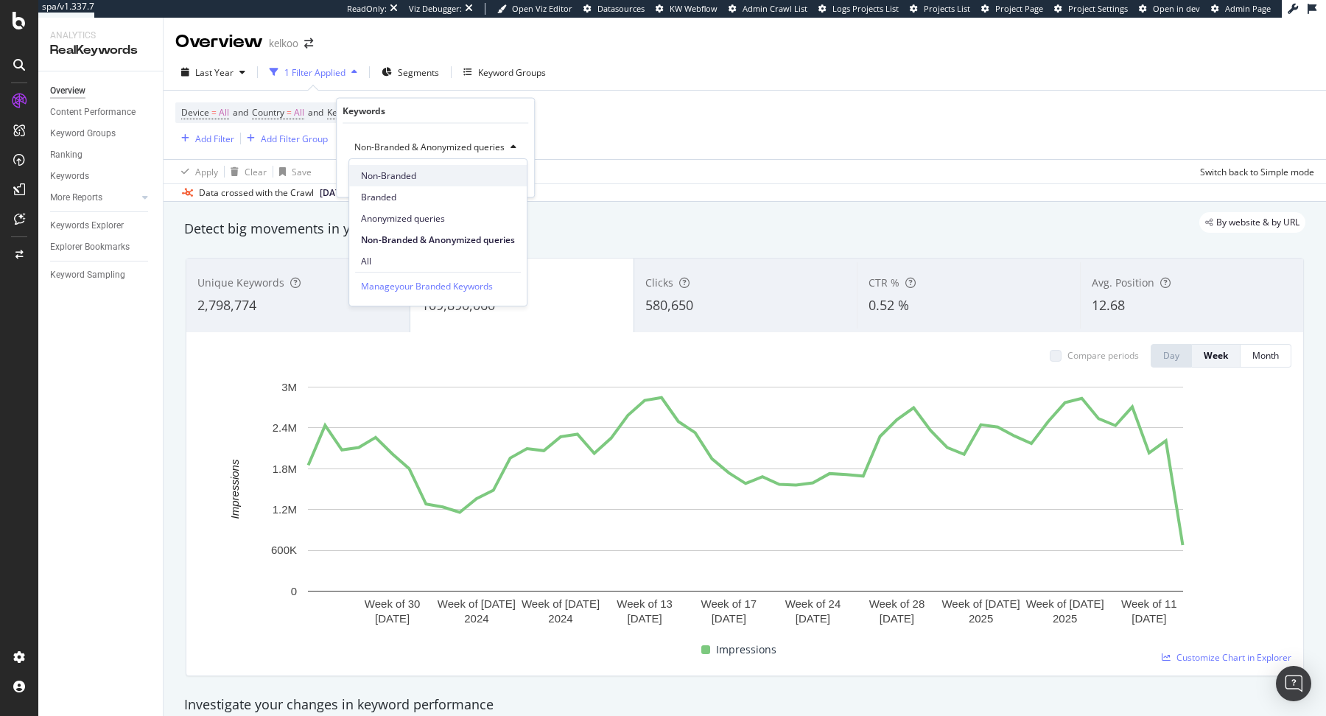
click at [412, 178] on span "Non-Branded" at bounding box center [438, 175] width 154 height 13
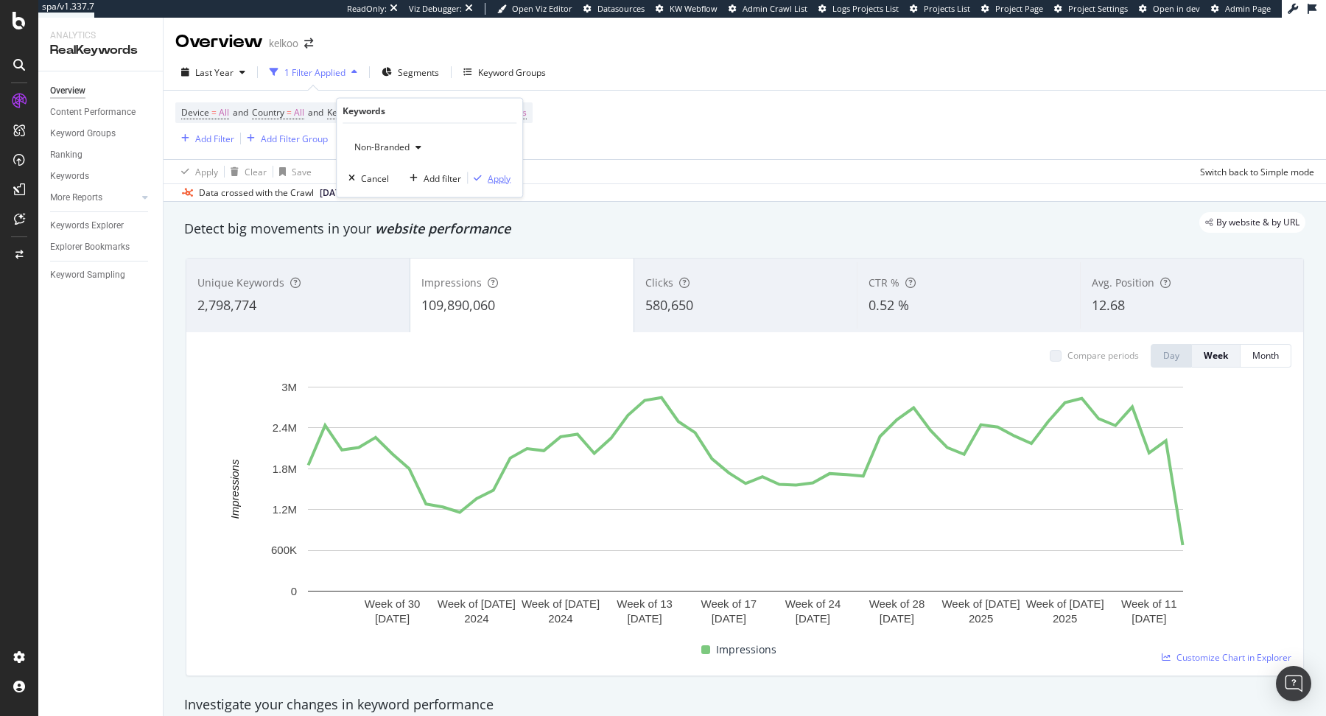
click at [478, 179] on icon "button" at bounding box center [478, 178] width 8 height 9
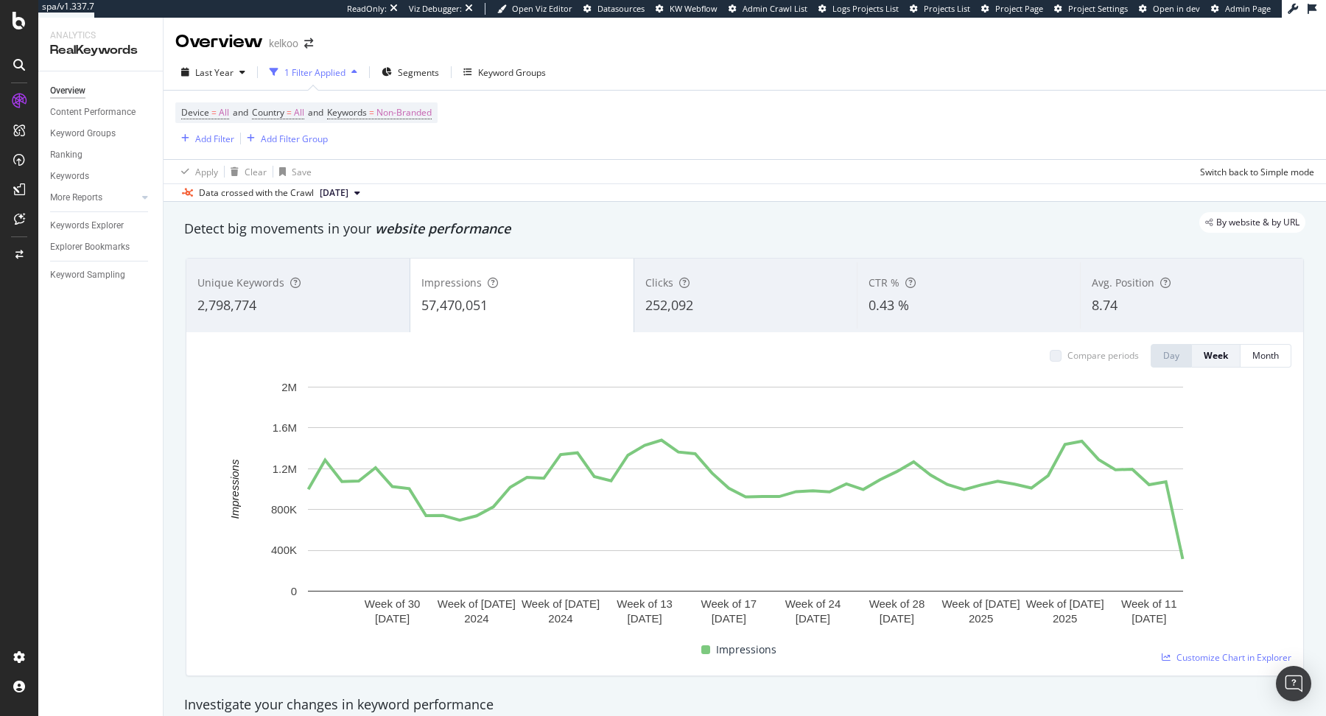
click at [431, 100] on div "Device = All and Country = All and Keywords = Non-Branded Add Filter Add Filter…" at bounding box center [744, 125] width 1139 height 69
click at [429, 108] on span "Non-Branded" at bounding box center [403, 112] width 55 height 21
click at [402, 144] on span "Non-Branded" at bounding box center [378, 147] width 61 height 13
click at [417, 225] on div "Anonymized queries" at bounding box center [436, 218] width 174 height 21
click at [494, 181] on div "Apply" at bounding box center [499, 178] width 23 height 13
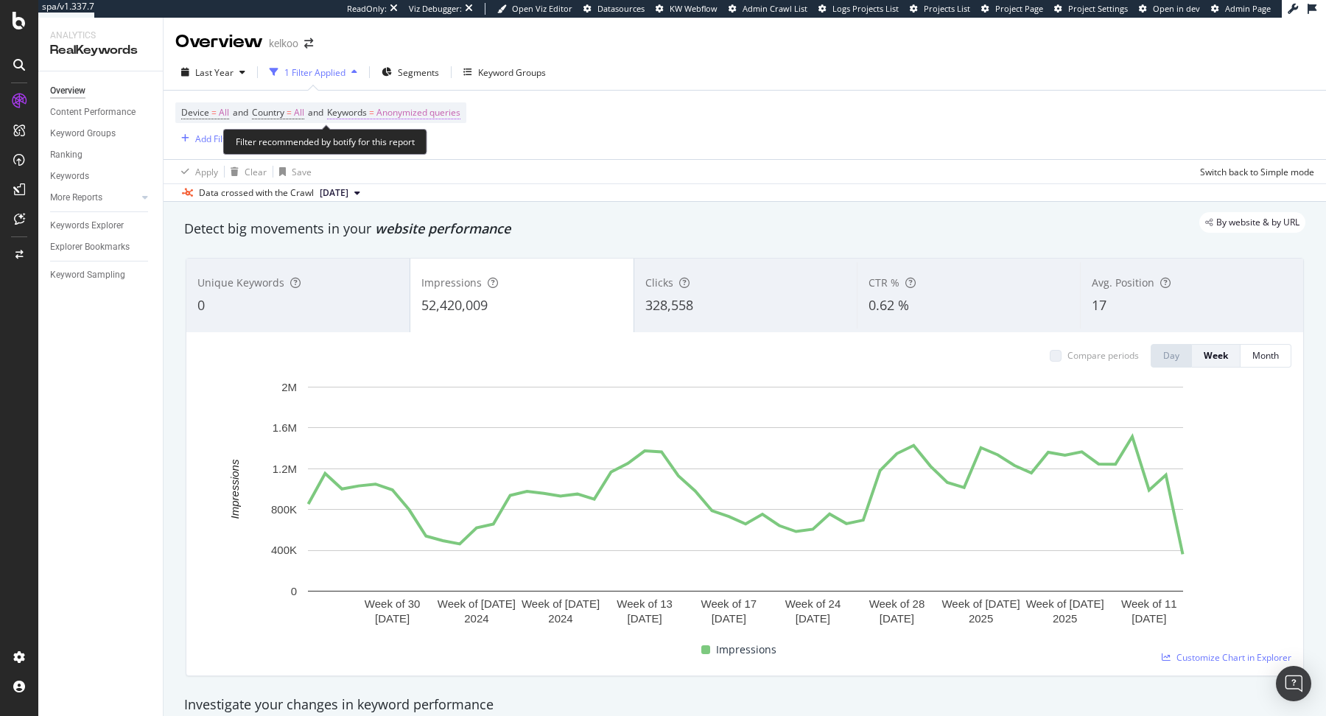
click at [429, 105] on span "Anonymized queries" at bounding box center [418, 112] width 84 height 21
click at [440, 141] on div "Anonymized queries" at bounding box center [402, 147] width 108 height 22
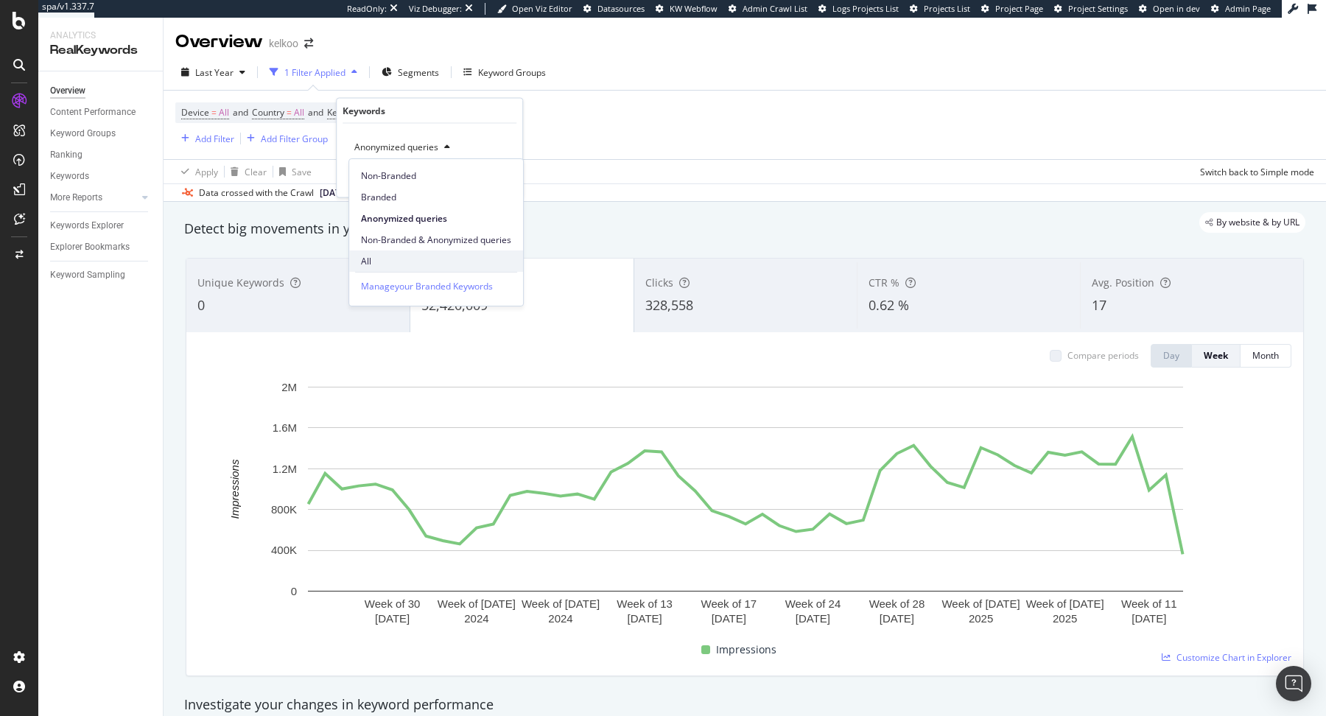
click at [398, 259] on span "All" at bounding box center [436, 261] width 150 height 13
click at [494, 173] on div "Apply" at bounding box center [499, 178] width 23 height 13
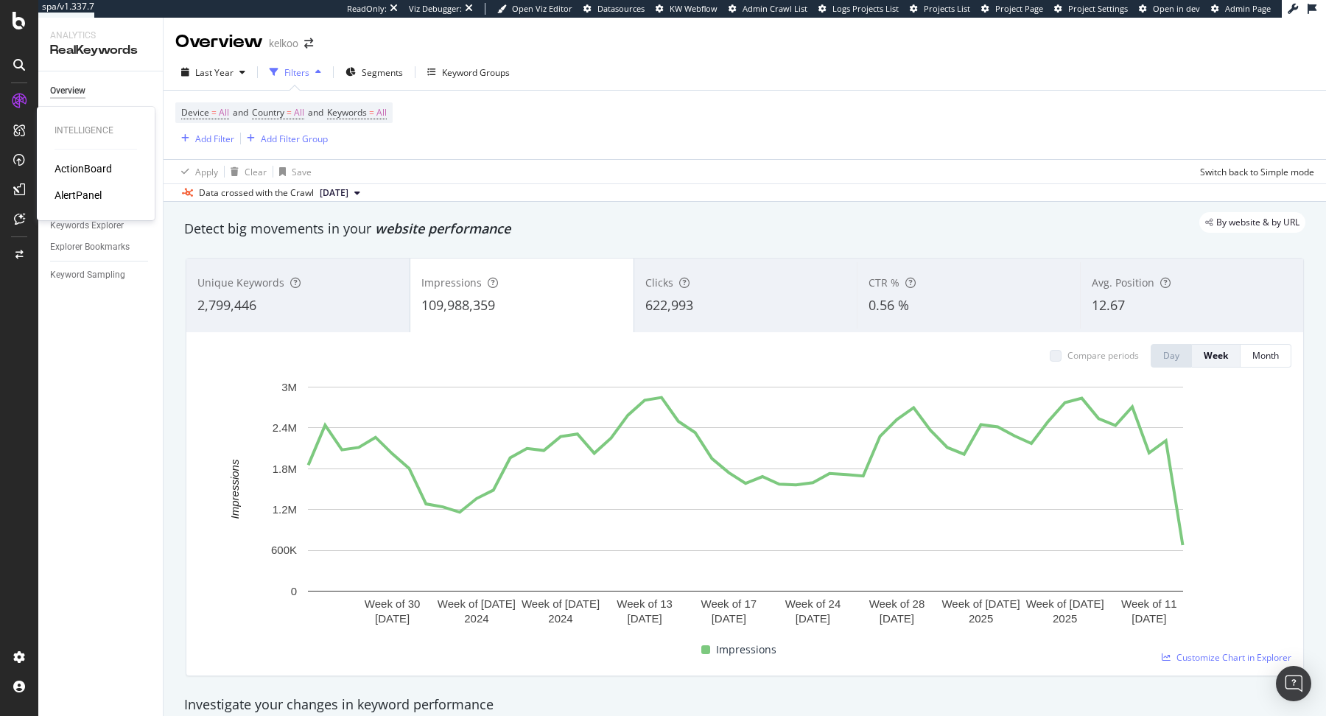
click at [76, 166] on div "ActionBoard" at bounding box center [83, 168] width 57 height 15
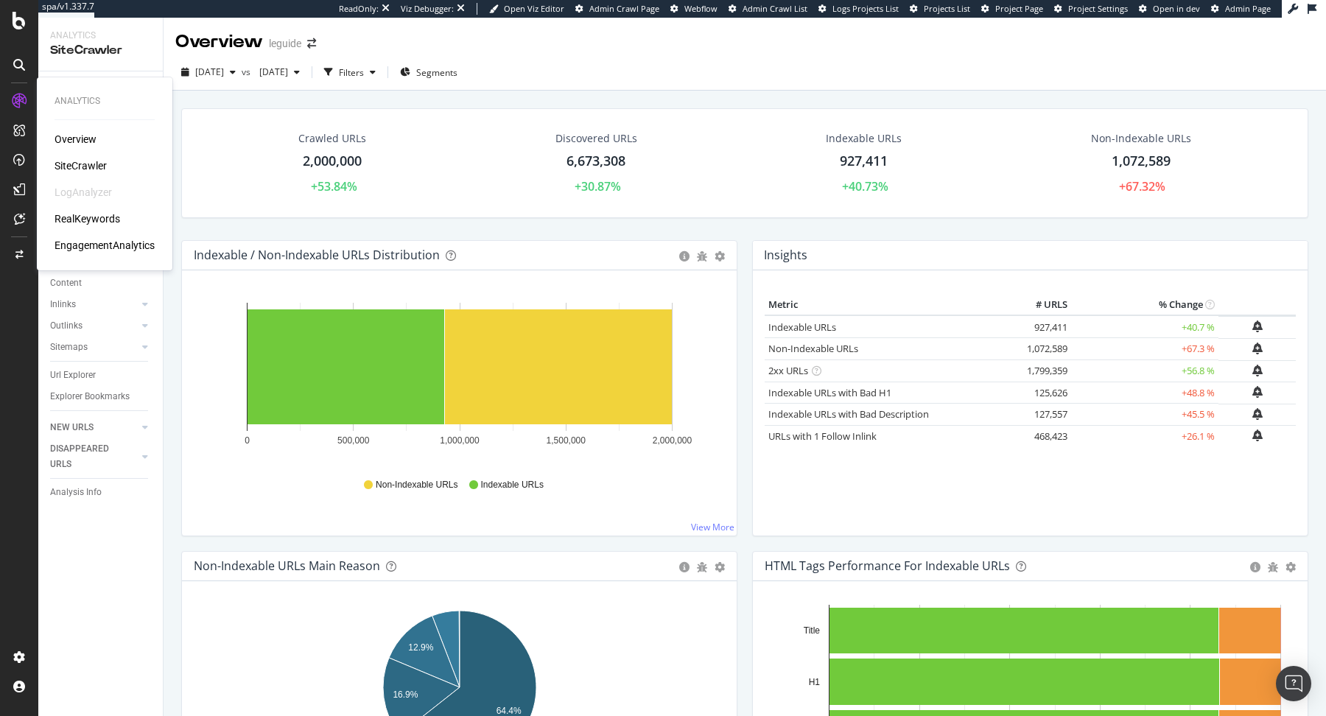
click at [81, 160] on div "SiteCrawler" at bounding box center [81, 165] width 52 height 15
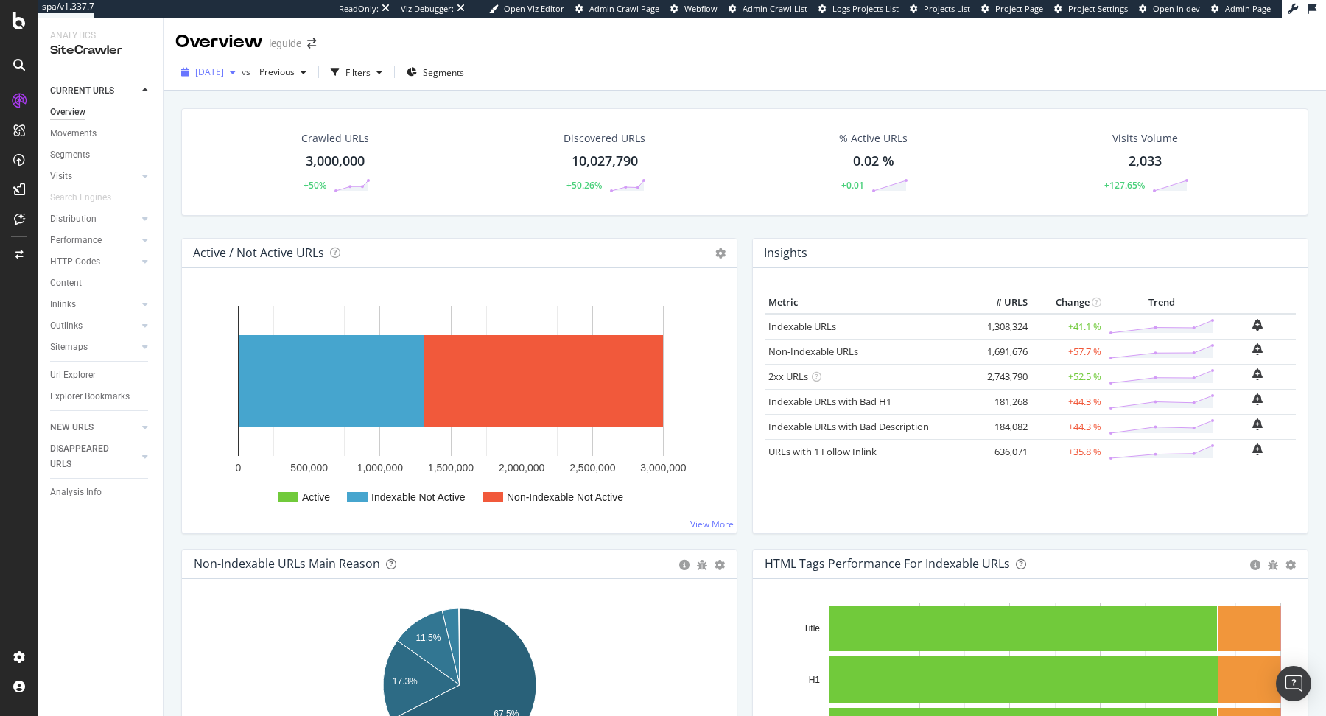
click at [221, 73] on span "2025 Aug. 15th" at bounding box center [209, 72] width 29 height 13
click at [251, 152] on div "2025 Aug. 12th" at bounding box center [236, 152] width 79 height 13
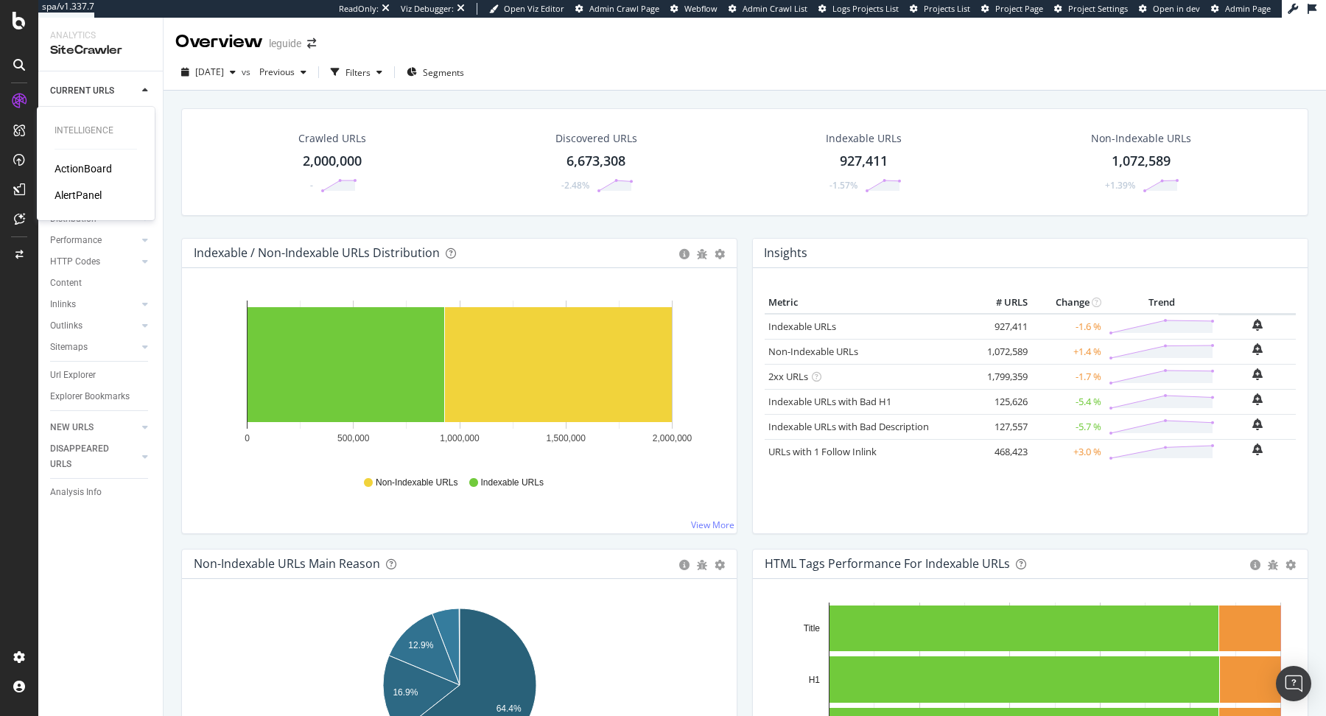
click at [79, 166] on div "ActionBoard" at bounding box center [83, 168] width 57 height 15
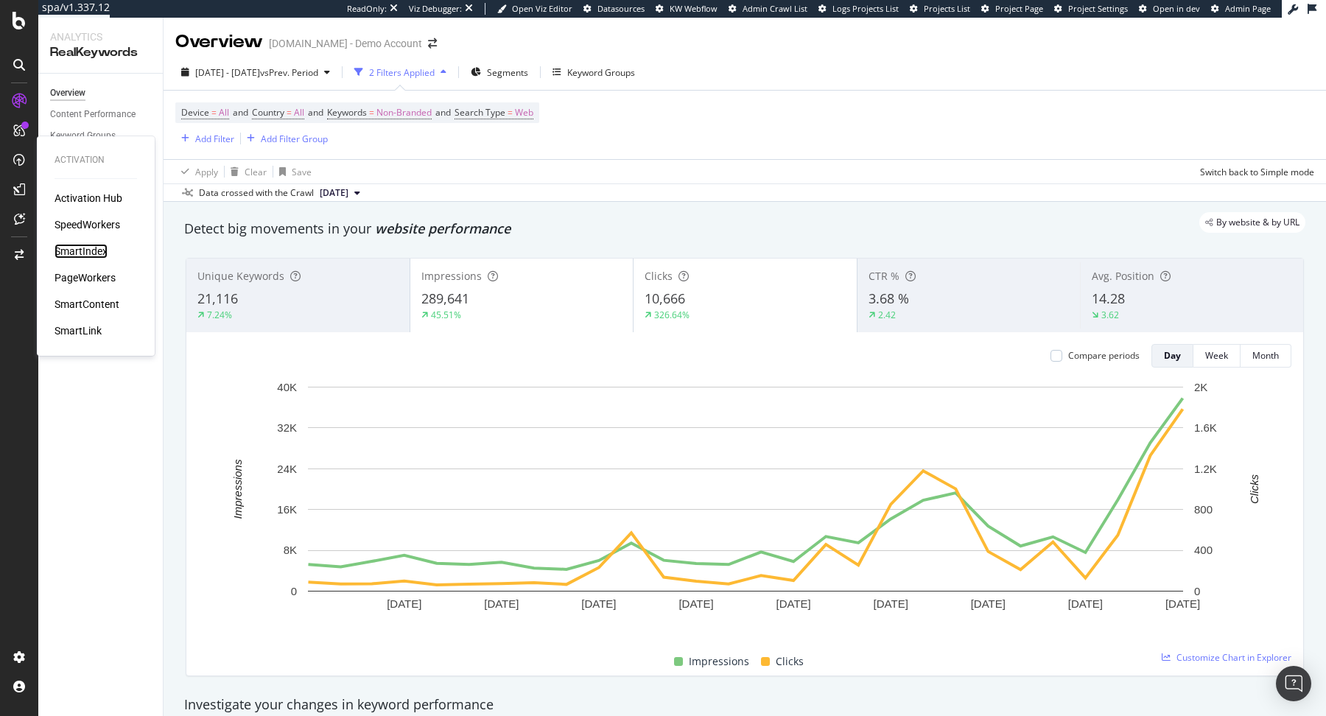
click at [83, 248] on div "SmartIndex" at bounding box center [81, 251] width 53 height 15
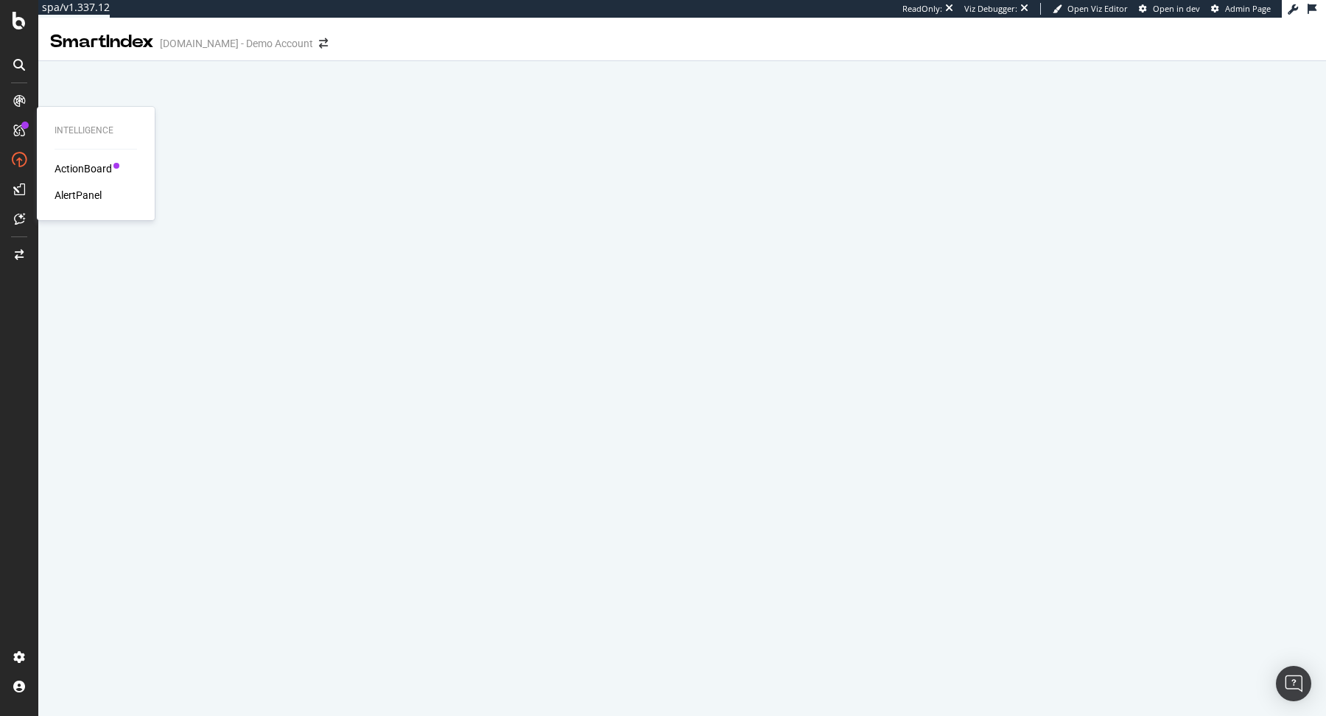
click at [99, 125] on div "Intelligence" at bounding box center [96, 130] width 83 height 13
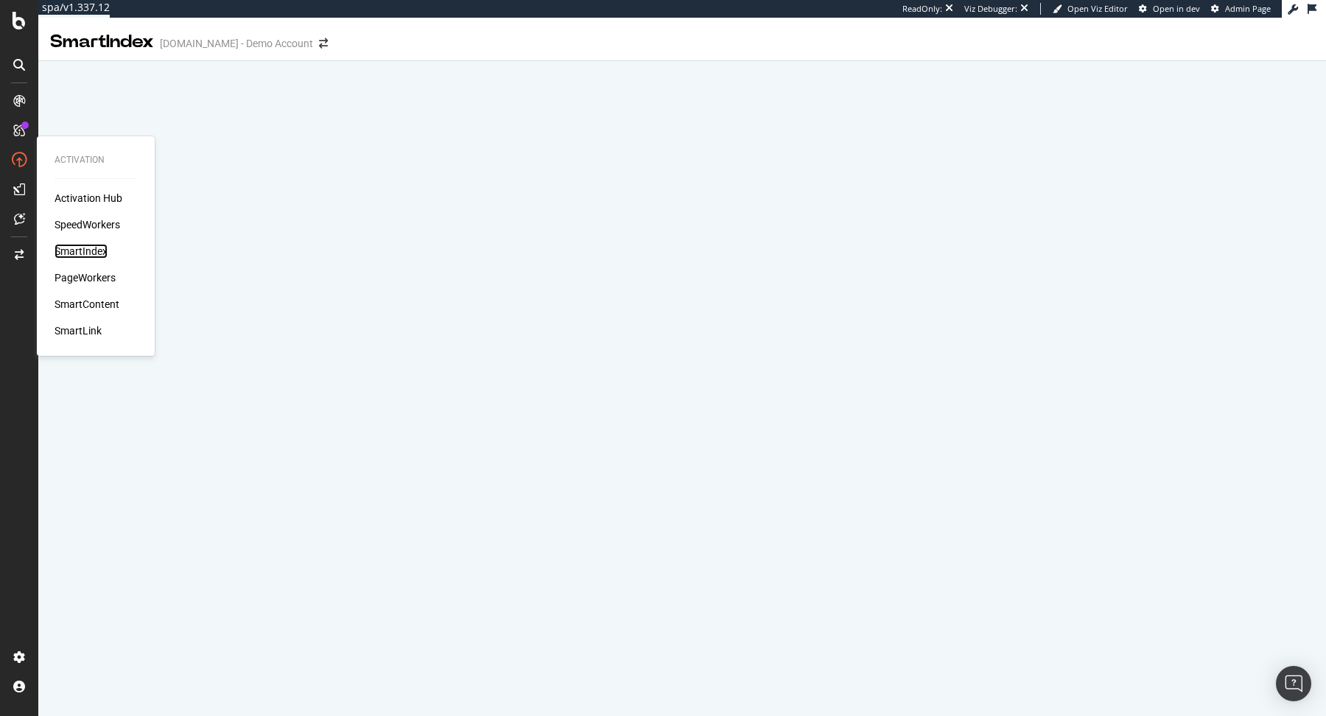
click at [96, 252] on div "SmartIndex" at bounding box center [81, 251] width 53 height 15
click at [82, 250] on div "SmartIndex" at bounding box center [81, 251] width 53 height 15
